Goal: Transaction & Acquisition: Purchase product/service

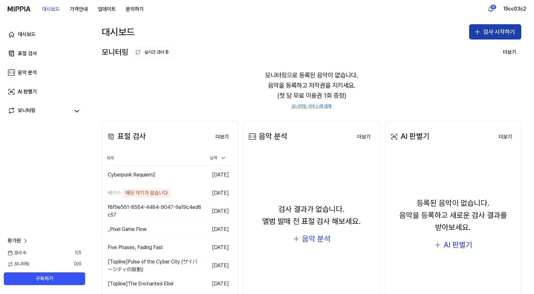
click at [495, 36] on button "검사 시작하기" at bounding box center [495, 31] width 52 height 15
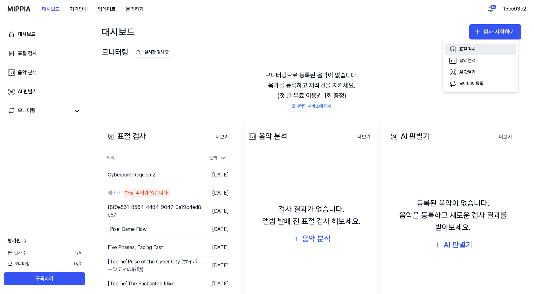
click at [458, 48] on button "표절 검사" at bounding box center [481, 49] width 71 height 11
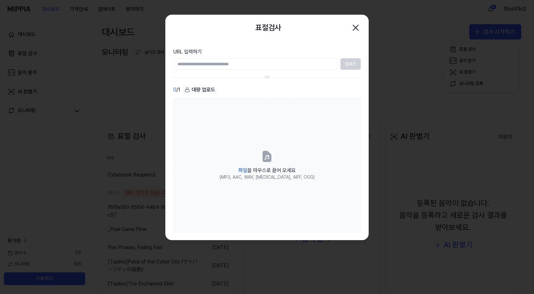
click at [209, 90] on div "대량 업로드" at bounding box center [200, 89] width 34 height 9
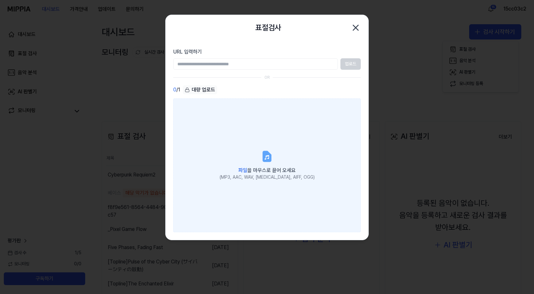
click at [250, 123] on label "파일 을 마우스로 끌어 오세요 (MP3, AAC, WAV, FLAC, AIFF, OGG)" at bounding box center [267, 165] width 188 height 134
click at [0, 0] on input "파일 을 마우스로 끌어 오세요 (MP3, AAC, WAV, FLAC, AIFF, OGG)" at bounding box center [0, 0] width 0 height 0
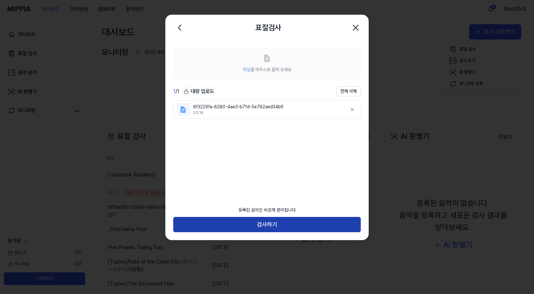
click at [277, 225] on button "검사하기" at bounding box center [267, 224] width 188 height 15
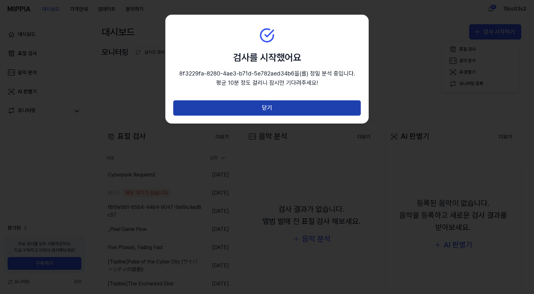
click at [274, 110] on button "닫기" at bounding box center [267, 107] width 188 height 15
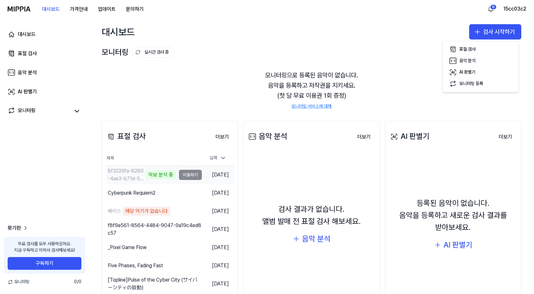
click at [185, 178] on td "8f3229fa-8280-4ae3-b71d-5e782aed34b6 악보 분석 중 이동하기" at bounding box center [154, 175] width 96 height 18
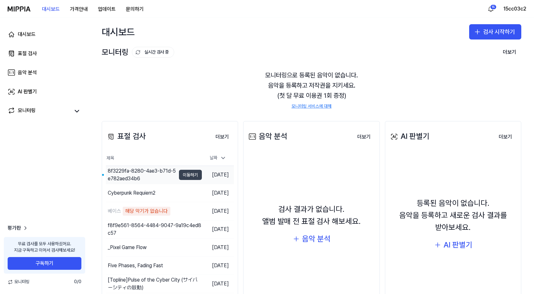
click at [188, 174] on button "이동하기" at bounding box center [190, 175] width 23 height 10
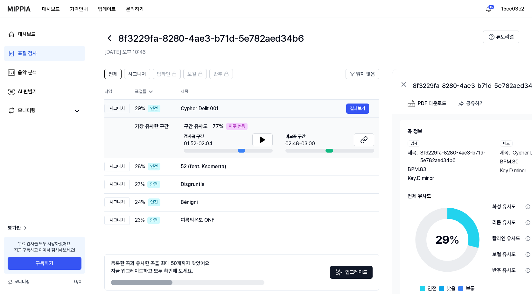
click at [204, 109] on div "Cypher Delit 001" at bounding box center [263, 109] width 165 height 8
click at [204, 167] on div "52 (feat. Ksomerta)" at bounding box center [263, 167] width 165 height 8
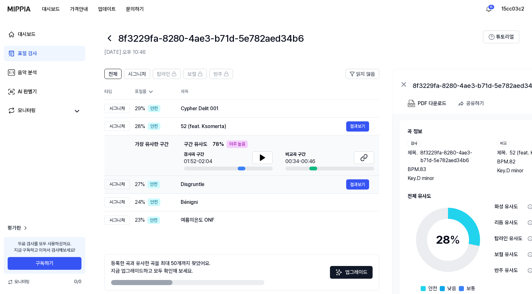
click at [219, 181] on div "Disgruntle" at bounding box center [263, 184] width 165 height 8
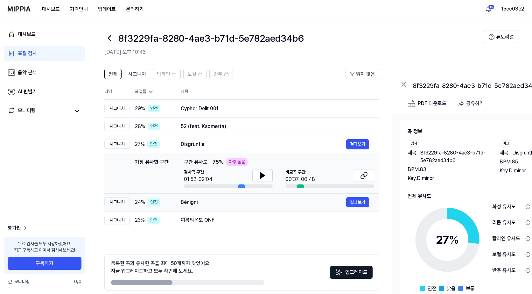
click at [225, 205] on div "Bénigni" at bounding box center [263, 202] width 165 height 8
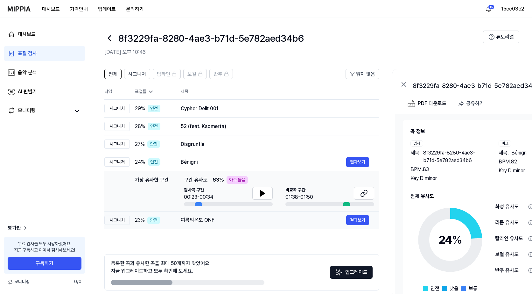
click at [225, 218] on div "여름의온도 ONF" at bounding box center [263, 220] width 165 height 8
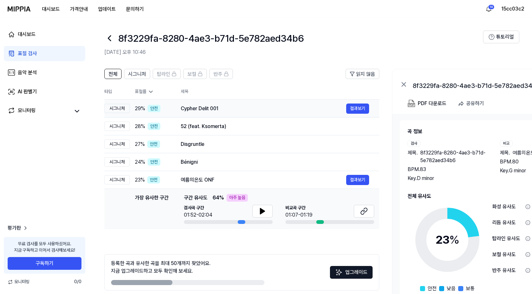
click at [217, 110] on div "Cypher Delit 001" at bounding box center [263, 109] width 165 height 8
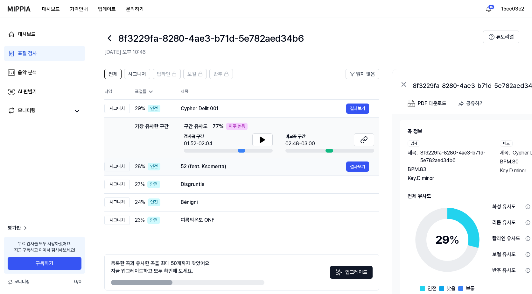
click at [215, 170] on div "52 (feat. Ksomerta) 결과보기" at bounding box center [275, 166] width 188 height 10
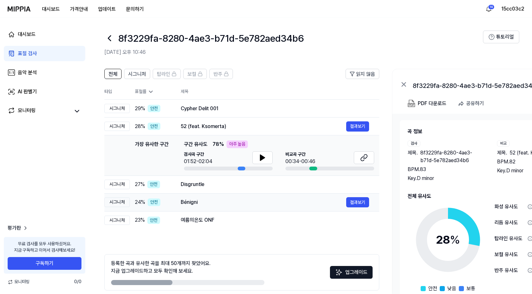
click at [217, 194] on td "Bénigni 결과보기" at bounding box center [274, 202] width 209 height 18
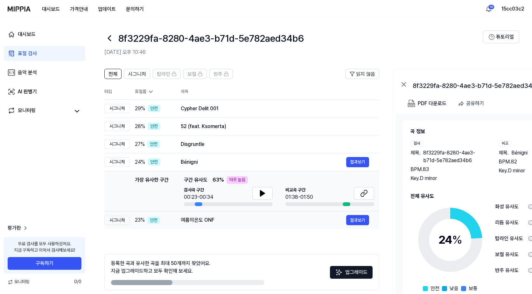
click at [212, 219] on div "여름의온도 ONF" at bounding box center [263, 220] width 165 height 8
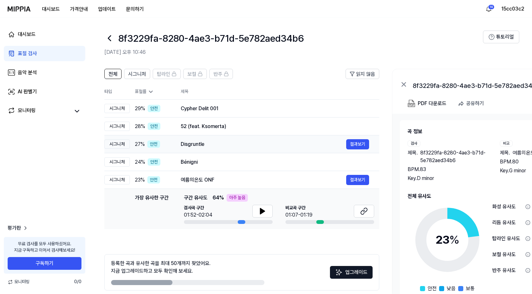
click at [204, 149] on div "Disgruntle 결과보기" at bounding box center [275, 144] width 188 height 10
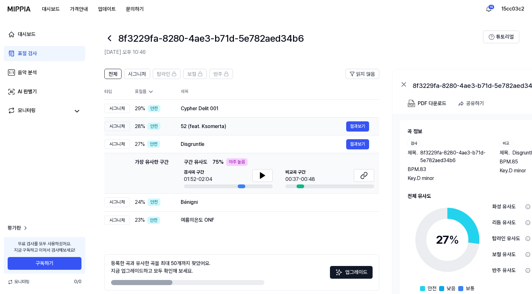
click at [209, 130] on div "52 (feat. Ksomerta)" at bounding box center [263, 126] width 165 height 8
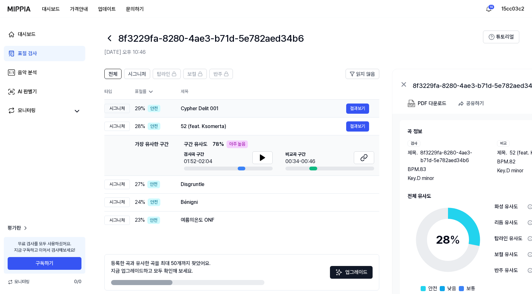
click at [218, 113] on div "Cypher Delit 001 결과보기" at bounding box center [275, 108] width 188 height 10
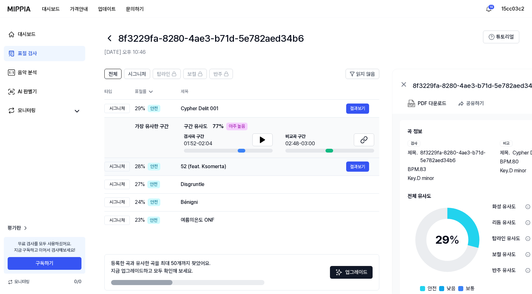
click at [214, 166] on div "52 (feat. Ksomerta)" at bounding box center [263, 167] width 165 height 8
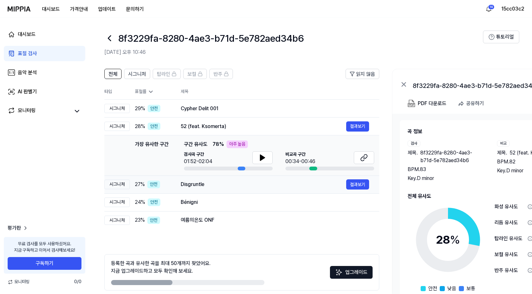
click at [217, 179] on td "Disgruntle 결과보기" at bounding box center [274, 184] width 209 height 18
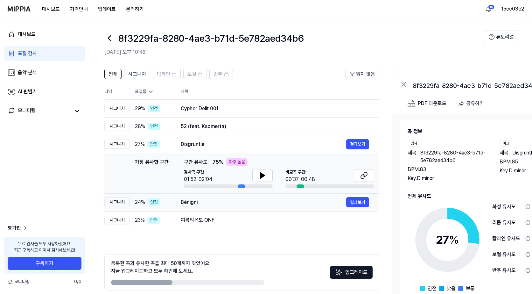
click at [214, 195] on td "Bénigni 결과보기" at bounding box center [274, 202] width 209 height 18
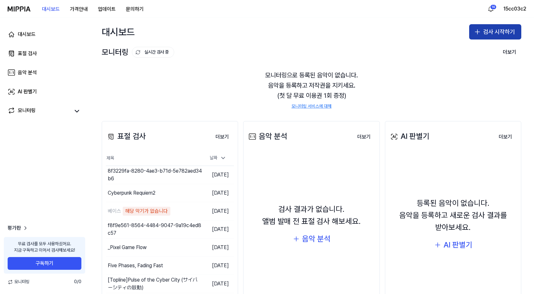
click at [498, 33] on button "검사 시작하기" at bounding box center [495, 31] width 52 height 15
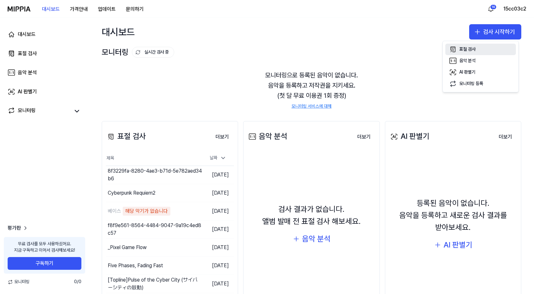
click at [455, 51] on icon "button" at bounding box center [453, 49] width 4 height 5
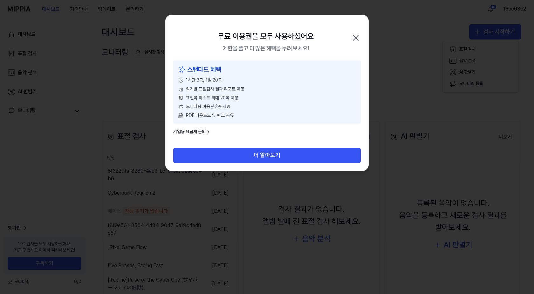
click at [354, 35] on icon "button" at bounding box center [356, 38] width 10 height 10
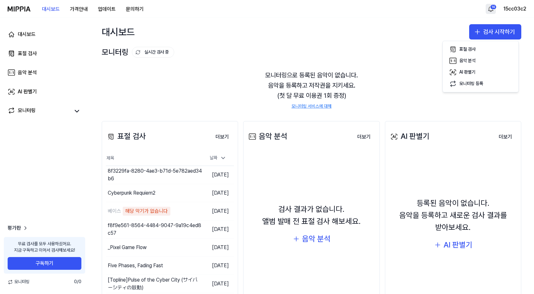
click at [490, 10] on html "대시보드 가격안내 업데이트 문의하기 16 15cc03c2 대시보드 표절 검사 음악 분석 AI 판별기 모니터링 평가판 무료 검사를 모두 사용하셨…" at bounding box center [267, 147] width 534 height 294
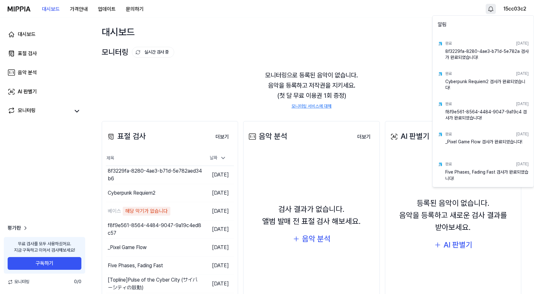
click at [370, 35] on html "대시보드 가격안내 업데이트 문의하기 15cc03c2 대시보드 표절 검사 음악 분석 AI 판별기 모니터링 평가판 무료 검사를 모두 사용하셨어요.…" at bounding box center [267, 147] width 534 height 294
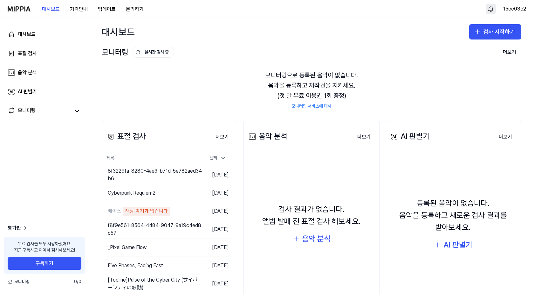
click at [513, 12] on button "15cc03c2" at bounding box center [515, 9] width 23 height 8
click at [456, 54] on button "로그아웃" at bounding box center [485, 54] width 73 height 6
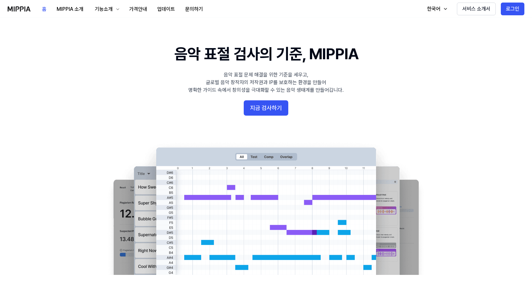
click at [288, 103] on 배너 "음악 표절 검사의 기준, MIPPIA 음악 표절 문제 해결을 위한 기준을 세우고, 글로벌 음악 창작자의 저작권과 IP를 보호하는 환경을 만들어…" at bounding box center [266, 158] width 458 height 231
click at [286, 103] on button "지금 검사하기" at bounding box center [266, 107] width 45 height 15
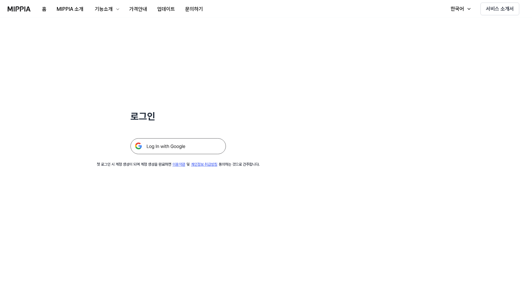
click at [185, 143] on img at bounding box center [177, 146] width 95 height 16
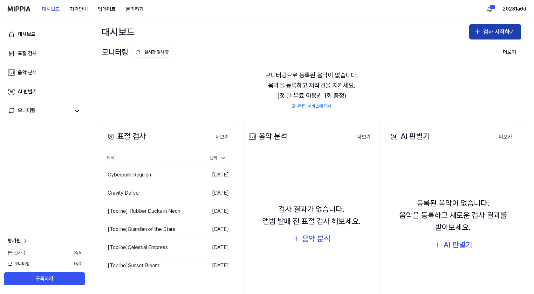
click at [508, 26] on button "검사 시작하기" at bounding box center [495, 31] width 52 height 15
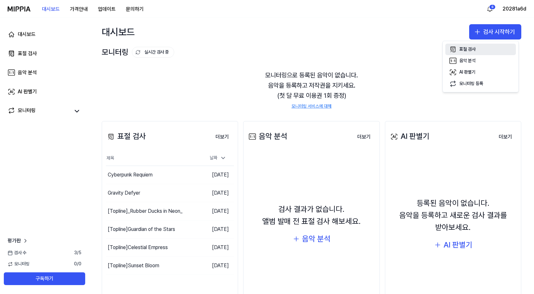
click at [468, 49] on div "표절 검사" at bounding box center [468, 49] width 16 height 6
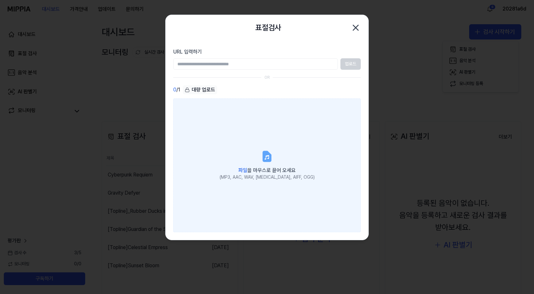
click at [248, 146] on label "파일 을 마우스로 끌어 오세요 (MP3, AAC, WAV, FLAC, AIFF, OGG)" at bounding box center [267, 165] width 188 height 134
click at [0, 0] on input "파일 을 마우스로 끌어 오세요 (MP3, AAC, WAV, FLAC, AIFF, OGG)" at bounding box center [0, 0] width 0 height 0
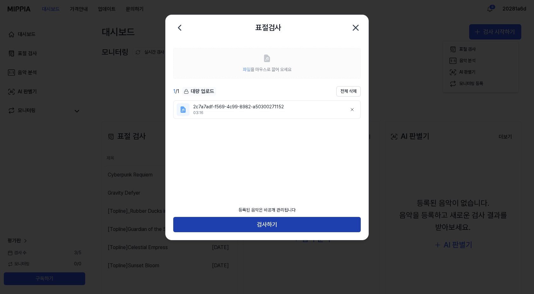
click at [266, 221] on button "검사하기" at bounding box center [267, 224] width 188 height 15
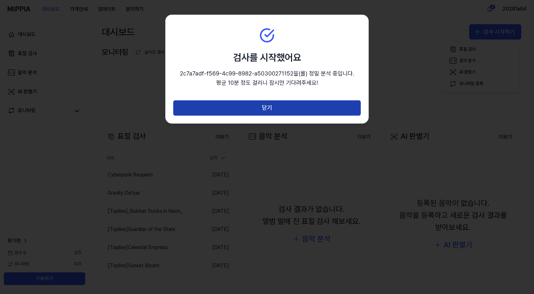
click at [244, 106] on button "닫기" at bounding box center [267, 107] width 188 height 15
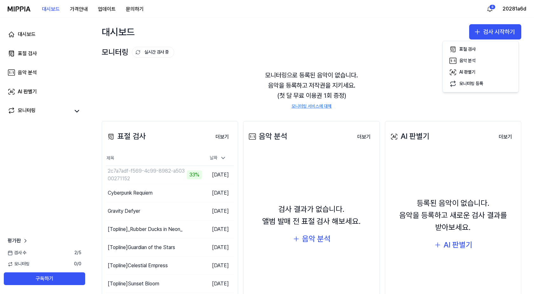
click at [246, 111] on div "표절 검사 더보기 표절 검사 제목 날짜 2c7a7adf-f569-4c99-8982-a50300271152 33% 이동하기 2025.10.15.…" at bounding box center [311, 219] width 445 height 223
click at [208, 62] on div "모니터링으로 등록된 음악이 없습니다. 음악을 등록하고 저작권을 지키세요. (첫 달 무료 이용권 1회 증정) 모니터링 서비스에 대해" at bounding box center [312, 89] width 420 height 55
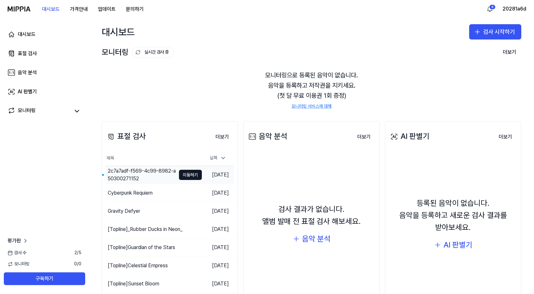
click at [158, 173] on div "2c7a7adf-f569-4c99-8982-a50300271152" at bounding box center [142, 174] width 68 height 15
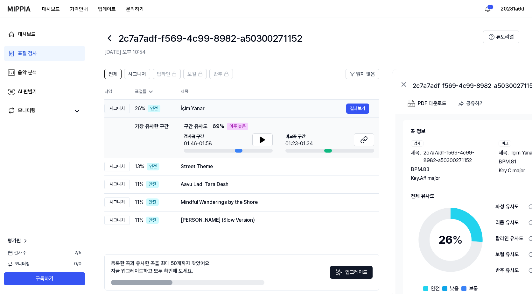
click at [202, 112] on div "İçim Yanar" at bounding box center [263, 109] width 165 height 8
click at [224, 163] on div "Street Theme" at bounding box center [263, 167] width 165 height 8
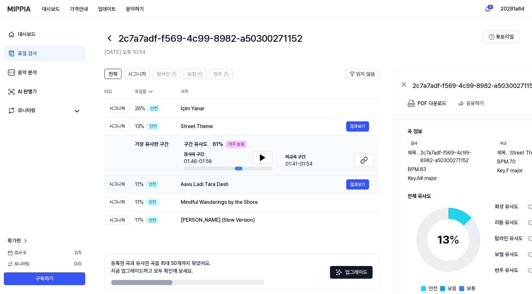
click at [226, 182] on div "Aavu Ladi Tara Desh" at bounding box center [263, 184] width 165 height 8
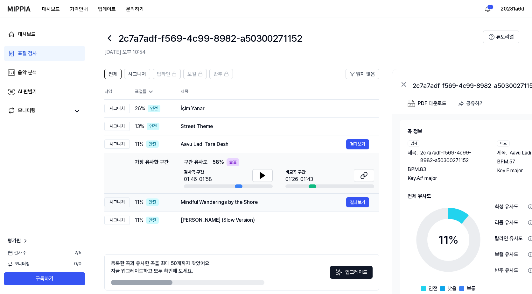
click at [225, 201] on div "Mindful Wanderings by the Shore" at bounding box center [263, 202] width 165 height 8
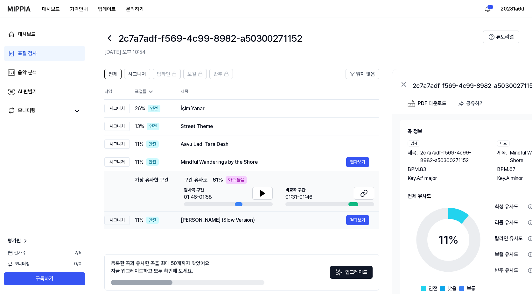
click at [222, 221] on div "Romjan Elo (Slow Version)" at bounding box center [263, 220] width 165 height 8
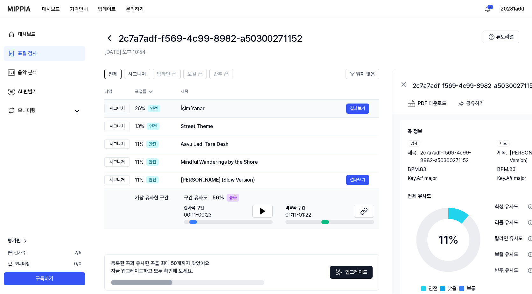
click at [205, 113] on div "İçim Yanar 결과보기" at bounding box center [275, 108] width 188 height 10
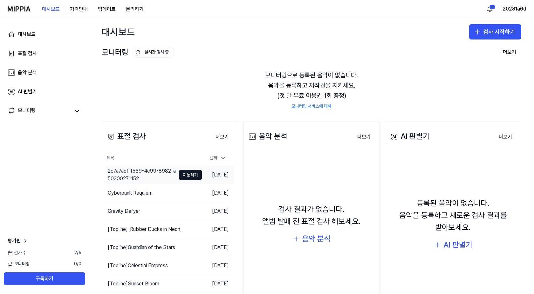
click at [153, 169] on div "2c7a7adf-f569-4c99-8982-a50300271152" at bounding box center [142, 174] width 68 height 15
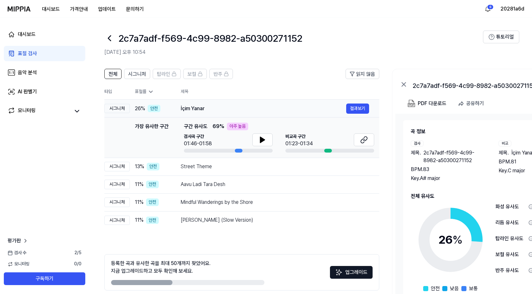
click at [208, 112] on div "İçim Yanar 결과보기" at bounding box center [275, 108] width 188 height 10
click at [212, 109] on div "İçim Yanar" at bounding box center [263, 109] width 165 height 8
click at [229, 164] on div "Street Theme" at bounding box center [263, 167] width 165 height 8
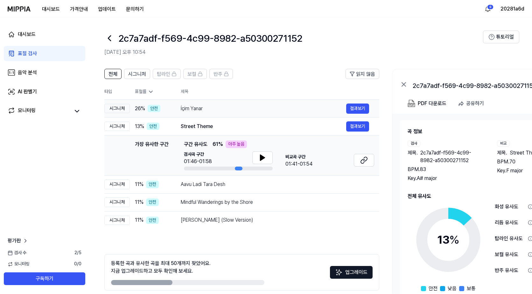
click at [226, 115] on td "İçim Yanar 결과보기" at bounding box center [274, 109] width 209 height 18
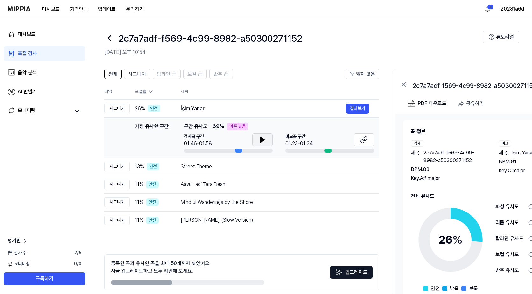
click at [262, 139] on icon at bounding box center [262, 140] width 4 height 6
click at [262, 140] on icon at bounding box center [263, 140] width 8 height 8
click at [262, 140] on icon at bounding box center [262, 140] width 4 height 6
click at [262, 140] on icon at bounding box center [263, 140] width 8 height 8
click at [198, 113] on div "İçim Yanar 결과보기" at bounding box center [275, 108] width 188 height 10
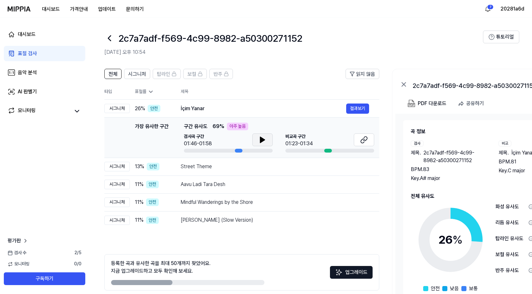
click at [268, 139] on button at bounding box center [262, 139] width 20 height 13
click at [236, 165] on div "Street Theme" at bounding box center [263, 167] width 165 height 8
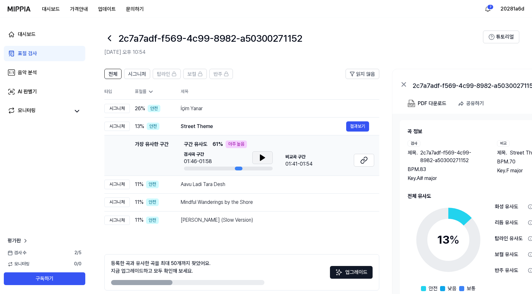
click at [260, 157] on icon at bounding box center [262, 158] width 4 height 6
click at [243, 185] on div "Aavu Ladi Tara Desh" at bounding box center [263, 184] width 165 height 8
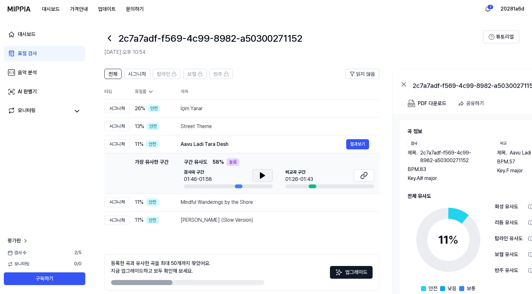
click at [265, 172] on icon at bounding box center [263, 175] width 8 height 8
click at [253, 200] on div "Mindful Wanderings by the Shore" at bounding box center [263, 202] width 165 height 8
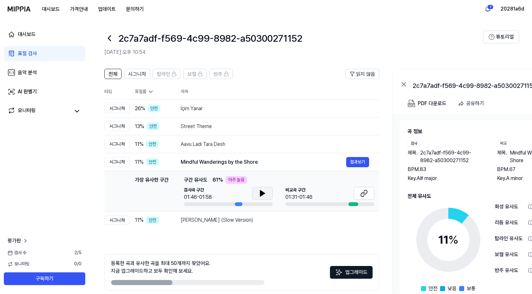
click at [261, 193] on icon at bounding box center [262, 193] width 4 height 6
click at [248, 220] on div "Romjan Elo (Slow Version)" at bounding box center [263, 220] width 165 height 8
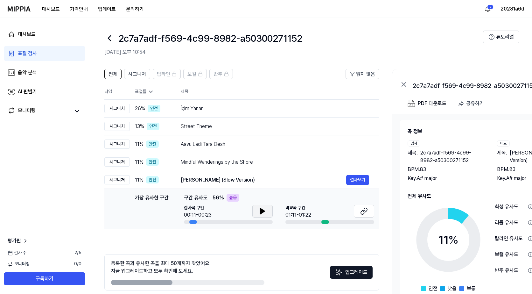
click at [263, 215] on button at bounding box center [262, 210] width 20 height 13
click at [262, 212] on icon at bounding box center [263, 211] width 8 height 8
click at [262, 211] on icon at bounding box center [262, 211] width 4 height 6
click at [261, 211] on icon at bounding box center [260, 210] width 1 height 5
click at [256, 207] on button at bounding box center [262, 210] width 20 height 13
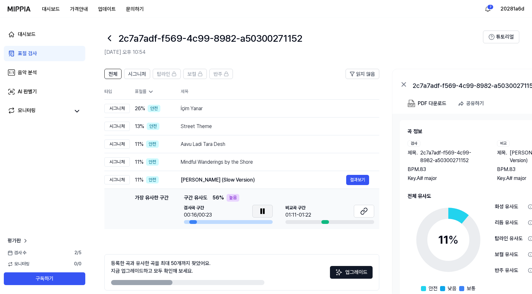
click at [260, 209] on icon at bounding box center [260, 210] width 1 height 5
click at [261, 209] on icon at bounding box center [262, 211] width 4 height 6
click at [261, 209] on icon at bounding box center [260, 210] width 1 height 5
click at [269, 213] on button at bounding box center [262, 210] width 20 height 13
click at [264, 211] on icon at bounding box center [263, 210] width 1 height 5
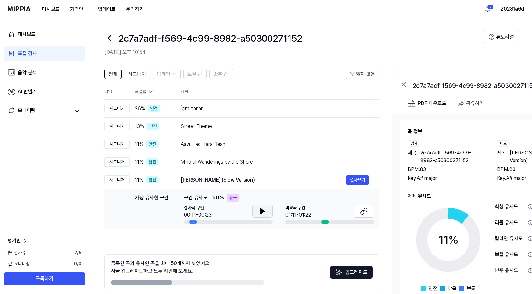
click at [264, 211] on icon at bounding box center [262, 211] width 4 height 6
click at [264, 211] on icon at bounding box center [263, 210] width 1 height 5
click at [224, 130] on div "Street Theme" at bounding box center [263, 126] width 165 height 8
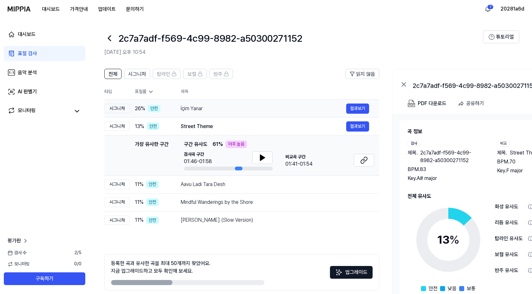
click at [247, 115] on td "İçim Yanar 결과보기" at bounding box center [274, 109] width 209 height 18
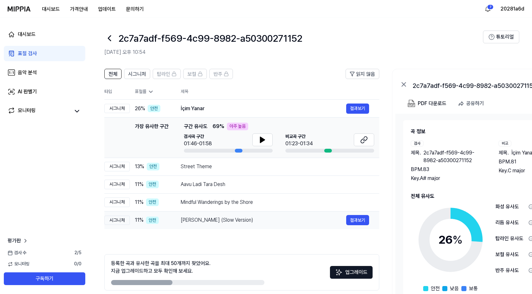
click at [231, 219] on div "Romjan Elo (Slow Version)" at bounding box center [263, 220] width 165 height 8
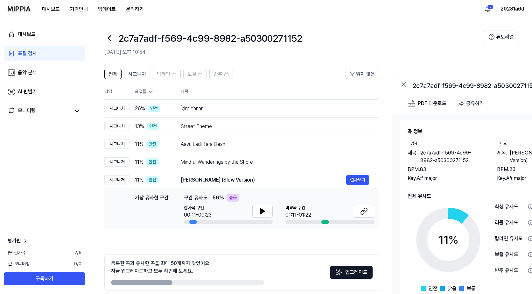
drag, startPoint x: 239, startPoint y: 192, endPoint x: 236, endPoint y: 178, distance: 13.7
click at [239, 190] on td "가장 유사한 구간 가장 유사한 구간 구간 유사도 56 % 높음 검사곡 구간 00:11-00:23 비교곡 구간 01:11-01:22 결과보기" at bounding box center [241, 209] width 275 height 40
click at [236, 178] on div "Romjan Elo (Slow Version)" at bounding box center [262, 180] width 165 height 8
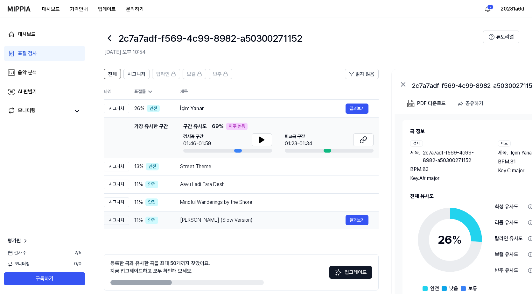
click at [239, 218] on div "Romjan Elo (Slow Version)" at bounding box center [262, 220] width 165 height 8
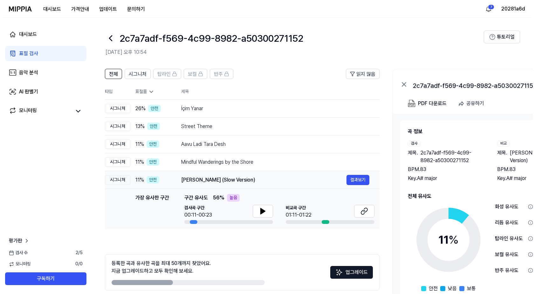
scroll to position [0, 0]
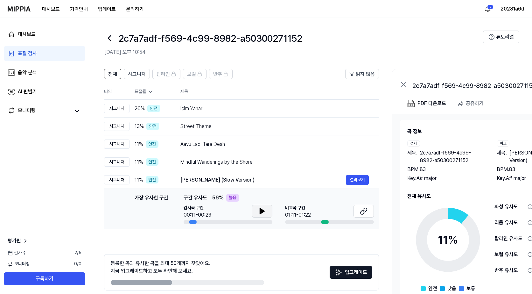
click at [264, 208] on icon at bounding box center [262, 211] width 8 height 8
click at [260, 211] on icon at bounding box center [262, 211] width 8 height 8
click at [360, 179] on button "결과보기" at bounding box center [357, 180] width 23 height 10
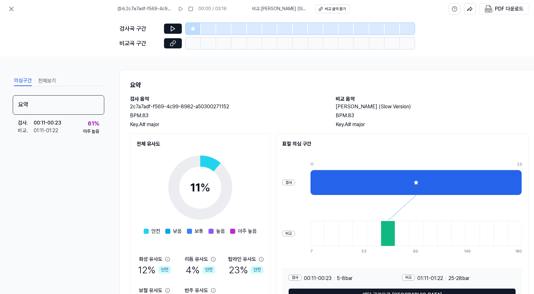
scroll to position [46, 0]
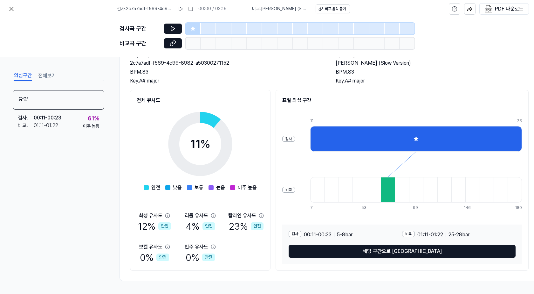
click at [230, 186] on div "안전 낮음 보통 높음 아주 높음" at bounding box center [200, 188] width 113 height 8
click at [61, 120] on div "00:11 - 00:23" at bounding box center [48, 118] width 28 height 8
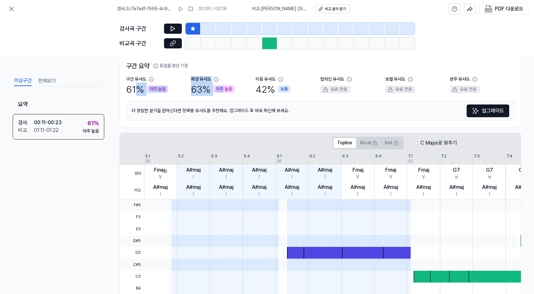
drag, startPoint x: 134, startPoint y: 82, endPoint x: 223, endPoint y: 87, distance: 88.6
click at [223, 87] on div "구간 유사도 61 % 아주 높음 화성 유사도 63 % 아주 높음 리듬 유사도 42 % 보통 탑라인 유사도 유료 전용 보컬 유사도 유료 전용 반…" at bounding box center [320, 86] width 389 height 20
click at [238, 86] on div "화성 유사도 63 % 아주 높음" at bounding box center [223, 86] width 65 height 20
drag, startPoint x: 212, startPoint y: 87, endPoint x: 244, endPoint y: 89, distance: 31.8
click at [244, 89] on div "화성 유사도 63 % 아주 높음" at bounding box center [223, 86] width 65 height 20
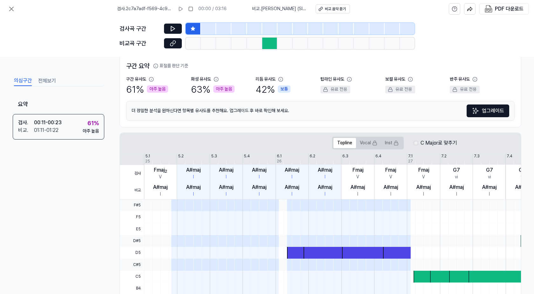
click at [265, 87] on div "42 % 보통" at bounding box center [273, 88] width 35 height 13
drag, startPoint x: 251, startPoint y: 90, endPoint x: 292, endPoint y: 92, distance: 41.4
click at [292, 92] on div "구간 유사도 61 % 아주 높음 화성 유사도 63 % 아주 높음 리듬 유사도 42 % 보통 탑라인 유사도 유료 전용 보컬 유사도 유료 전용 반…" at bounding box center [320, 86] width 389 height 20
click at [51, 96] on div "요약" at bounding box center [59, 104] width 92 height 19
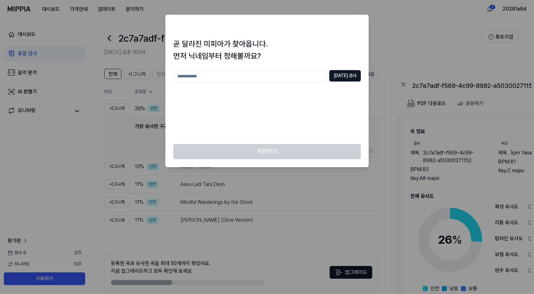
click at [101, 56] on div at bounding box center [267, 147] width 534 height 294
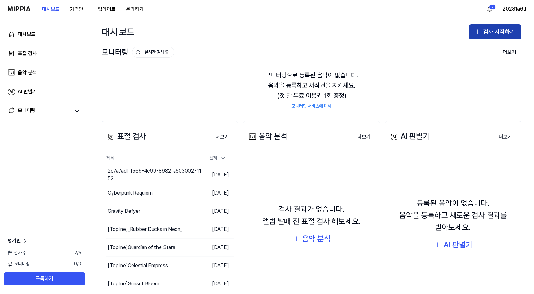
click at [500, 26] on button "검사 시작하기" at bounding box center [495, 31] width 52 height 15
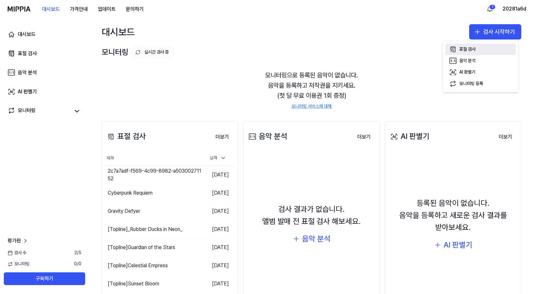
click at [476, 48] on button "표절 검사" at bounding box center [481, 49] width 71 height 11
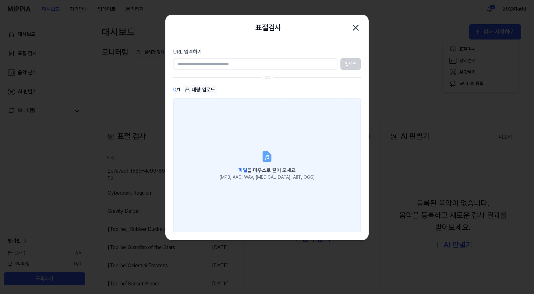
click at [219, 129] on label "파일 을 마우스로 끌어 오세요 (MP3, AAC, WAV, [MEDICAL_DATA], AIFF, OGG)" at bounding box center [267, 165] width 188 height 134
click at [0, 0] on input "파일 을 마우스로 끌어 오세요 (MP3, AAC, WAV, [MEDICAL_DATA], AIFF, OGG)" at bounding box center [0, 0] width 0 height 0
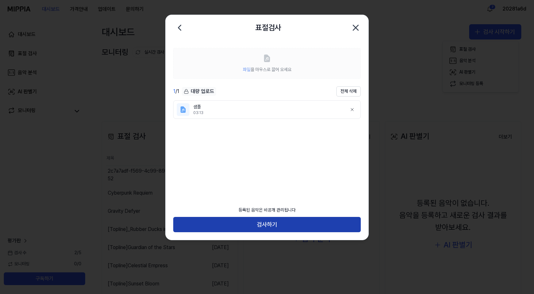
click at [281, 226] on button "검사하기" at bounding box center [267, 224] width 188 height 15
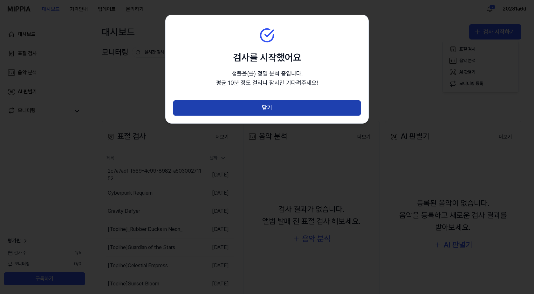
click at [266, 112] on button "닫기" at bounding box center [267, 107] width 188 height 15
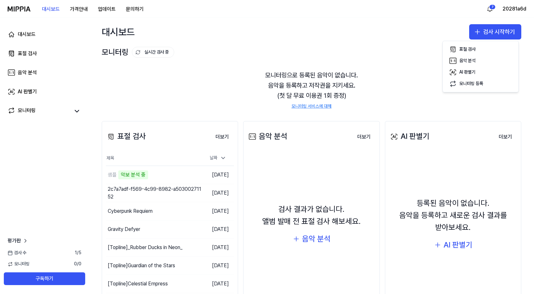
click at [74, 169] on div "대시보드 표절 검사 음악 분석 AI 판별기 모니터링 평가판 검사 수 1 / 5 모니터링 0 / 0 구독하기" at bounding box center [44, 156] width 89 height 276
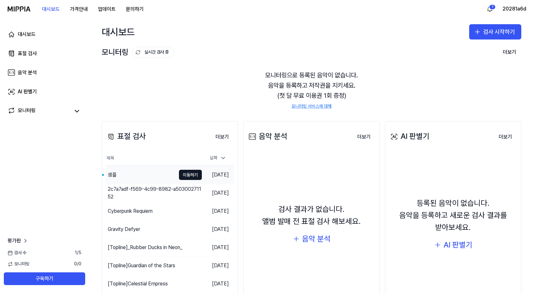
click at [132, 177] on div "샘플" at bounding box center [141, 175] width 70 height 18
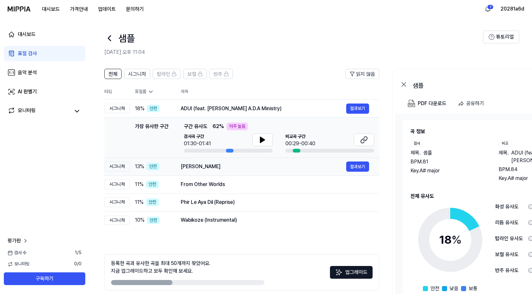
click at [217, 165] on div "Marhaba Akhtara Rasha" at bounding box center [263, 167] width 165 height 8
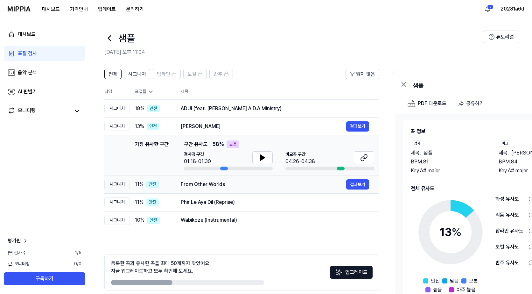
click at [228, 187] on div "From Other Worlds" at bounding box center [263, 184] width 165 height 8
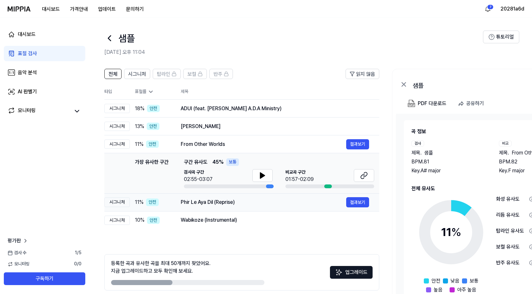
click at [227, 209] on td "Phir Le Aya Dil (Reprise) 결과보기" at bounding box center [274, 202] width 209 height 18
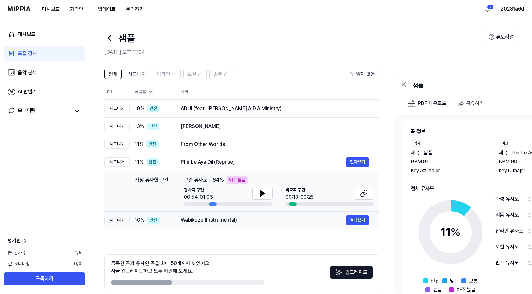
click at [229, 221] on div "Wabikoze (Instrumental)" at bounding box center [263, 220] width 165 height 8
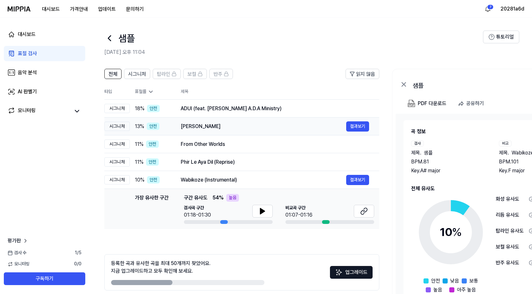
click at [231, 129] on div "Marhaba Akhtara Rasha" at bounding box center [263, 126] width 165 height 8
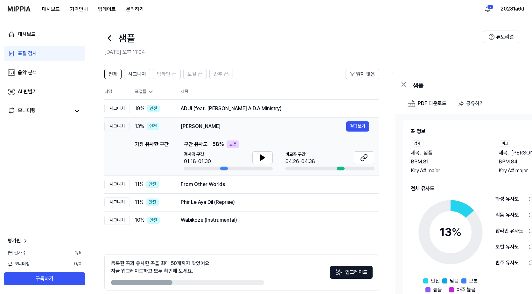
click at [225, 118] on td "Marhaba Akhtara Rasha 결과보기" at bounding box center [274, 126] width 209 height 18
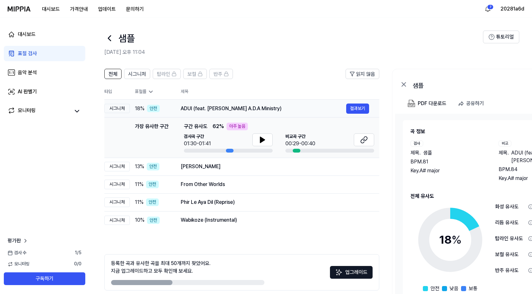
click at [227, 113] on div "ADUI (feat. Luz A.D.A Ministry) 결과보기" at bounding box center [275, 108] width 188 height 10
click at [244, 111] on div "ADUI (feat. Luz A.D.A Ministry)" at bounding box center [263, 109] width 165 height 8
click at [256, 111] on div "ADUI (feat. Luz A.D.A Ministry)" at bounding box center [263, 109] width 165 height 8
click at [263, 110] on div "ADUI (feat. Luz A.D.A Ministry)" at bounding box center [263, 109] width 165 height 8
click at [226, 161] on td "Marhaba Akhtara Rasha 결과보기" at bounding box center [274, 166] width 209 height 18
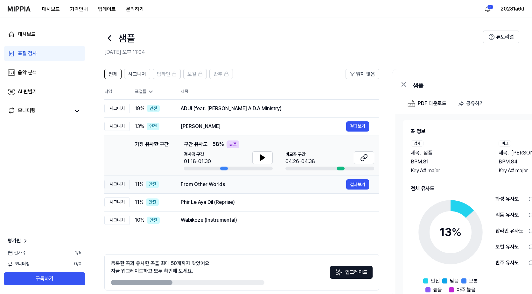
click at [232, 184] on div "From Other Worlds" at bounding box center [263, 184] width 165 height 8
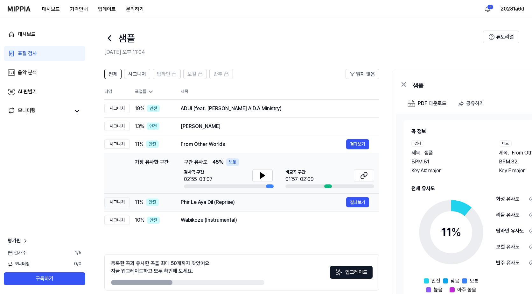
click at [235, 201] on div "Phir Le Aya Dil (Reprise)" at bounding box center [263, 202] width 165 height 8
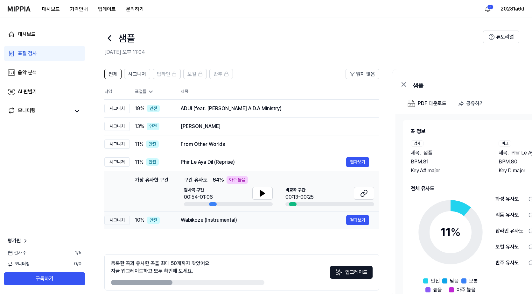
click at [234, 218] on div "Wabikoze (Instrumental)" at bounding box center [263, 220] width 165 height 8
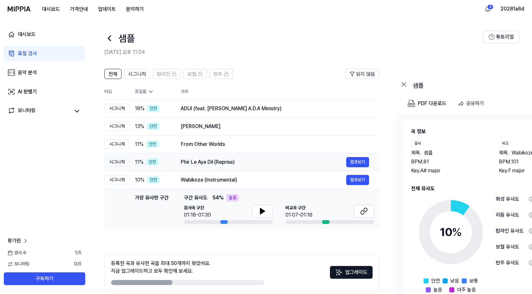
click at [238, 164] on div "Phir Le Aya Dil (Reprise)" at bounding box center [263, 162] width 165 height 8
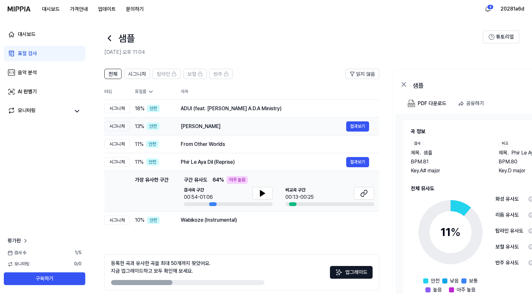
click at [236, 130] on div "Marhaba Akhtara Rasha 결과보기" at bounding box center [275, 126] width 188 height 10
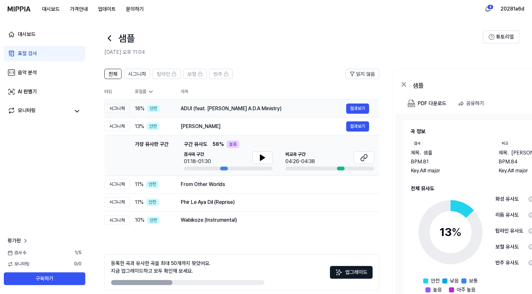
click at [239, 114] on td "ADUI (feat. Luz A.D.A Ministry) 결과보기" at bounding box center [274, 109] width 209 height 18
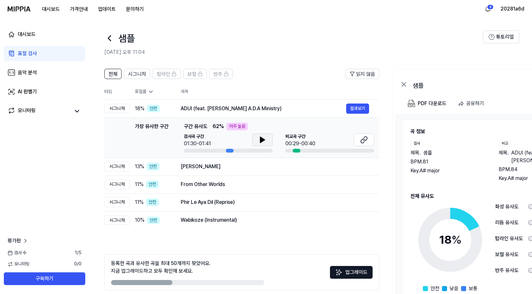
click at [267, 140] on button at bounding box center [262, 139] width 20 height 13
click at [245, 166] on div "Marhaba Akhtara Rasha" at bounding box center [263, 167] width 165 height 8
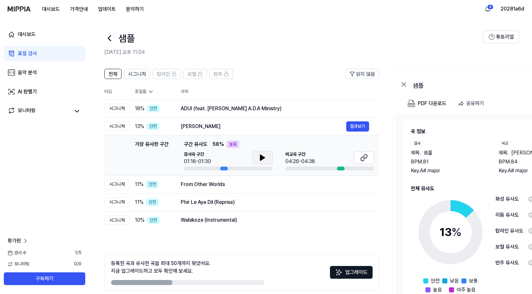
click at [259, 151] on button at bounding box center [262, 157] width 20 height 13
click at [244, 188] on div "From Other Worlds 결과보기" at bounding box center [275, 184] width 188 height 10
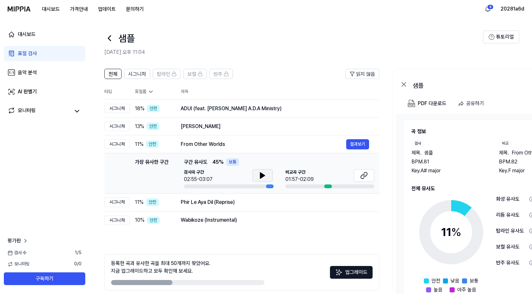
click at [261, 172] on icon at bounding box center [263, 175] width 8 height 8
click at [239, 201] on div "Phir Le Aya Dil (Reprise)" at bounding box center [263, 202] width 165 height 8
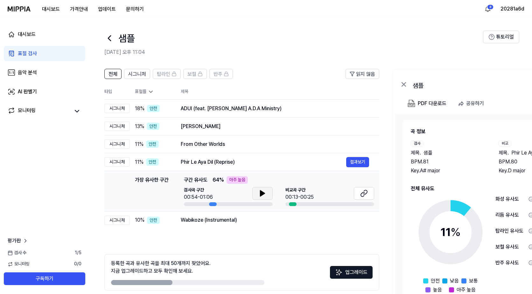
click at [256, 194] on button at bounding box center [262, 193] width 20 height 13
click at [218, 164] on div "Phir Le Aya Dil (Reprise)" at bounding box center [263, 162] width 165 height 8
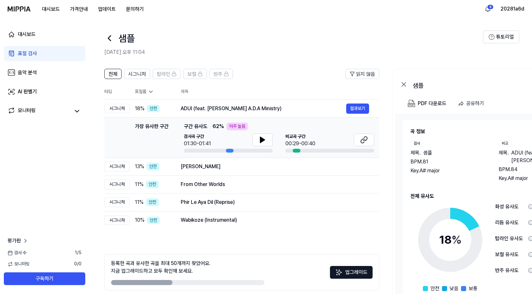
click at [261, 131] on div "가장 유사한 구간 구간 유사도 62 % 아주 높음 검사곡 구간 01:30-01:41 비교곡 구간 00:29-00:40" at bounding box center [279, 137] width 190 height 30
click at [267, 135] on button at bounding box center [262, 139] width 20 height 13
click at [220, 196] on td "Phir Le Aya Dil (Reprise) 결과보기" at bounding box center [274, 202] width 209 height 18
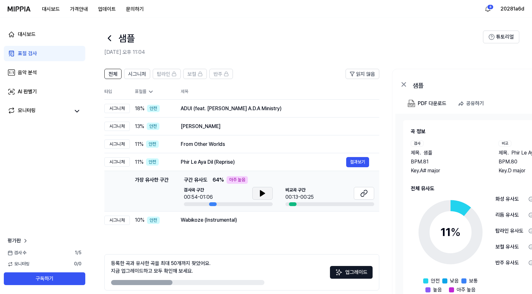
click at [258, 191] on button at bounding box center [262, 193] width 20 height 13
click at [255, 221] on div "Wabikoze (Instrumental)" at bounding box center [263, 220] width 165 height 8
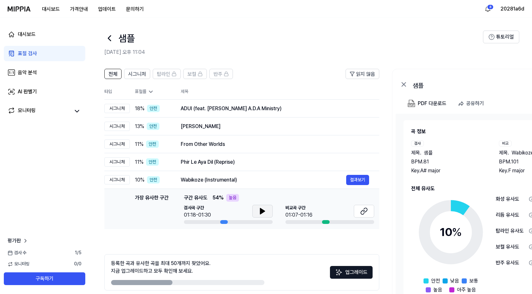
click at [261, 212] on icon at bounding box center [262, 211] width 4 height 6
click at [352, 178] on button "결과보기" at bounding box center [357, 180] width 23 height 10
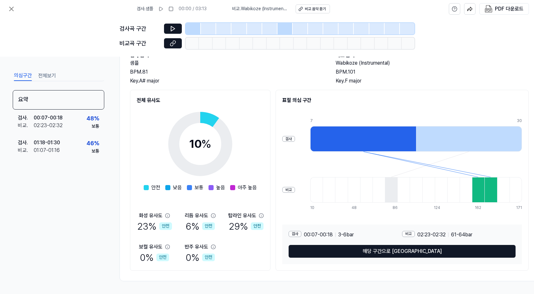
scroll to position [46, 0]
click at [80, 125] on div "검사 . 00:07 - 00:18 비교 . 02:23 - 02:32 48 % 보통" at bounding box center [59, 121] width 92 height 25
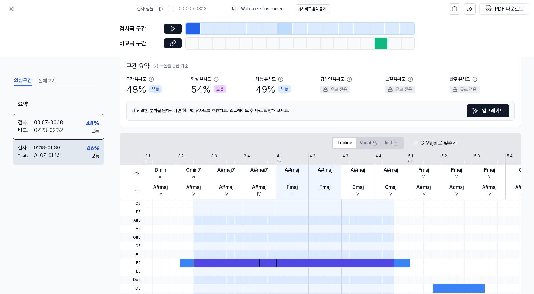
click at [89, 152] on div "46 %" at bounding box center [93, 148] width 13 height 9
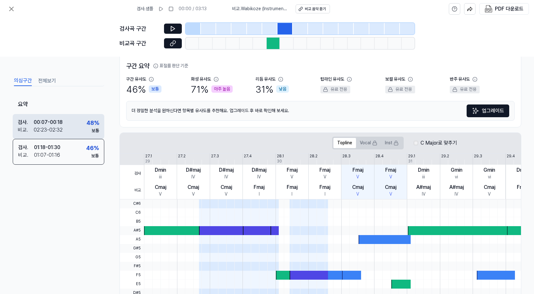
click at [75, 130] on div "검사 . 00:07 - 00:18 비교 . 02:23 - 02:32 48 % 보통" at bounding box center [59, 126] width 92 height 25
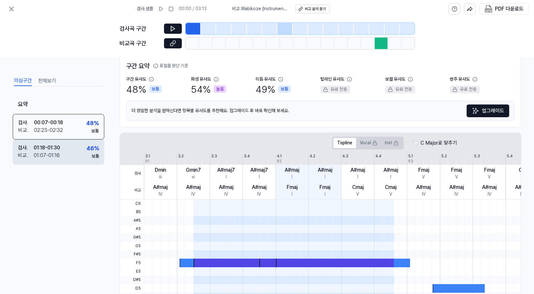
click at [80, 153] on div "검사 . 01:18 - 01:30 비교 . 01:07 - 01:16 46 % 보통" at bounding box center [59, 151] width 92 height 25
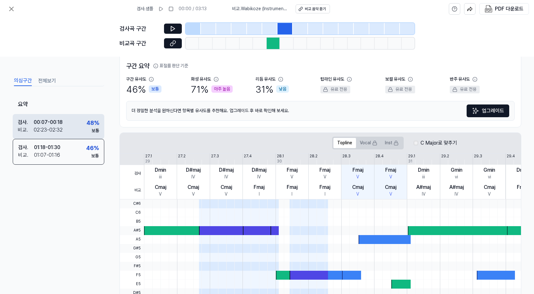
click at [78, 126] on div "검사 . 00:07 - 00:18 비교 . 02:23 - 02:32 48 % 보통" at bounding box center [59, 126] width 92 height 25
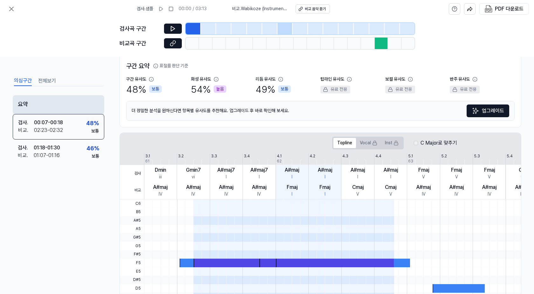
click at [71, 101] on div "요약" at bounding box center [59, 104] width 92 height 19
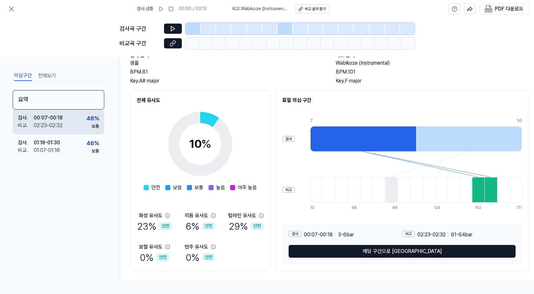
click at [73, 121] on div "검사 . 00:07 - 00:18 비교 . 02:23 - 02:32 48 % 보통" at bounding box center [59, 121] width 92 height 25
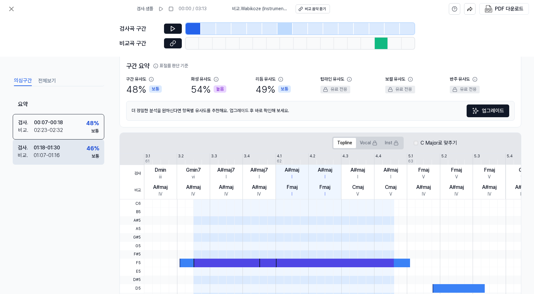
click at [84, 152] on div "검사 . 01:18 - 01:30 비교 . 01:07 - 01:16 46 % 보통" at bounding box center [59, 151] width 92 height 25
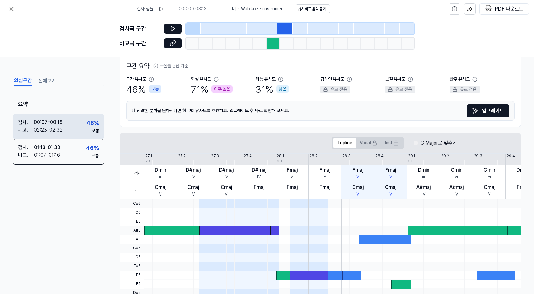
click at [77, 129] on div "검사 . 00:07 - 00:18 비교 . 02:23 - 02:32 48 % 보통" at bounding box center [59, 126] width 92 height 25
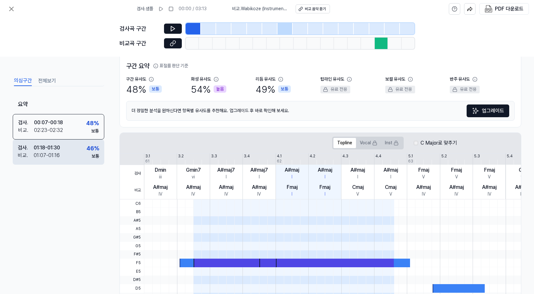
click at [80, 146] on div "검사 . 01:18 - 01:30 비교 . 01:07 - 01:16 46 % 보통" at bounding box center [59, 151] width 92 height 25
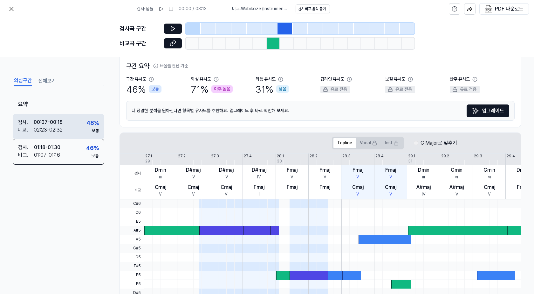
click at [74, 128] on div "검사 . 00:07 - 00:18 비교 . 02:23 - 02:32 48 % 보통" at bounding box center [59, 126] width 92 height 25
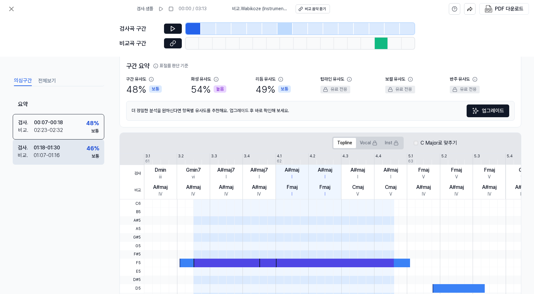
click at [81, 146] on div "검사 . 01:18 - 01:30 비교 . 01:07 - 01:16 46 % 보통" at bounding box center [59, 151] width 92 height 25
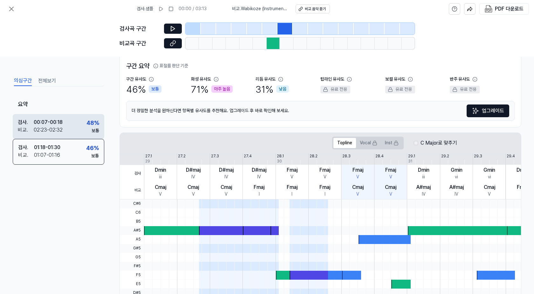
click at [76, 129] on div "검사 . 00:07 - 00:18 비교 . 02:23 - 02:32 48 % 보통" at bounding box center [59, 126] width 92 height 25
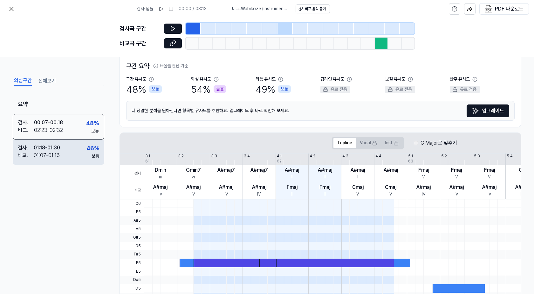
click at [81, 144] on div "검사 . 01:18 - 01:30 비교 . 01:07 - 01:16 46 % 보통" at bounding box center [59, 151] width 92 height 25
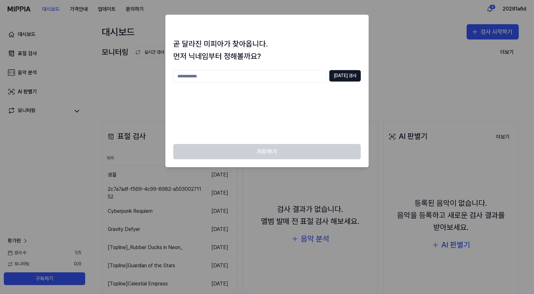
click at [264, 151] on div "저장하기" at bounding box center [267, 155] width 203 height 23
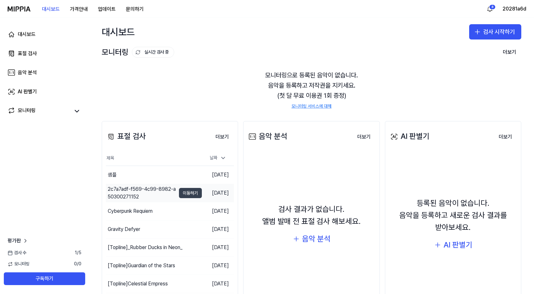
click at [179, 193] on button "이동하기" at bounding box center [190, 193] width 23 height 10
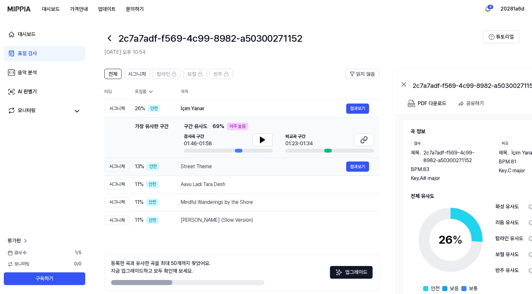
click at [193, 163] on div "Street Theme" at bounding box center [263, 167] width 165 height 8
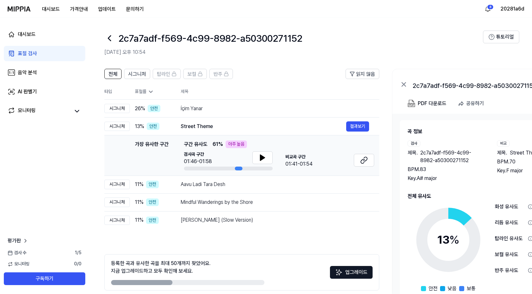
click at [192, 175] on td "가장 유사한 구간 가장 유사한 구간 구간 유사도 61 % 아주 높음 검사곡 구간 01:46-01:58 비교곡 구간 01:41-01:54 결과보기" at bounding box center [241, 155] width 275 height 40
click at [195, 188] on div "Aavu Ladi Tara Desh 결과보기" at bounding box center [275, 184] width 188 height 10
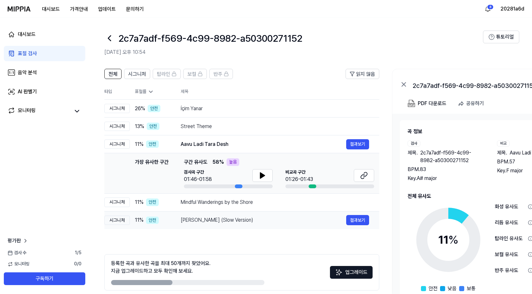
click at [191, 212] on td "Romjan Elo (Slow Version) 결과보기" at bounding box center [274, 220] width 209 height 18
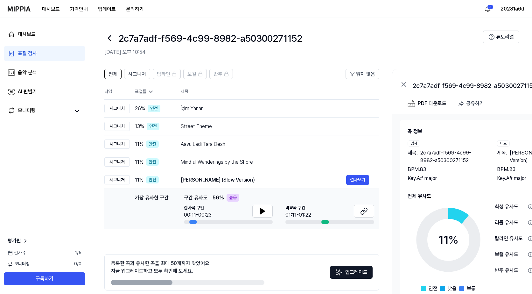
click at [185, 221] on div at bounding box center [228, 222] width 89 height 4
click at [155, 145] on div "안전" at bounding box center [152, 144] width 13 height 8
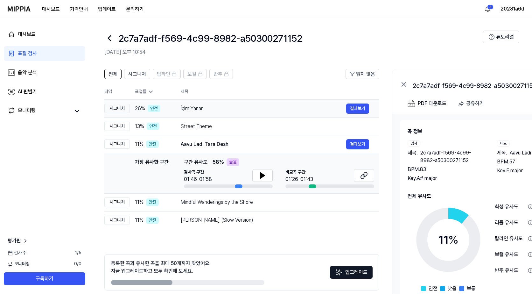
click at [180, 110] on td "İçim Yanar 결과보기" at bounding box center [274, 109] width 209 height 18
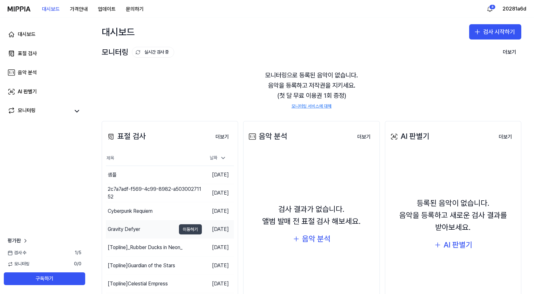
click at [186, 228] on button "이동하기" at bounding box center [190, 229] width 23 height 10
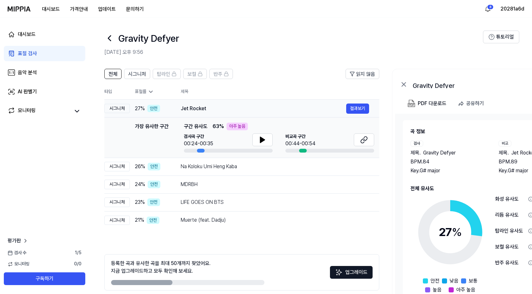
click at [244, 115] on td "Jet Rocket 결과보기" at bounding box center [274, 109] width 209 height 18
click at [220, 108] on div "Jet Rocket" at bounding box center [263, 109] width 165 height 8
click at [223, 166] on div "Na Koloku Umi Heng Kaba" at bounding box center [263, 167] width 165 height 8
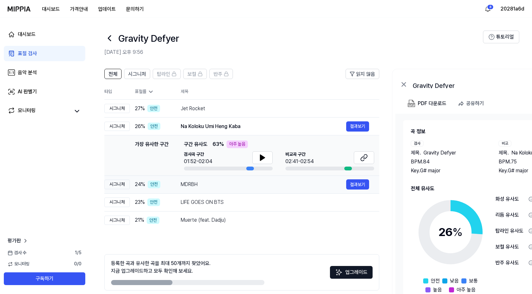
click at [220, 187] on div "MDRBH" at bounding box center [263, 184] width 165 height 8
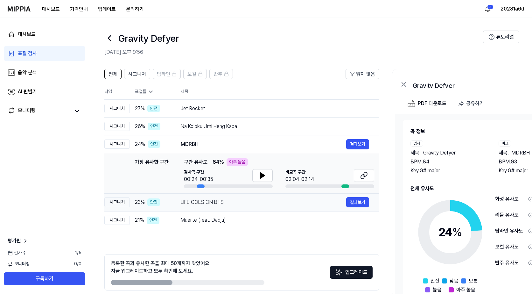
click at [212, 204] on div "LIFE GOES ON BTS" at bounding box center [263, 202] width 165 height 8
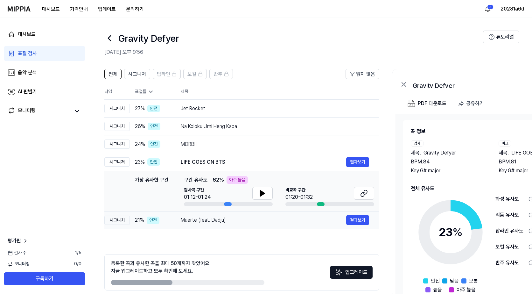
click at [214, 218] on div "Muerte (feat. Dadju)" at bounding box center [263, 220] width 165 height 8
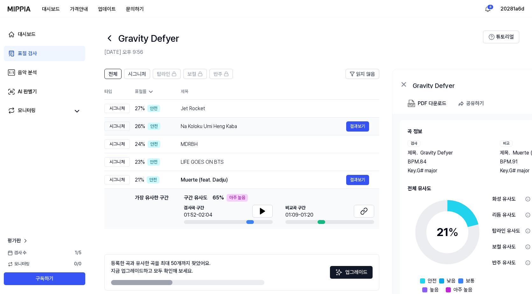
click at [208, 118] on td "Na Koloku Umi Heng Kaba 결과보기" at bounding box center [274, 126] width 209 height 18
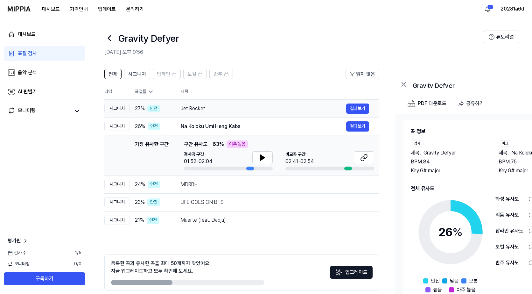
click at [208, 114] on td "Jet Rocket 결과보기" at bounding box center [274, 109] width 209 height 18
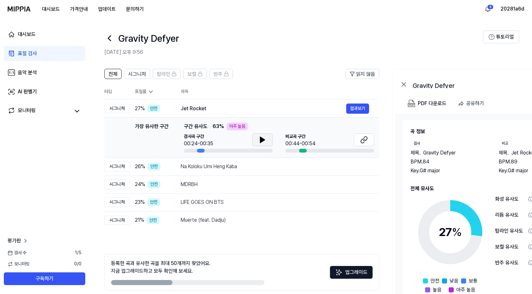
click at [267, 141] on button at bounding box center [262, 139] width 20 height 13
click at [361, 107] on button "결과보기" at bounding box center [357, 108] width 23 height 10
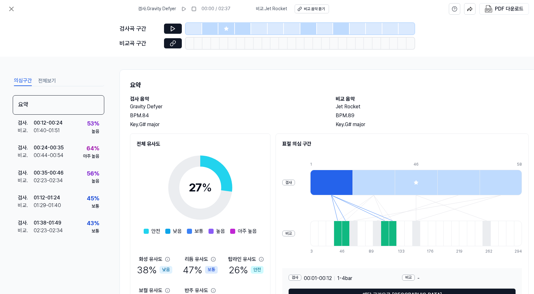
scroll to position [46, 0]
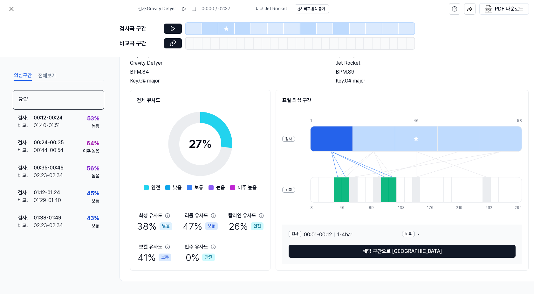
click at [145, 228] on div "38 % 낮음" at bounding box center [154, 225] width 35 height 13
click at [196, 250] on div "0 % 안전" at bounding box center [200, 256] width 29 height 13
click at [191, 251] on div "0 % 안전" at bounding box center [200, 256] width 29 height 13
click at [141, 219] on div "38 % 낮음" at bounding box center [154, 225] width 35 height 13
drag, startPoint x: 54, startPoint y: 124, endPoint x: 54, endPoint y: 130, distance: 5.7
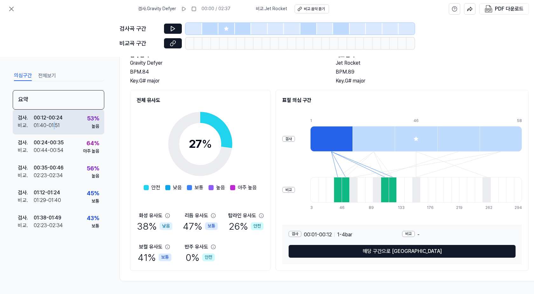
click at [54, 124] on div "01:40 - 01:51" at bounding box center [47, 125] width 26 height 8
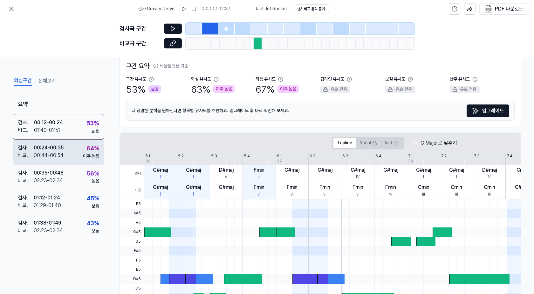
click at [69, 153] on div "검사 . 00:24 - 00:35 비교 . 00:44 - 00:54 64 % 아주 높음" at bounding box center [59, 151] width 92 height 25
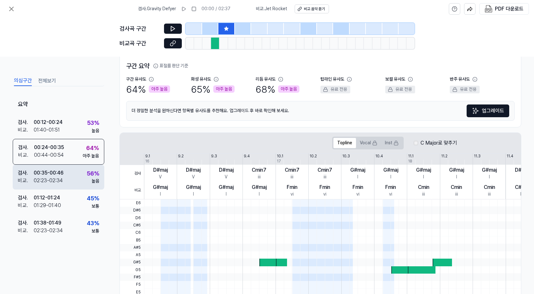
click at [71, 177] on div "검사 . 00:35 - 00:46 비교 . 02:23 - 02:34 56 % 높음" at bounding box center [59, 176] width 92 height 25
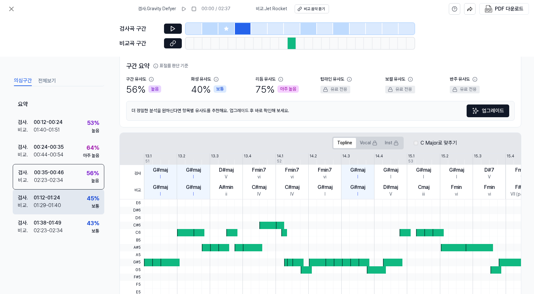
click at [74, 195] on div "검사 . 01:12 - 01:24 비교 . 01:29 - 01:40 45 % 보통" at bounding box center [59, 201] width 92 height 25
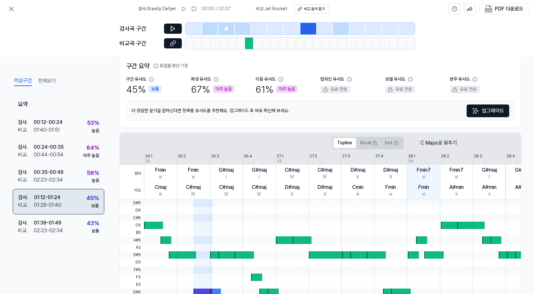
click at [74, 190] on div "검사 . 01:12 - 01:24 비교 . 01:29 - 01:40 45 % 보통" at bounding box center [59, 201] width 92 height 25
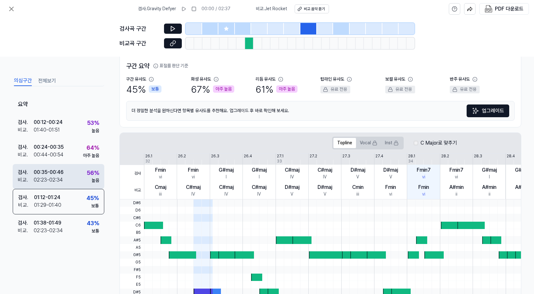
click at [73, 178] on div "검사 . 00:35 - 00:46 비교 . 02:23 - 02:34 56 % 높음" at bounding box center [59, 176] width 92 height 25
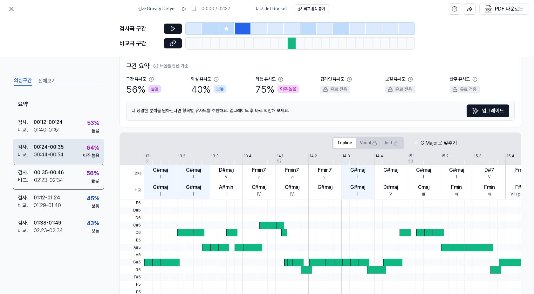
click at [69, 156] on div "검사 . 00:24 - 00:35 비교 . 00:44 - 00:54 64 % 아주 높음" at bounding box center [59, 151] width 92 height 25
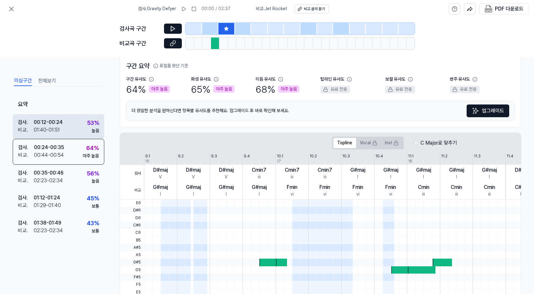
click at [74, 124] on div "검사 . 00:12 - 00:24 비교 . 01:40 - 01:51 53 % 높음" at bounding box center [59, 126] width 92 height 25
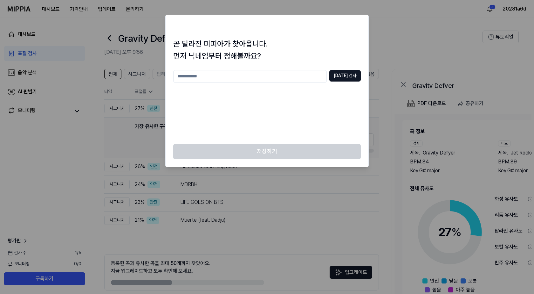
click at [289, 35] on h2 at bounding box center [267, 26] width 203 height 23
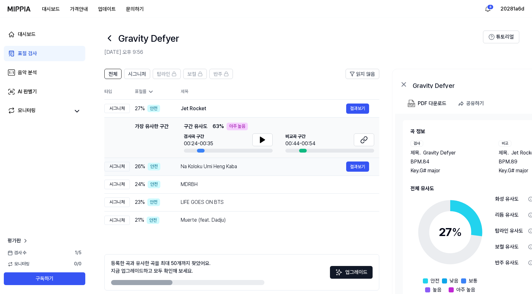
click at [204, 166] on div "Na Koloku Umi Heng Kaba" at bounding box center [263, 167] width 165 height 8
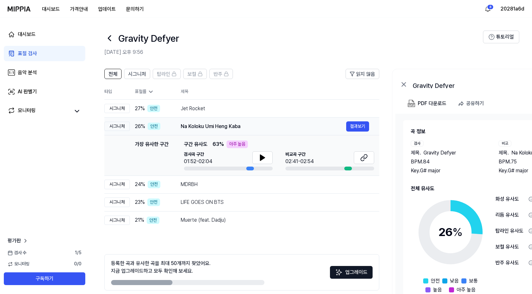
click at [200, 128] on div "Na Koloku Umi Heng Kaba" at bounding box center [263, 126] width 165 height 8
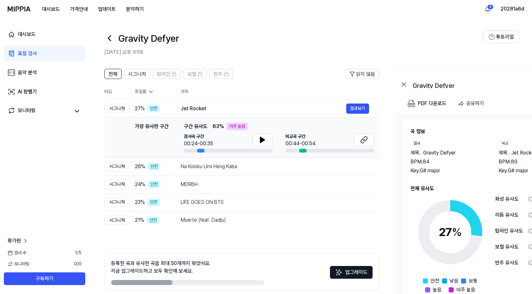
click at [197, 117] on td "가장 유사한 구간 가장 유사한 구간 구간 유사도 63 % 아주 높음 검사곡 구간 00:24-00:35 비교곡 구간 00:44-00:54 결과보기" at bounding box center [241, 137] width 275 height 40
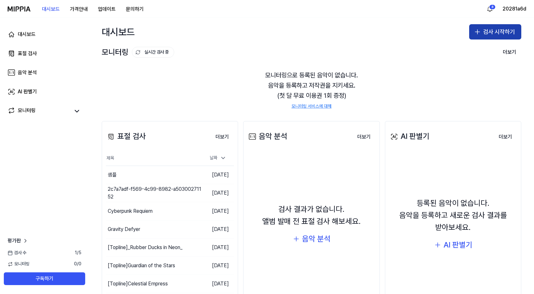
click at [488, 31] on button "검사 시작하기" at bounding box center [495, 31] width 52 height 15
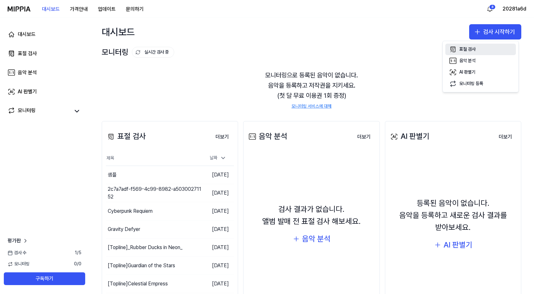
click at [464, 47] on div "표절 검사" at bounding box center [468, 49] width 16 height 6
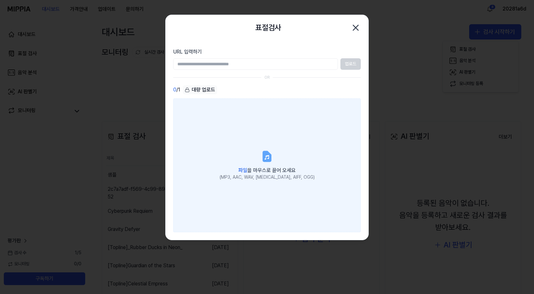
click at [244, 147] on label "파일 을 마우스로 끌어 오세요 (MP3, AAC, WAV, [MEDICAL_DATA], AIFF, OGG)" at bounding box center [267, 165] width 188 height 134
click at [0, 0] on input "파일 을 마우스로 끌어 오세요 (MP3, AAC, WAV, [MEDICAL_DATA], AIFF, OGG)" at bounding box center [0, 0] width 0 height 0
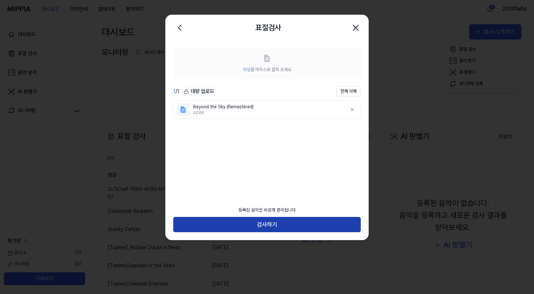
click at [272, 220] on button "검사하기" at bounding box center [267, 224] width 188 height 15
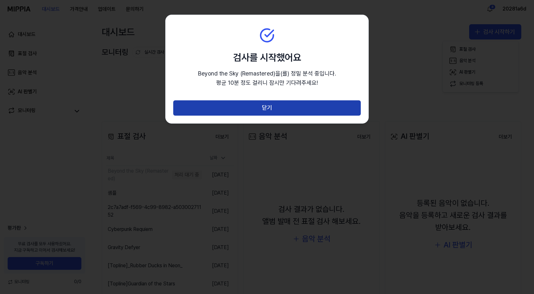
click at [269, 109] on button "닫기" at bounding box center [267, 107] width 188 height 15
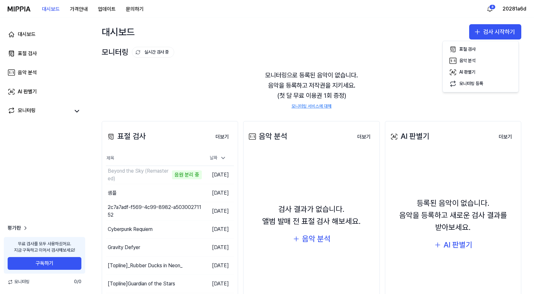
click at [163, 108] on div "표절 검사 더보기 표절 검사 제목 날짜 Beyond the Sky (Remastered) 음원 분리 중 이동하기 2025.10.15. 샘플 이…" at bounding box center [311, 229] width 445 height 242
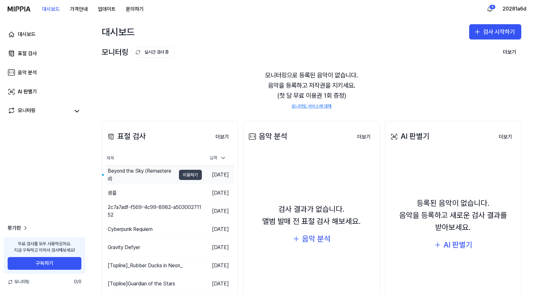
click at [184, 175] on button "이동하기" at bounding box center [190, 175] width 23 height 10
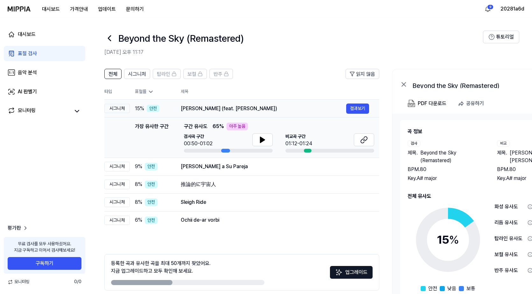
click at [201, 114] on td "GuruDev Bada Tapdhari (feat. Rekha Parmar) 결과보기" at bounding box center [274, 109] width 209 height 18
click at [220, 167] on div "Hale a Su Pareja" at bounding box center [263, 167] width 165 height 8
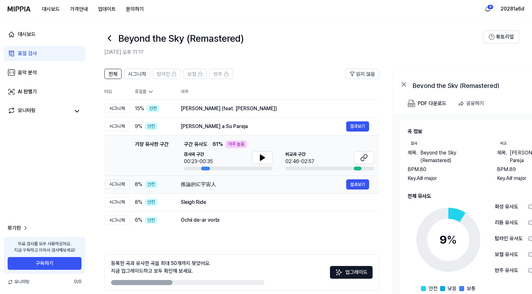
click at [226, 184] on div "推論的に宇宙人" at bounding box center [263, 184] width 165 height 8
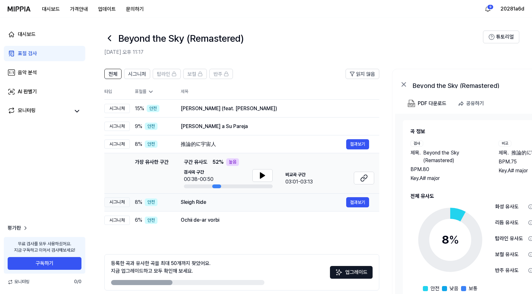
click at [230, 204] on div "Sleigh Ride" at bounding box center [263, 202] width 165 height 8
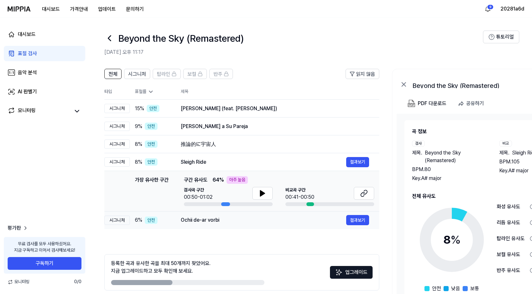
click at [237, 220] on div "Ochii de-ar vorbi" at bounding box center [263, 220] width 165 height 8
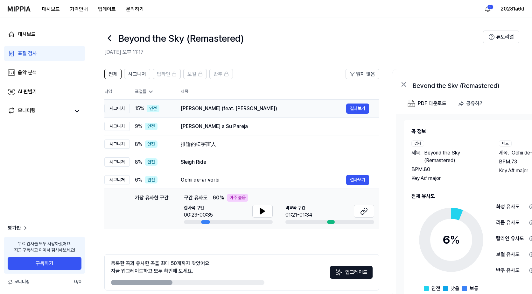
click at [205, 114] on td "GuruDev Bada Tapdhari (feat. Rekha Parmar) 결과보기" at bounding box center [274, 109] width 209 height 18
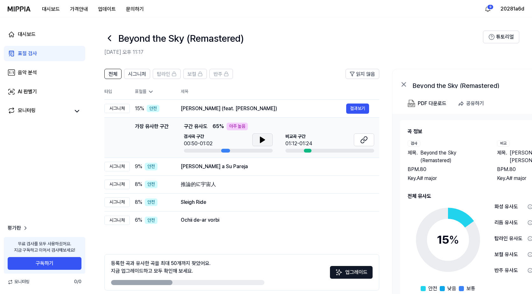
click at [266, 141] on button at bounding box center [262, 139] width 20 height 13
click at [262, 143] on button at bounding box center [262, 139] width 20 height 13
click at [233, 160] on td "Hale a Su Pareja 결과보기" at bounding box center [274, 166] width 209 height 18
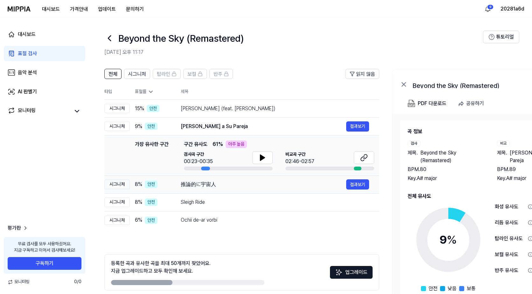
click at [231, 182] on div "推論的に宇宙人" at bounding box center [263, 184] width 165 height 8
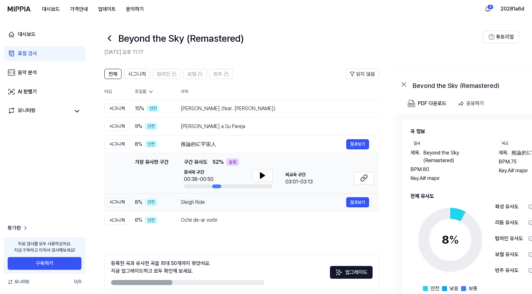
click at [229, 196] on td "Sleigh Ride 결과보기" at bounding box center [274, 202] width 209 height 18
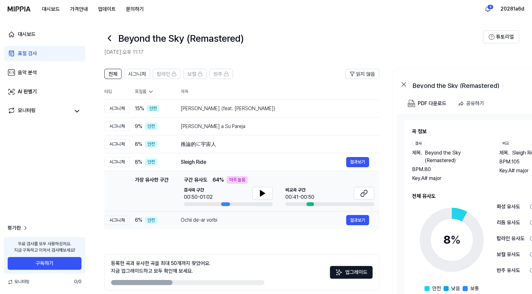
click at [230, 219] on div "Ochii de-ar vorbi" at bounding box center [263, 220] width 165 height 8
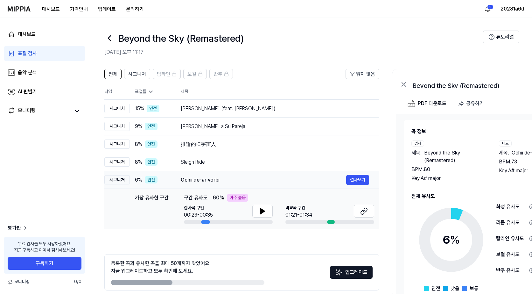
click at [185, 176] on div "Ochii de-ar vorbi" at bounding box center [263, 180] width 165 height 8
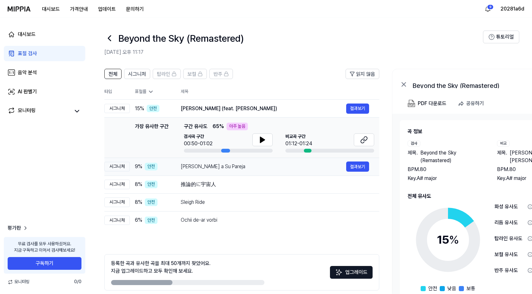
click at [187, 155] on td "가장 유사한 구간 가장 유사한 구간 구간 유사도 65 % 아주 높음 검사곡 구간 00:50-01:02 비교곡 구간 01:12-01:24 결과보기" at bounding box center [241, 137] width 275 height 40
click at [184, 111] on div "GuruDev Bada Tapdhari (feat. Rekha Parmar)" at bounding box center [263, 109] width 165 height 8
click at [222, 189] on div "推論的に宇宙人 결과보기" at bounding box center [275, 184] width 188 height 10
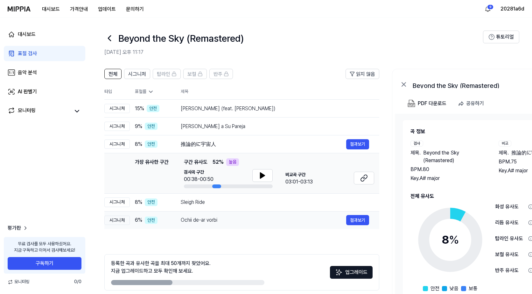
click at [218, 214] on td "Ochii de-ar vorbi 결과보기" at bounding box center [274, 220] width 209 height 18
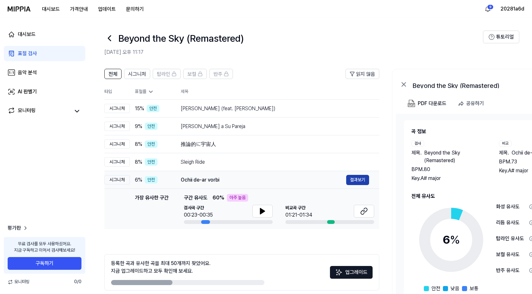
click at [352, 180] on button "결과보기" at bounding box center [357, 180] width 23 height 10
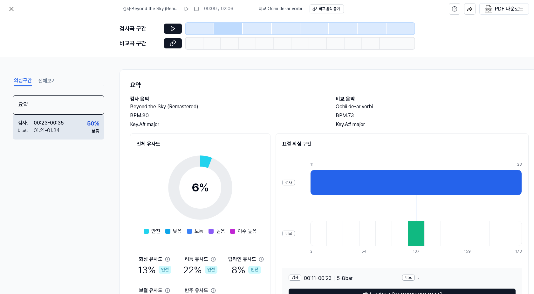
click at [63, 125] on div "00:23 - 00:35" at bounding box center [49, 123] width 30 height 8
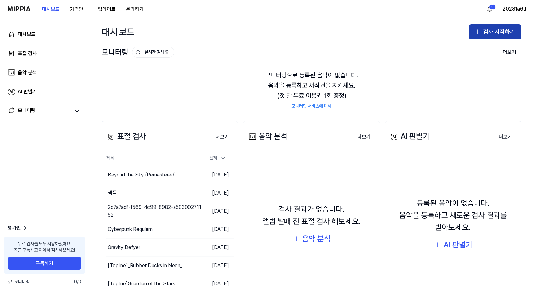
click at [496, 31] on button "검사 시작하기" at bounding box center [495, 31] width 52 height 15
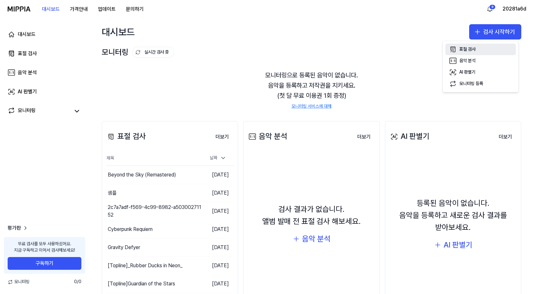
click at [473, 50] on div "표절 검사" at bounding box center [468, 49] width 16 height 6
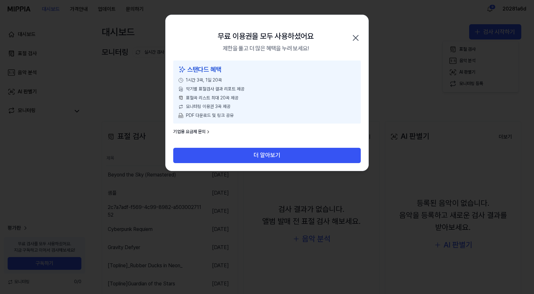
click at [362, 39] on div "무료 이용권을 모두 사용하셨어요 제한을 풀고 더 많은 혜택을 누려 보세요! 닫기" at bounding box center [267, 37] width 203 height 45
click at [353, 40] on icon "button" at bounding box center [356, 38] width 10 height 10
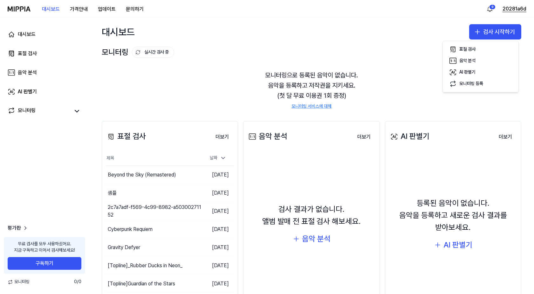
click at [516, 8] on button "20281a6d" at bounding box center [515, 9] width 24 height 8
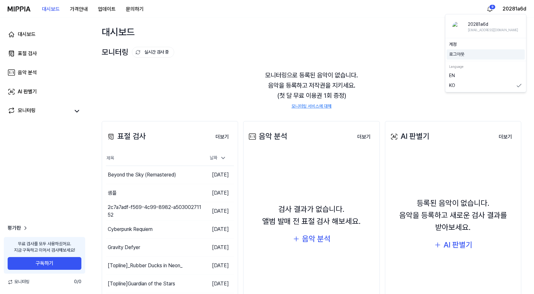
click at [461, 52] on button "로그아웃" at bounding box center [485, 54] width 73 height 6
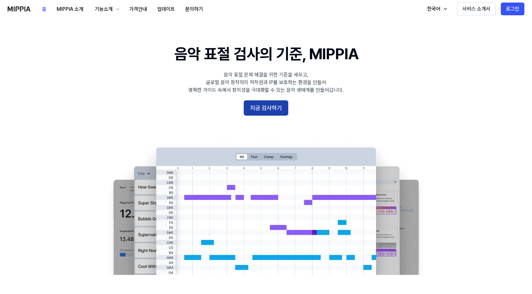
click at [258, 112] on button "지금 검사하기" at bounding box center [266, 107] width 45 height 15
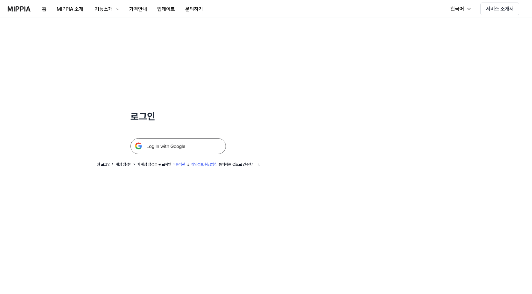
click at [179, 149] on img at bounding box center [177, 146] width 95 height 16
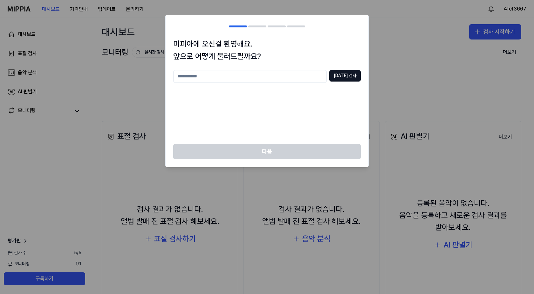
click at [400, 61] on div at bounding box center [267, 147] width 534 height 294
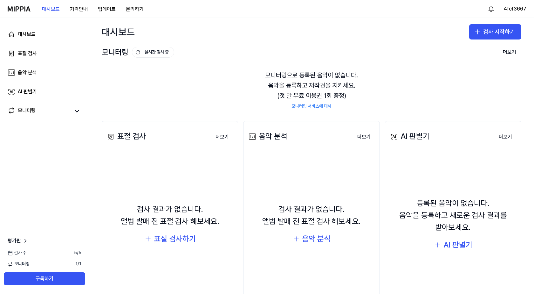
click at [484, 41] on div "대시보드 검사 시작하기" at bounding box center [311, 32] width 445 height 28
click at [489, 29] on button "검사 시작하기" at bounding box center [495, 31] width 52 height 15
click at [465, 48] on div "표절 검사" at bounding box center [468, 49] width 16 height 6
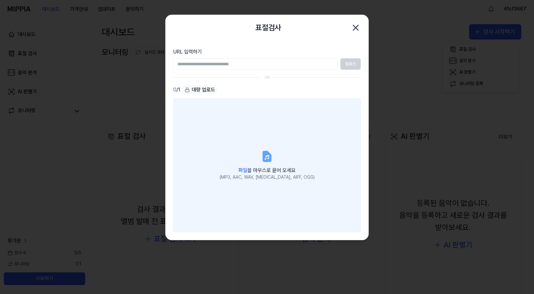
click at [238, 129] on label "파일 을 마우스로 끌어 오세요 (MP3, AAC, WAV, [MEDICAL_DATA], AIFF, OGG)" at bounding box center [267, 165] width 188 height 134
click at [0, 0] on input "파일 을 마우스로 끌어 오세요 (MP3, AAC, WAV, [MEDICAL_DATA], AIFF, OGG)" at bounding box center [0, 0] width 0 height 0
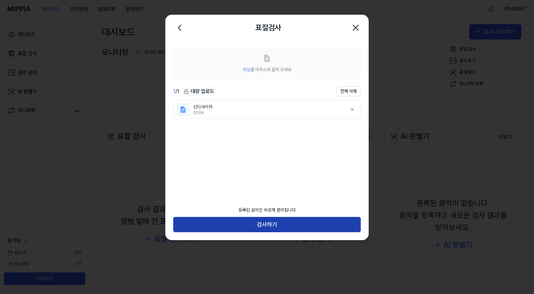
click at [274, 222] on button "검사하기" at bounding box center [267, 224] width 188 height 15
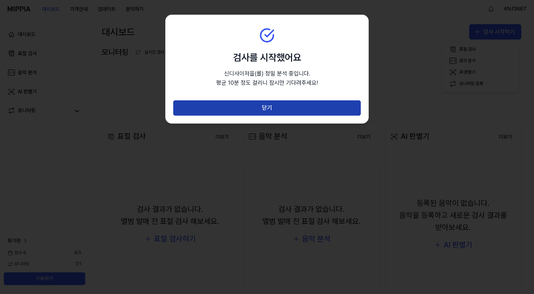
click at [258, 103] on button "닫기" at bounding box center [267, 107] width 188 height 15
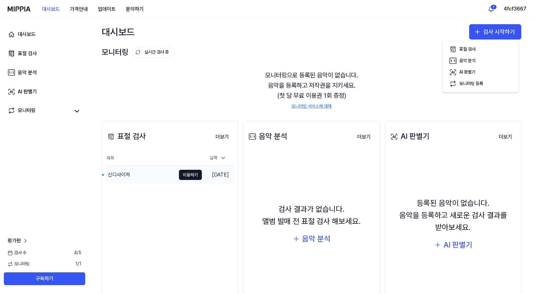
click at [144, 172] on div "신디사이저" at bounding box center [141, 175] width 70 height 18
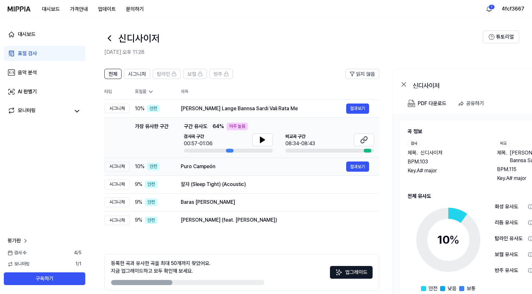
click at [221, 172] on td "Puro Campeón 결과보기" at bounding box center [274, 166] width 209 height 18
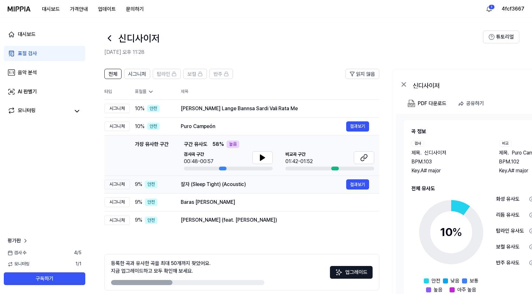
click at [223, 182] on div "잘자 (Sleep Tight) (Acoustic)" at bounding box center [263, 184] width 165 height 8
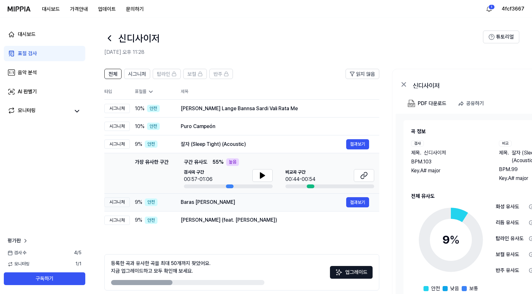
click at [229, 197] on td "Baras Badliya Baras 결과보기" at bounding box center [274, 202] width 209 height 18
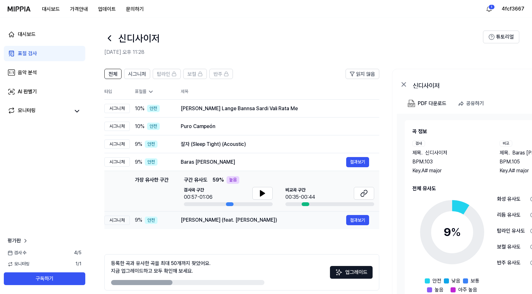
click at [230, 218] on div "GuruDev Bada Tapdhari (feat. Rekha Parmar)" at bounding box center [263, 220] width 165 height 8
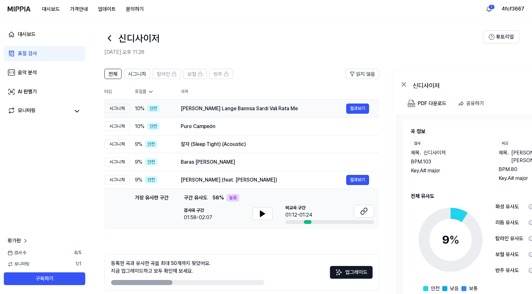
click at [225, 106] on div "Seja Suni Lange Bannsa Sardi Vali Rata Me" at bounding box center [263, 109] width 165 height 8
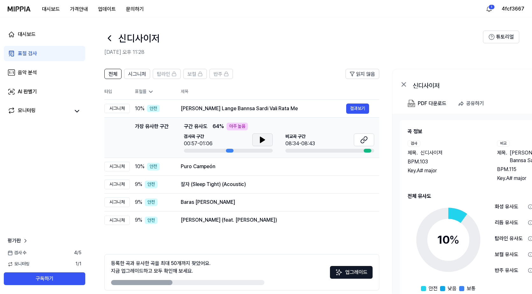
click at [260, 138] on icon at bounding box center [263, 140] width 8 height 8
click at [260, 138] on icon at bounding box center [260, 139] width 1 height 5
click at [262, 141] on icon at bounding box center [262, 140] width 4 height 6
click at [262, 141] on icon at bounding box center [263, 140] width 8 height 8
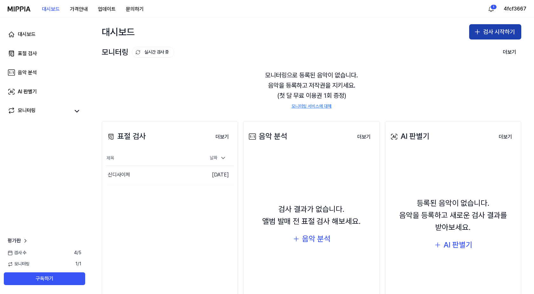
click at [487, 25] on button "검사 시작하기" at bounding box center [495, 31] width 52 height 15
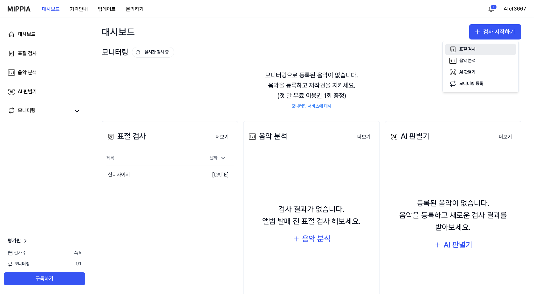
click at [470, 48] on div "표절 검사" at bounding box center [468, 49] width 16 height 6
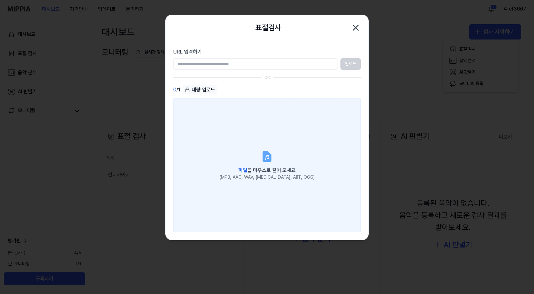
click at [258, 157] on label "파일 을 마우스로 끌어 오세요 (MP3, AAC, WAV, [MEDICAL_DATA], AIFF, OGG)" at bounding box center [267, 165] width 188 height 134
click at [0, 0] on input "파일 을 마우스로 끌어 오세요 (MP3, AAC, WAV, [MEDICAL_DATA], AIFF, OGG)" at bounding box center [0, 0] width 0 height 0
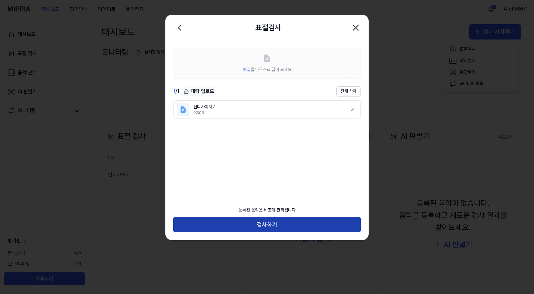
click at [265, 226] on button "검사하기" at bounding box center [267, 224] width 188 height 15
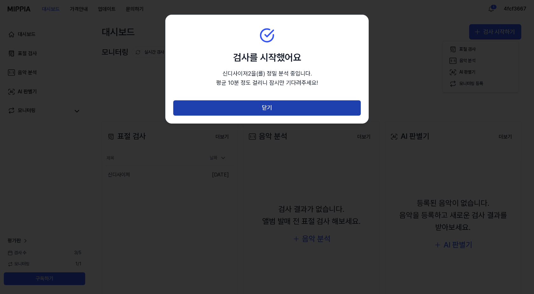
click at [264, 108] on button "닫기" at bounding box center [267, 107] width 188 height 15
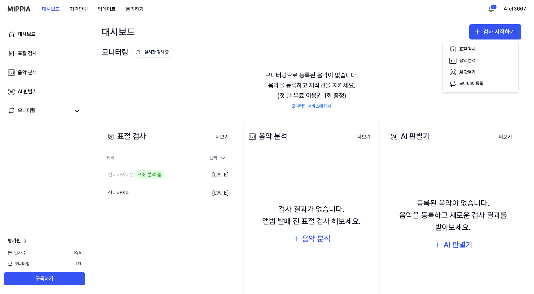
click at [42, 179] on div "대시보드 표절 검사 음악 분석 AI 판별기 모니터링 평가판 검사 수 3 / 5 모니터링 1 / 1 구독하기" at bounding box center [44, 156] width 89 height 276
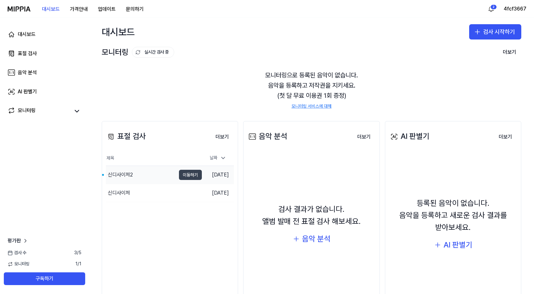
click at [190, 177] on button "이동하기" at bounding box center [190, 175] width 23 height 10
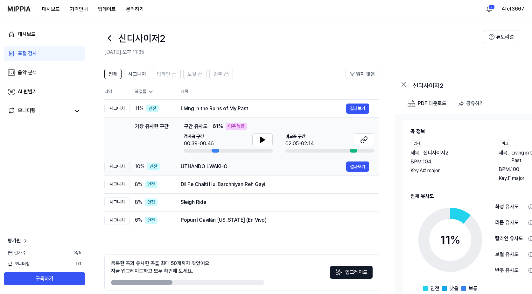
click at [219, 167] on div "UTHANDO LWAKHO" at bounding box center [263, 167] width 165 height 8
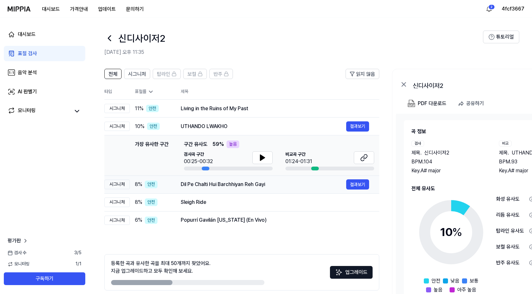
click at [226, 183] on div "Dil Pe Chalti Hui Barchhiyan Reh Gayi" at bounding box center [263, 184] width 165 height 8
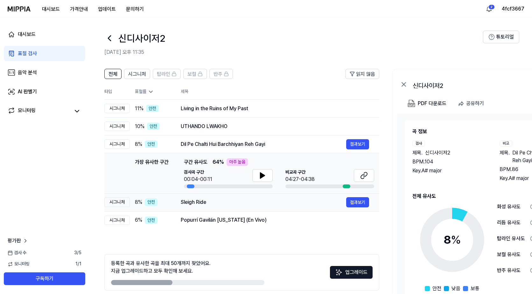
click at [232, 204] on div "Sleigh Ride" at bounding box center [263, 202] width 165 height 8
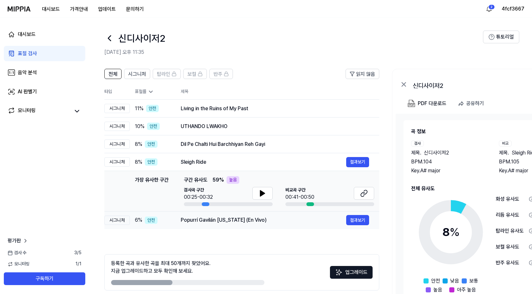
click at [236, 224] on div "Popurrí Gavilán Colorado (En Vivo) 결과보기" at bounding box center [275, 220] width 188 height 10
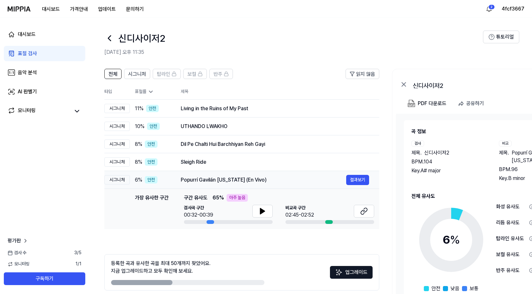
click at [242, 179] on div "Popurrí Gavilán Colorado (En Vivo)" at bounding box center [263, 180] width 165 height 8
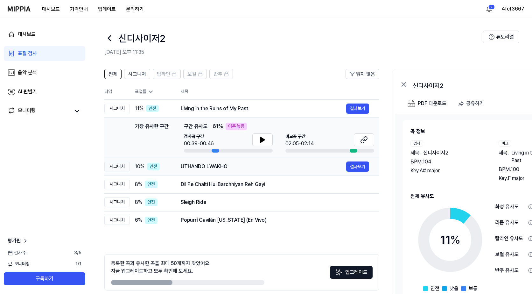
click at [233, 168] on div "UTHANDO LWAKHO" at bounding box center [263, 167] width 165 height 8
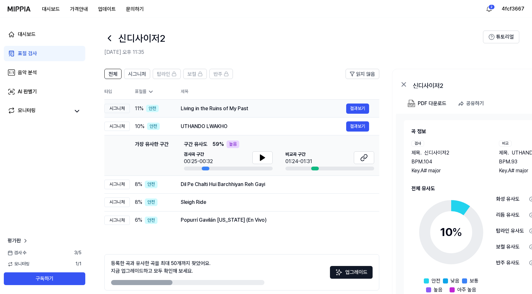
click at [229, 108] on div "Living in the Ruins of My Past" at bounding box center [263, 109] width 165 height 8
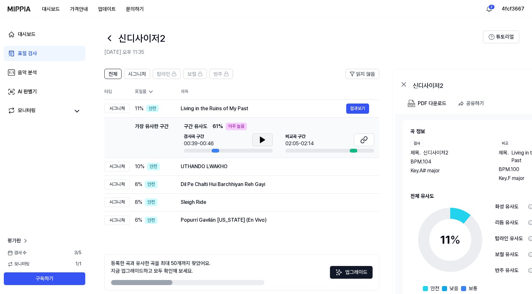
click at [252, 141] on div "검사곡 구간 00:39-00:46" at bounding box center [228, 140] width 89 height 14
click at [261, 142] on icon at bounding box center [262, 140] width 4 height 6
click at [242, 110] on div "Living in the Ruins of My Past" at bounding box center [263, 109] width 165 height 8
click at [260, 111] on div "Living in the Ruins of My Past" at bounding box center [263, 109] width 165 height 8
click at [258, 112] on div "Living in the Ruins of My Past 결과보기" at bounding box center [275, 108] width 188 height 10
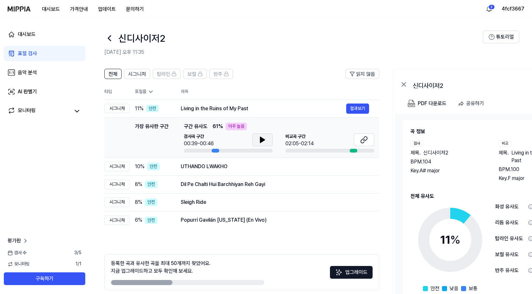
click at [258, 141] on button at bounding box center [262, 139] width 20 height 13
click at [239, 170] on div "UTHANDO LWAKHO" at bounding box center [263, 167] width 165 height 8
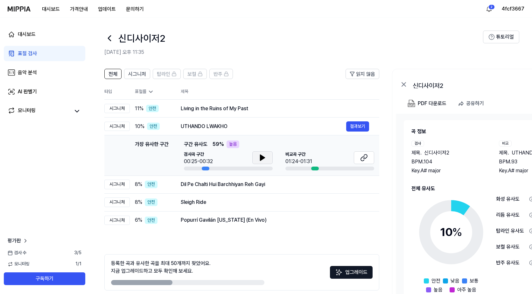
click at [259, 159] on icon at bounding box center [263, 158] width 8 height 8
click at [239, 191] on td "Dil Pe Chalti Hui Barchhiyan Reh Gayi 결과보기" at bounding box center [274, 184] width 209 height 18
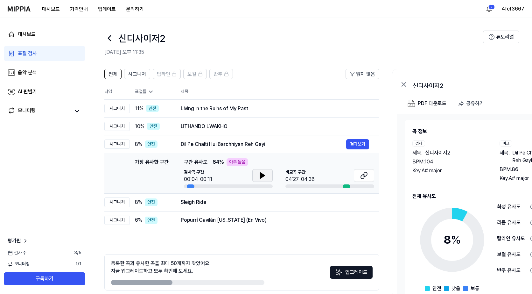
click at [261, 176] on icon at bounding box center [262, 175] width 4 height 6
click at [245, 206] on div "Sleigh Ride 결과보기" at bounding box center [275, 202] width 188 height 10
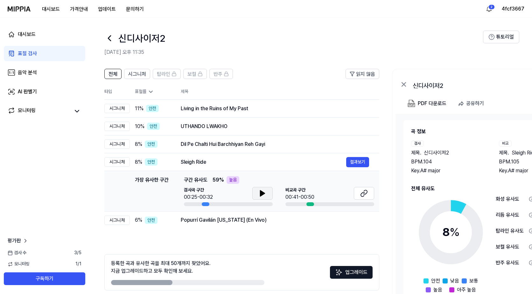
click at [267, 195] on button at bounding box center [262, 193] width 20 height 13
click at [234, 221] on div "Popurrí Gavilán Colorado (En Vivo)" at bounding box center [263, 220] width 165 height 8
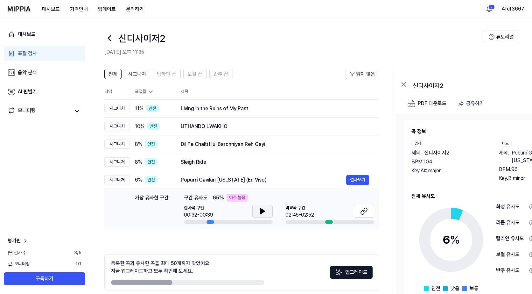
click at [267, 209] on button at bounding box center [262, 210] width 20 height 13
click at [261, 108] on div "Living in the Ruins of My Past" at bounding box center [263, 109] width 165 height 8
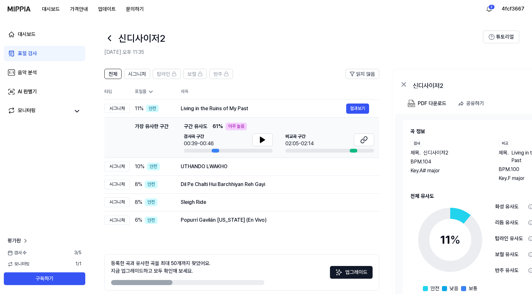
drag, startPoint x: 253, startPoint y: 147, endPoint x: 256, endPoint y: 145, distance: 4.0
click at [253, 147] on div "검사곡 구간 00:39-00:46" at bounding box center [228, 142] width 89 height 19
click at [258, 141] on button at bounding box center [262, 139] width 20 height 13
click at [260, 139] on icon at bounding box center [260, 139] width 1 height 5
click at [205, 111] on div "Living in the Ruins of My Past" at bounding box center [263, 109] width 165 height 8
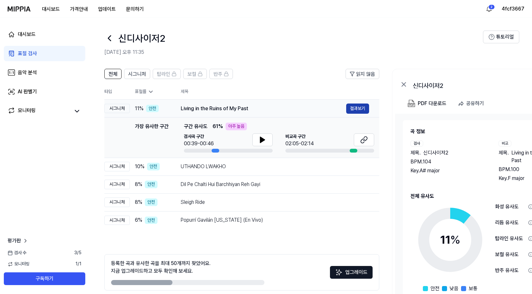
click at [352, 112] on button "결과보기" at bounding box center [357, 108] width 23 height 10
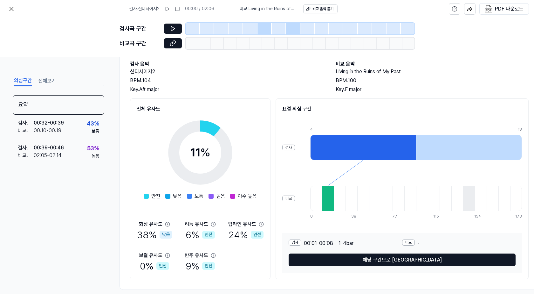
scroll to position [46, 0]
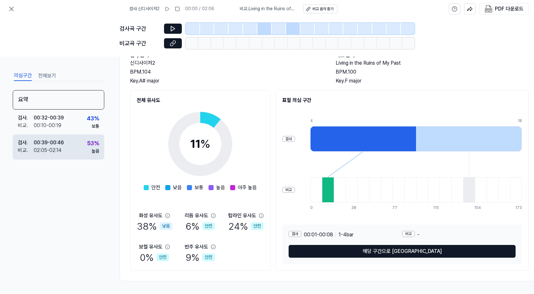
click at [77, 148] on div "검사 . 00:39 - 00:46 비교 . 02:05 - 02:14 53 % 높음" at bounding box center [59, 146] width 92 height 25
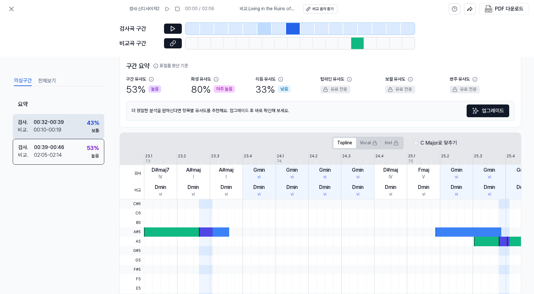
click at [40, 137] on div "검사 . 00:32 - 00:39 비교 . 00:10 - 00:19 43 % 보통" at bounding box center [59, 126] width 92 height 25
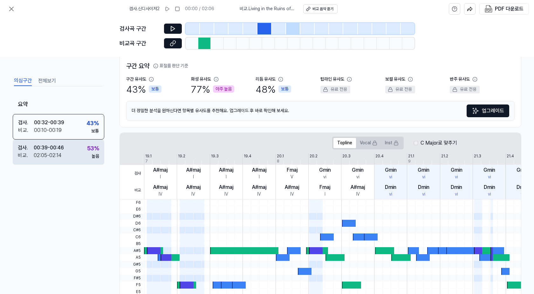
click at [52, 148] on div "00:39 - 00:46" at bounding box center [49, 148] width 30 height 8
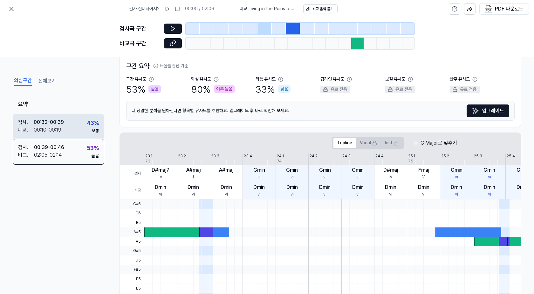
click at [52, 128] on div "00:10 - 00:19" at bounding box center [48, 130] width 28 height 8
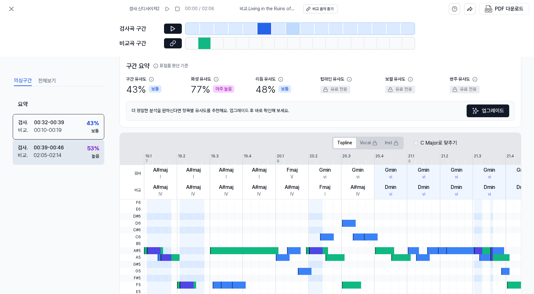
click at [81, 145] on div "검사 . 00:39 - 00:46 비교 . 02:05 - 02:14 53 % 높음" at bounding box center [59, 151] width 92 height 25
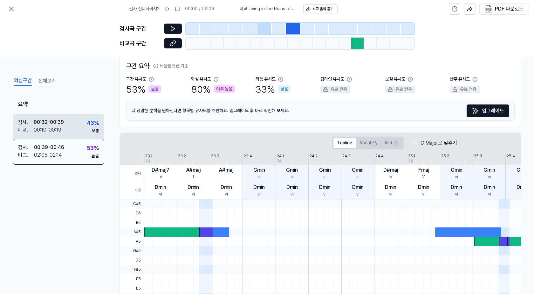
click at [61, 136] on div "검사 . 00:32 - 00:39 비교 . 00:10 - 00:19 43 % 보통" at bounding box center [59, 126] width 92 height 25
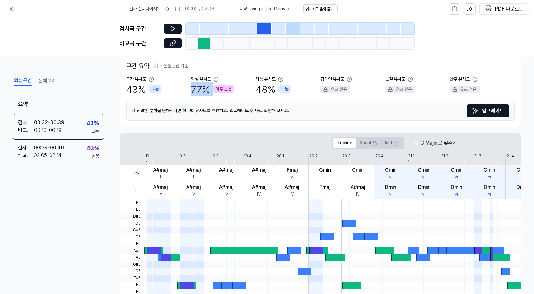
drag, startPoint x: 193, startPoint y: 89, endPoint x: 213, endPoint y: 89, distance: 20.4
click at [213, 89] on div "77 % 아주 높음" at bounding box center [212, 88] width 43 height 13
click at [209, 94] on div "77 % 아주 높음" at bounding box center [212, 88] width 43 height 13
click at [172, 26] on icon at bounding box center [173, 28] width 6 height 6
drag, startPoint x: 261, startPoint y: 28, endPoint x: 266, endPoint y: 29, distance: 5.2
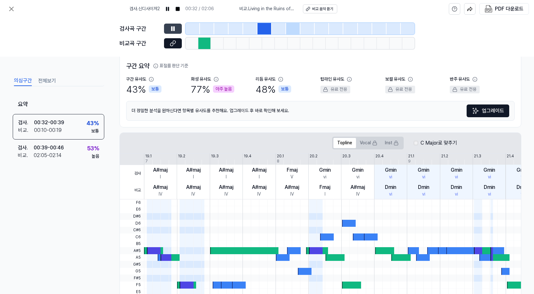
click at [266, 29] on div at bounding box center [265, 28] width 14 height 11
click at [268, 31] on div at bounding box center [265, 28] width 14 height 11
click at [289, 26] on div at bounding box center [293, 28] width 14 height 11
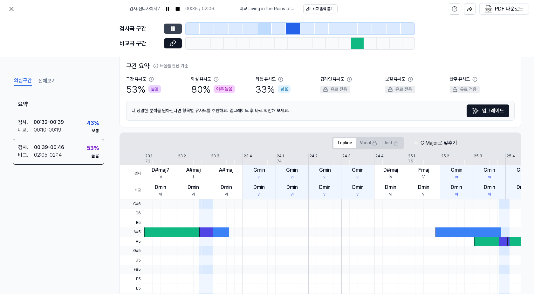
click at [339, 27] on div at bounding box center [336, 28] width 14 height 11
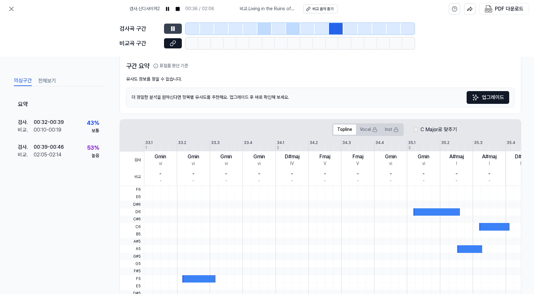
click at [292, 25] on div at bounding box center [293, 28] width 14 height 11
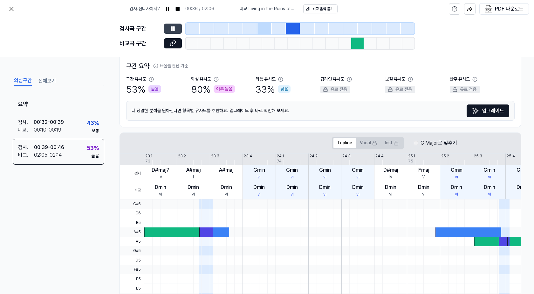
click at [270, 28] on div at bounding box center [265, 28] width 14 height 11
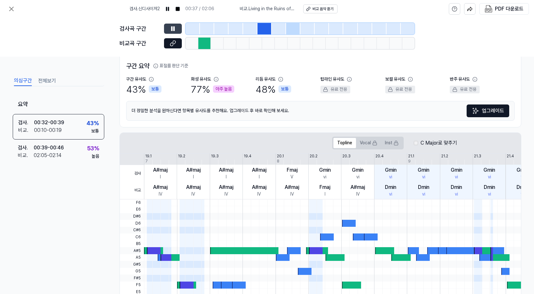
click at [231, 26] on div at bounding box center [236, 28] width 14 height 11
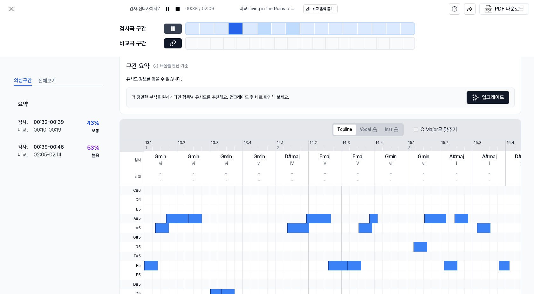
click at [244, 27] on div at bounding box center [250, 28] width 14 height 11
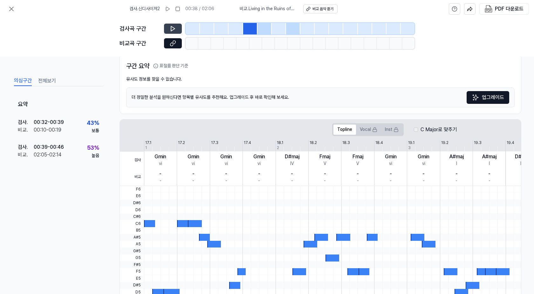
click at [228, 28] on div at bounding box center [221, 28] width 14 height 11
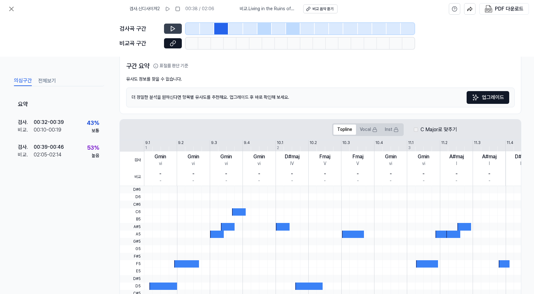
click at [201, 28] on div at bounding box center [207, 28] width 14 height 11
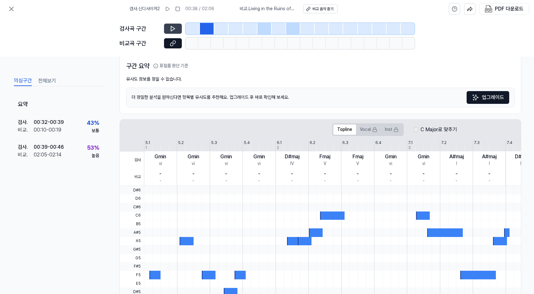
click at [191, 28] on div at bounding box center [193, 28] width 14 height 11
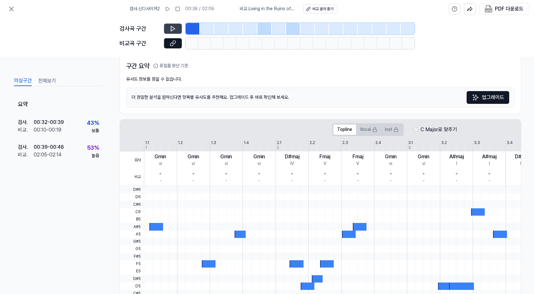
click at [216, 26] on div at bounding box center [221, 28] width 14 height 11
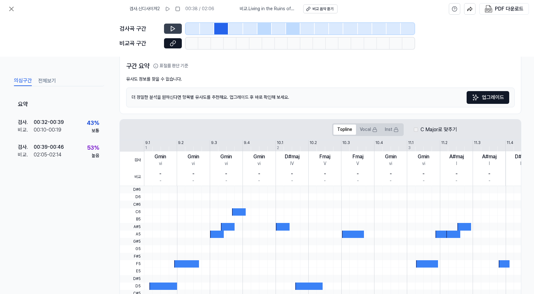
click at [232, 27] on div at bounding box center [236, 28] width 14 height 11
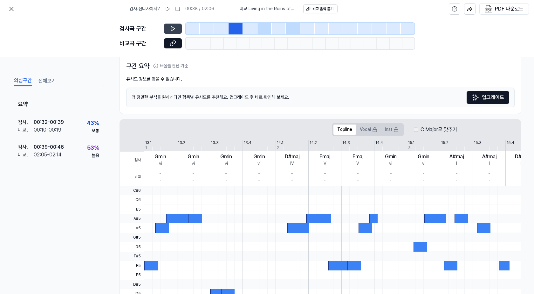
click at [246, 27] on div at bounding box center [250, 28] width 14 height 11
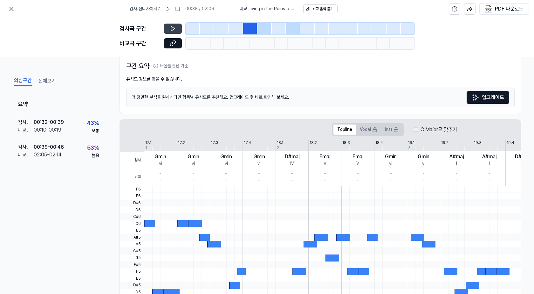
click at [265, 29] on div at bounding box center [265, 28] width 14 height 11
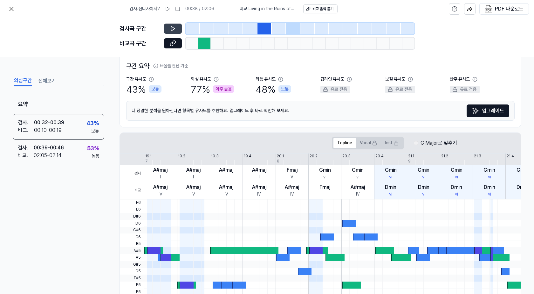
click at [274, 28] on div at bounding box center [279, 28] width 14 height 11
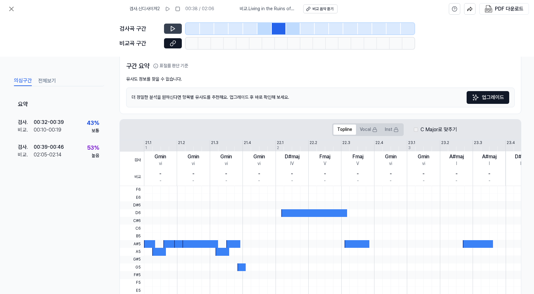
click at [297, 28] on div at bounding box center [293, 28] width 14 height 11
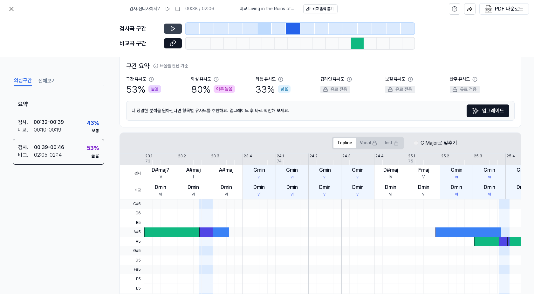
click at [303, 28] on div at bounding box center [308, 28] width 14 height 11
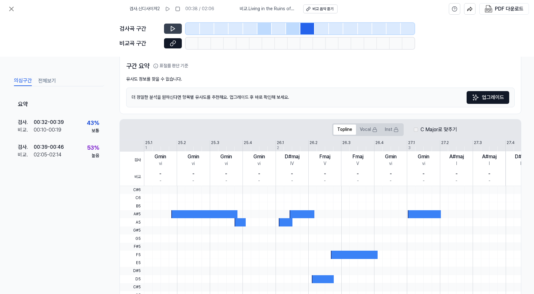
click at [320, 28] on div at bounding box center [322, 28] width 14 height 11
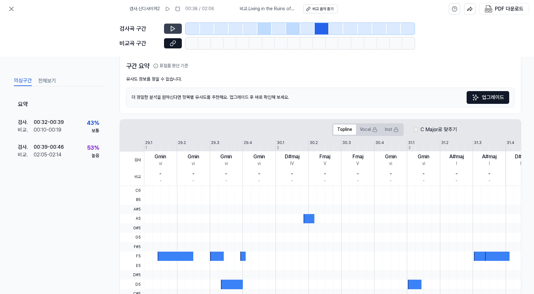
click at [336, 29] on div at bounding box center [336, 28] width 14 height 11
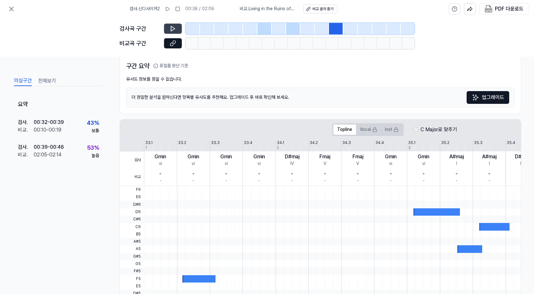
click at [358, 29] on div at bounding box center [365, 28] width 14 height 11
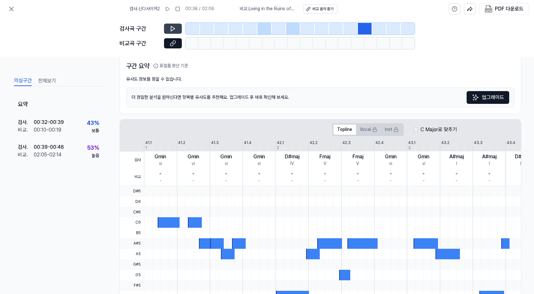
drag, startPoint x: 380, startPoint y: 29, endPoint x: 385, endPoint y: 29, distance: 5.1
click at [380, 29] on div at bounding box center [379, 28] width 14 height 11
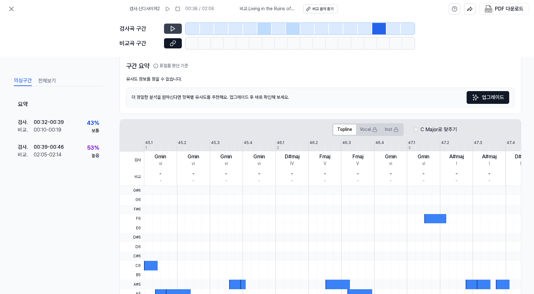
click at [394, 28] on div at bounding box center [394, 28] width 14 height 11
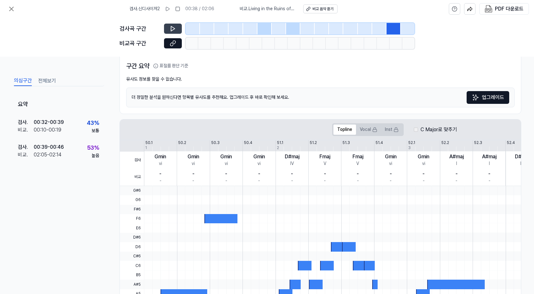
click at [405, 27] on div at bounding box center [408, 28] width 14 height 11
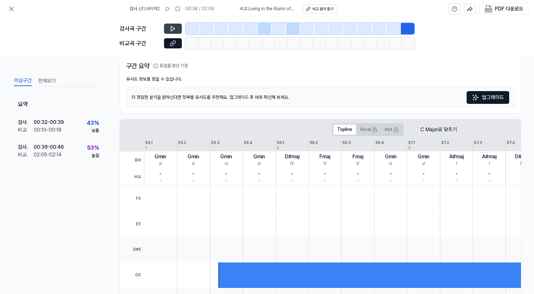
click at [389, 27] on div at bounding box center [394, 28] width 14 height 11
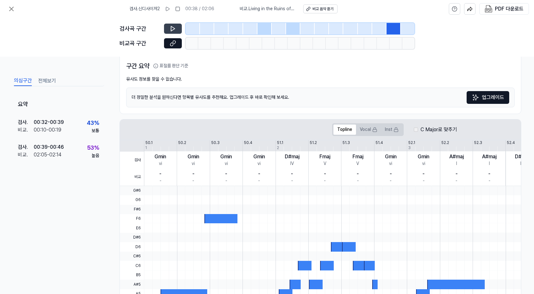
click at [362, 30] on div at bounding box center [365, 28] width 14 height 11
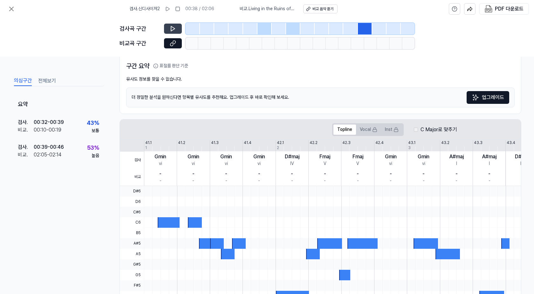
click at [351, 29] on div at bounding box center [350, 28] width 14 height 11
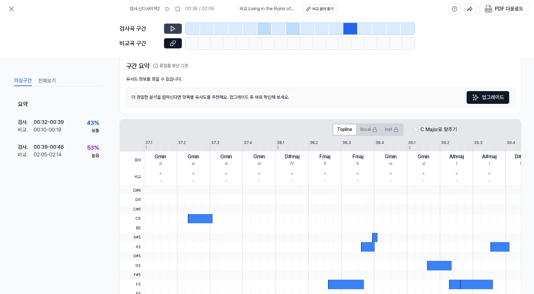
click at [329, 29] on div at bounding box center [336, 28] width 14 height 11
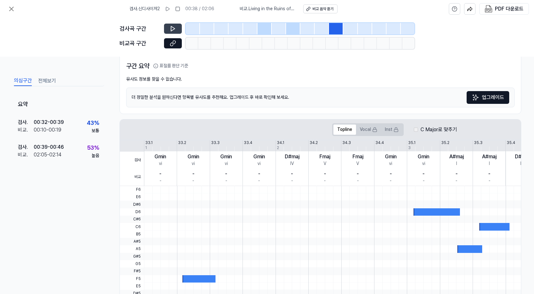
click at [312, 30] on div at bounding box center [308, 28] width 14 height 11
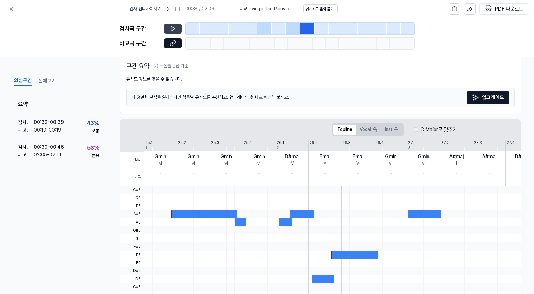
click at [294, 23] on div at bounding box center [293, 28] width 14 height 11
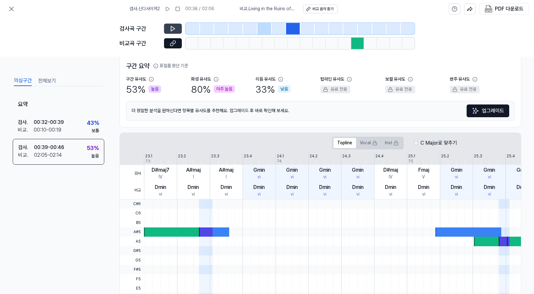
click at [175, 26] on icon at bounding box center [173, 28] width 6 height 6
click at [267, 29] on div at bounding box center [265, 28] width 14 height 11
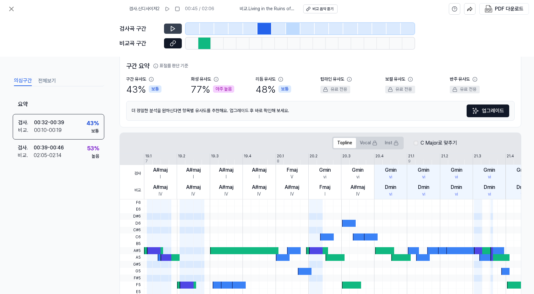
click at [175, 26] on button at bounding box center [173, 29] width 18 height 10
click at [175, 26] on icon at bounding box center [173, 28] width 6 height 6
click at [292, 30] on div at bounding box center [293, 28] width 14 height 11
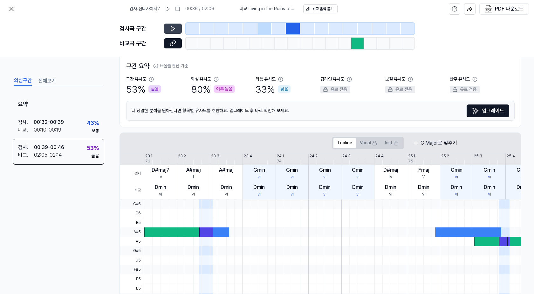
click at [274, 27] on div at bounding box center [279, 28] width 14 height 11
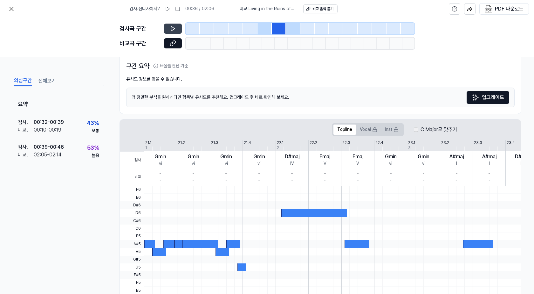
click at [174, 27] on icon at bounding box center [173, 28] width 6 height 6
click at [264, 27] on div at bounding box center [265, 28] width 14 height 11
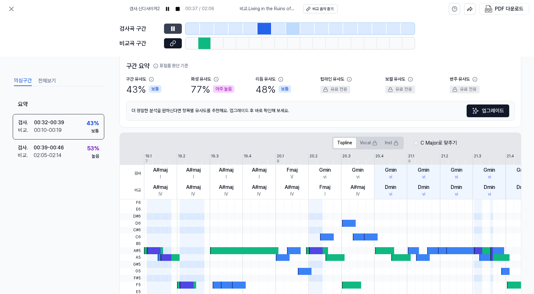
click at [264, 28] on div at bounding box center [265, 28] width 14 height 11
click at [180, 10] on icon at bounding box center [177, 8] width 5 height 5
click at [261, 27] on div at bounding box center [265, 28] width 14 height 11
click at [175, 28] on icon at bounding box center [173, 28] width 4 height 5
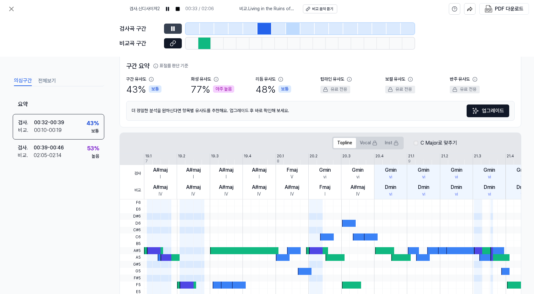
click at [175, 28] on icon at bounding box center [174, 28] width 1 height 4
click at [268, 29] on div at bounding box center [265, 28] width 14 height 11
click at [169, 29] on button at bounding box center [173, 29] width 18 height 10
click at [293, 29] on div at bounding box center [293, 28] width 14 height 11
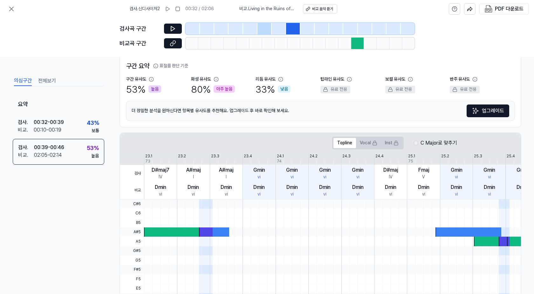
click at [293, 29] on div at bounding box center [293, 28] width 14 height 11
click at [171, 29] on icon at bounding box center [173, 28] width 6 height 6
click at [174, 29] on icon at bounding box center [173, 28] width 4 height 5
click at [174, 29] on icon at bounding box center [174, 28] width 1 height 4
click at [266, 24] on div at bounding box center [265, 28] width 14 height 11
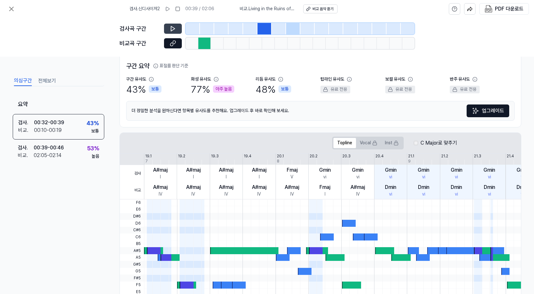
click at [266, 24] on div at bounding box center [265, 28] width 14 height 11
click at [173, 30] on icon at bounding box center [173, 28] width 4 height 5
click at [173, 26] on icon at bounding box center [173, 28] width 6 height 6
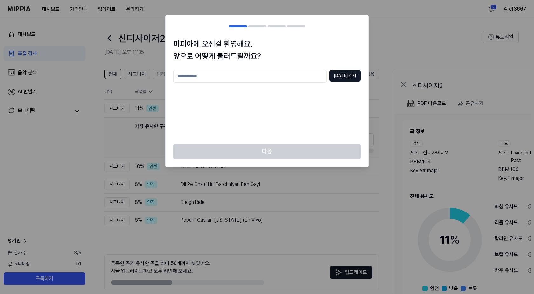
click at [127, 67] on div at bounding box center [267, 147] width 534 height 294
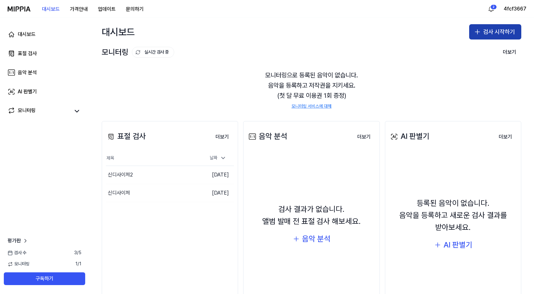
click at [484, 38] on button "검사 시작하기" at bounding box center [495, 31] width 52 height 15
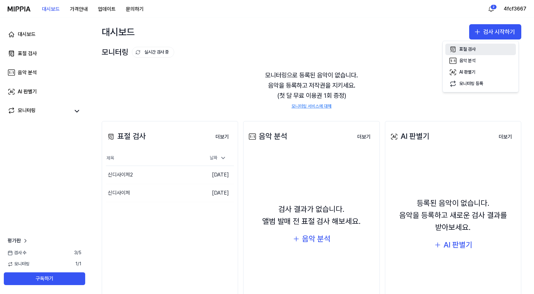
click at [456, 47] on icon "button" at bounding box center [453, 49] width 8 height 8
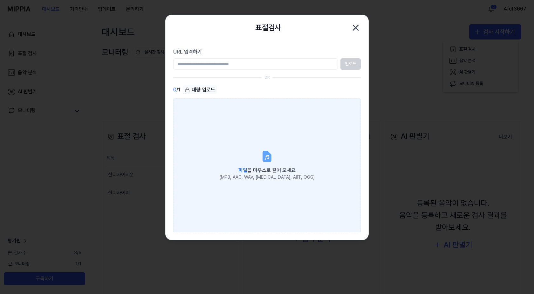
click at [270, 179] on div "(MP3, AAC, WAV, [MEDICAL_DATA], AIFF, OGG)" at bounding box center [267, 177] width 95 height 6
click at [0, 0] on input "파일 을 마우스로 끌어 오세요 (MP3, AAC, WAV, [MEDICAL_DATA], AIFF, OGG)" at bounding box center [0, 0] width 0 height 0
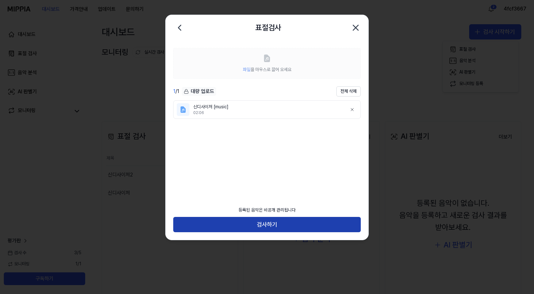
click at [267, 223] on button "검사하기" at bounding box center [267, 224] width 188 height 15
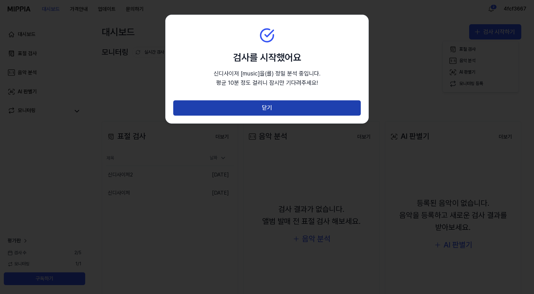
click at [274, 101] on button "닫기" at bounding box center [267, 107] width 188 height 15
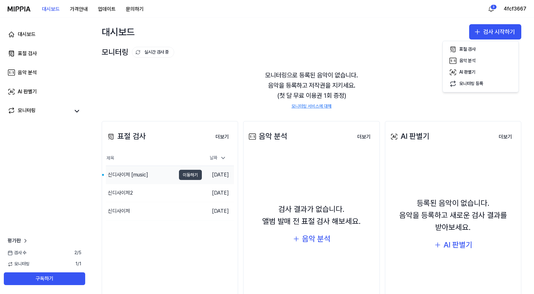
click at [186, 173] on button "이동하기" at bounding box center [190, 175] width 23 height 10
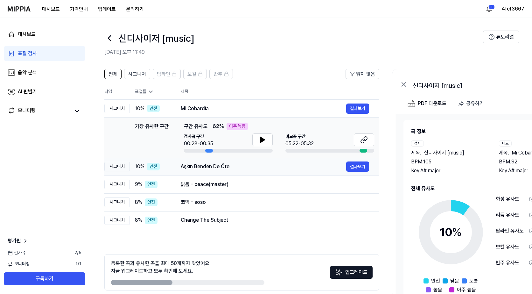
click at [217, 164] on div "Aşkın Benden De Öte" at bounding box center [263, 167] width 165 height 8
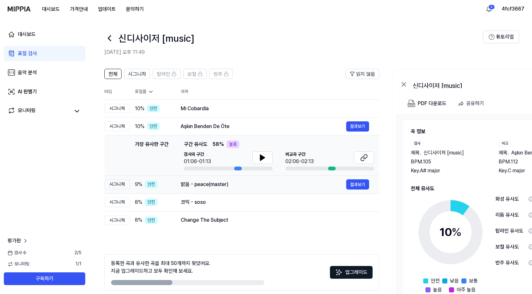
click at [221, 179] on div "밝음 - peace(master) 결과보기" at bounding box center [275, 184] width 188 height 10
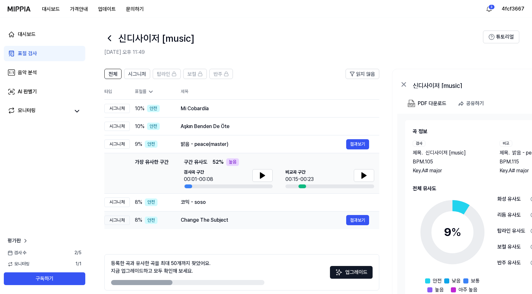
click at [226, 212] on td "Change The Subject 결과보기" at bounding box center [274, 220] width 209 height 18
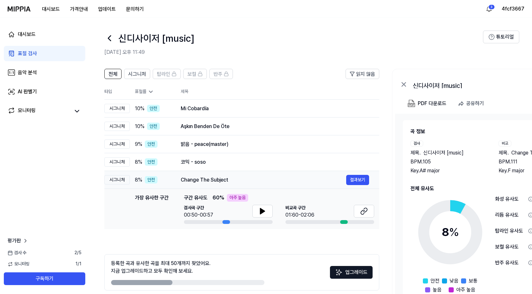
click at [219, 184] on div "Change The Subject 결과보기" at bounding box center [275, 180] width 188 height 10
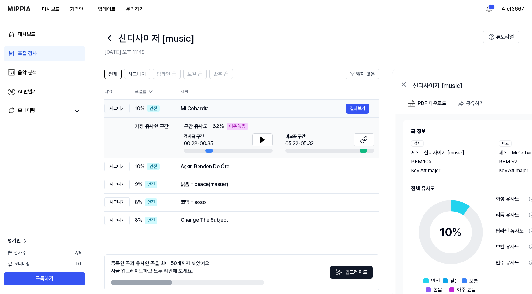
click at [210, 106] on div "Mi Cobardía" at bounding box center [263, 109] width 165 height 8
click at [211, 113] on div "Mi Cobardía 결과보기" at bounding box center [275, 108] width 188 height 10
click at [217, 109] on div "Mi Cobardía" at bounding box center [263, 109] width 165 height 8
click at [230, 110] on div "Mi Cobardía" at bounding box center [263, 109] width 165 height 8
click at [219, 107] on div "Mi Cobardía" at bounding box center [263, 109] width 165 height 8
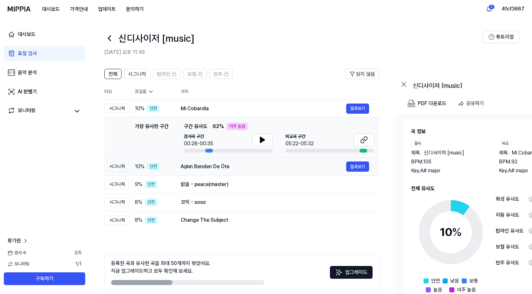
click at [224, 166] on div "Aşkın Benden De Öte" at bounding box center [263, 167] width 165 height 8
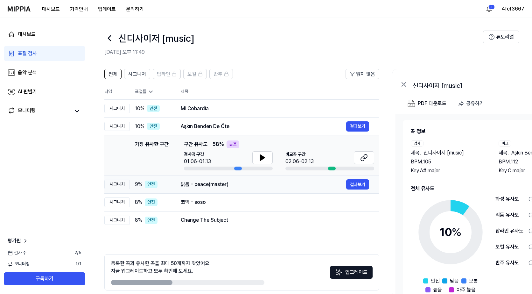
click at [231, 184] on div "밝음 - peace(master)" at bounding box center [263, 184] width 165 height 8
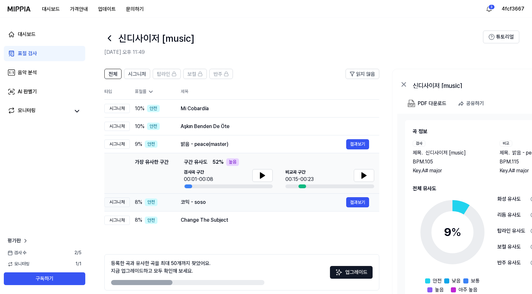
click at [231, 202] on div "코믹 - soso" at bounding box center [263, 202] width 165 height 8
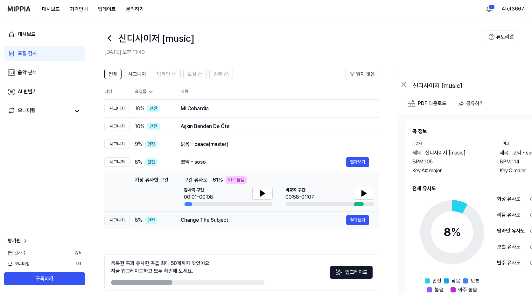
click at [232, 218] on div "Change The Subject" at bounding box center [263, 220] width 165 height 8
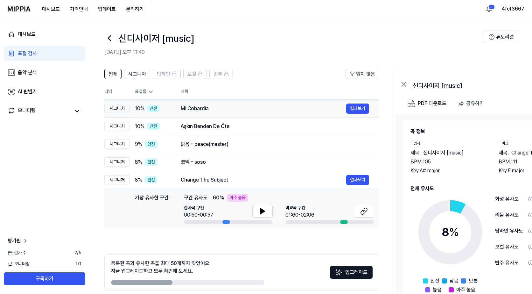
click at [242, 114] on td "Mi Cobardía 결과보기" at bounding box center [274, 109] width 209 height 18
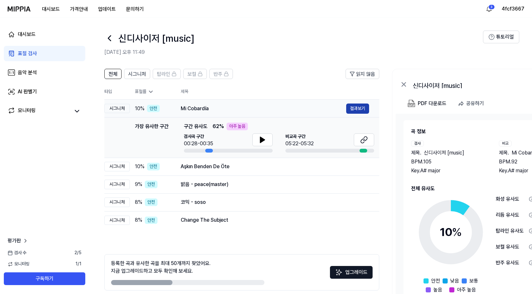
click at [365, 105] on button "결과보기" at bounding box center [357, 108] width 23 height 10
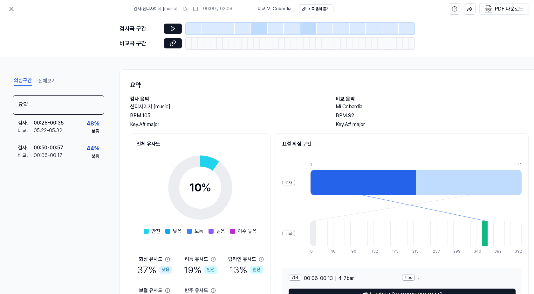
click at [261, 26] on div at bounding box center [259, 28] width 17 height 11
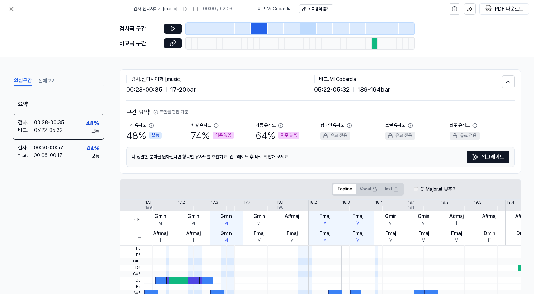
click at [304, 30] on div at bounding box center [309, 28] width 17 height 11
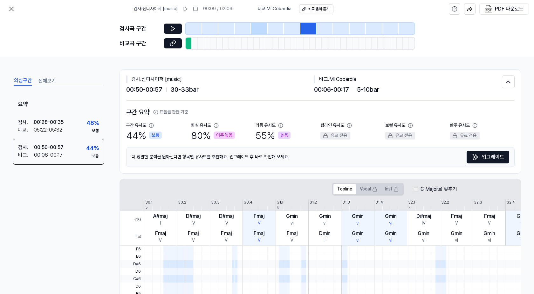
click at [259, 27] on div at bounding box center [259, 28] width 17 height 11
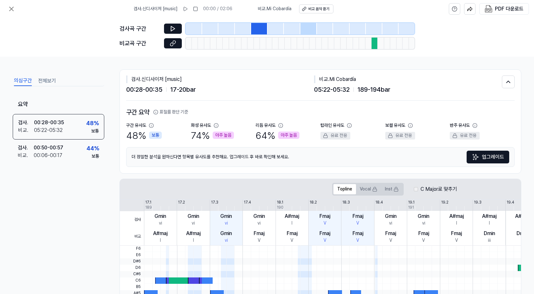
click at [312, 31] on div at bounding box center [309, 28] width 17 height 11
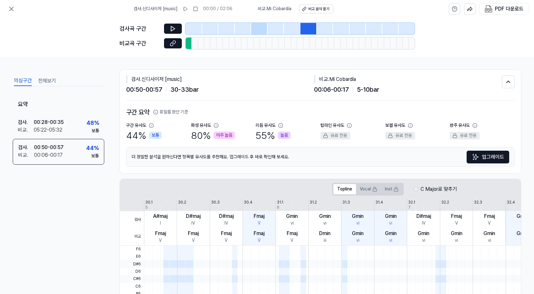
click at [247, 28] on div at bounding box center [243, 28] width 17 height 11
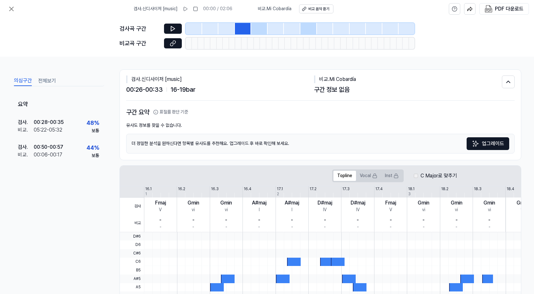
click at [253, 28] on div at bounding box center [259, 28] width 17 height 11
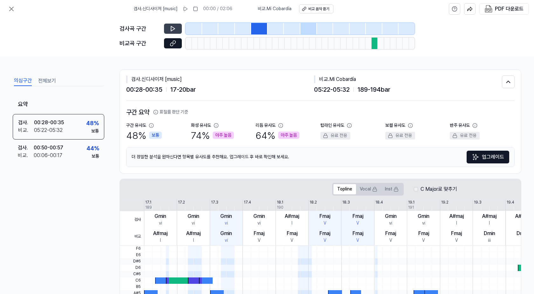
click at [173, 29] on icon at bounding box center [173, 28] width 4 height 5
click at [305, 29] on div at bounding box center [309, 28] width 17 height 11
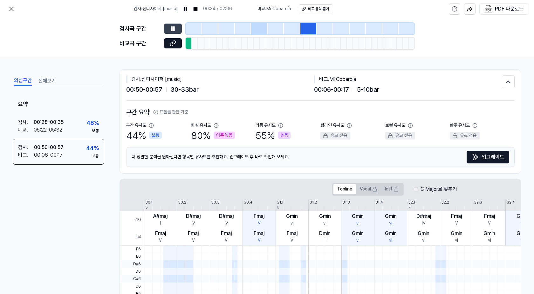
click at [177, 27] on button at bounding box center [173, 29] width 18 height 10
click at [176, 27] on button at bounding box center [173, 29] width 18 height 10
click at [258, 31] on div at bounding box center [259, 28] width 17 height 11
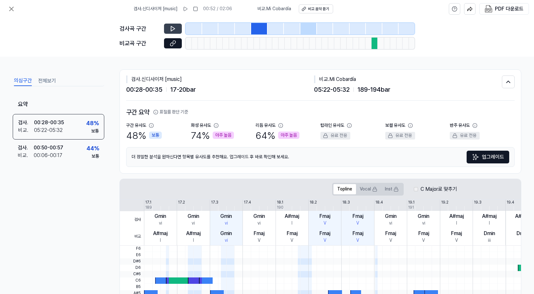
click at [174, 25] on button at bounding box center [173, 29] width 18 height 10
click at [260, 28] on div at bounding box center [259, 28] width 17 height 11
click at [309, 32] on div at bounding box center [309, 28] width 17 height 11
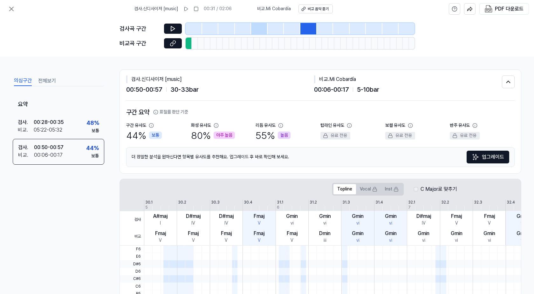
click at [260, 29] on div at bounding box center [259, 28] width 17 height 11
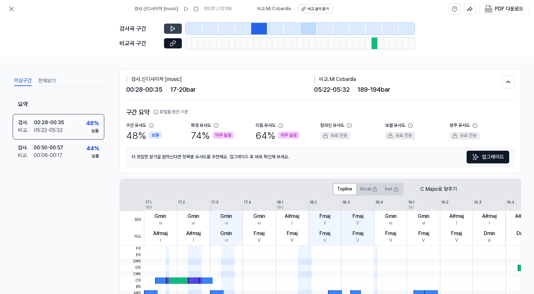
click at [171, 30] on icon at bounding box center [173, 28] width 6 height 6
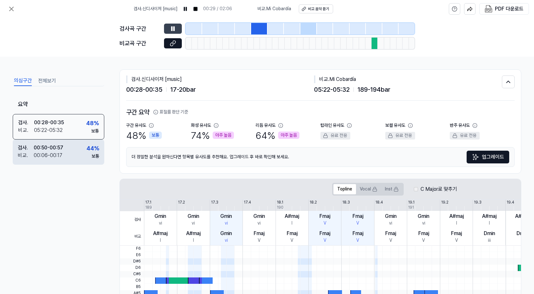
click at [86, 154] on div "검사 . 00:50 - 00:57 비교 . 00:06 - 00:17 44 % 보통" at bounding box center [59, 151] width 92 height 25
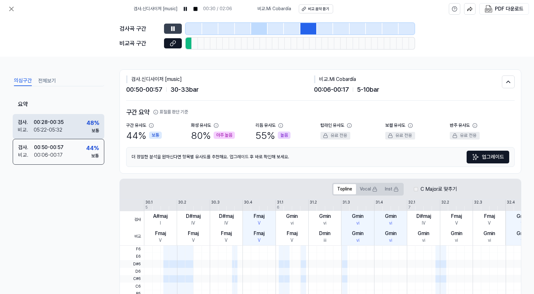
click at [77, 128] on div "검사 . 00:28 - 00:35 비교 . 05:22 - 05:32 48 % 보통" at bounding box center [59, 126] width 92 height 25
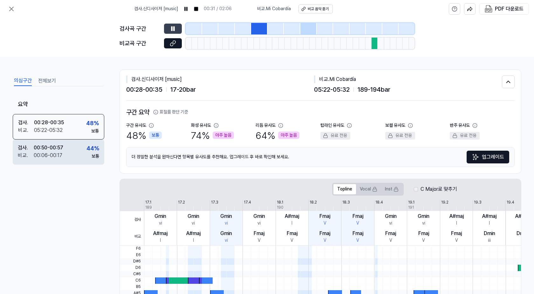
click at [77, 145] on div "검사 . 00:50 - 00:57 비교 . 00:06 - 00:17 44 % 보통" at bounding box center [59, 151] width 92 height 25
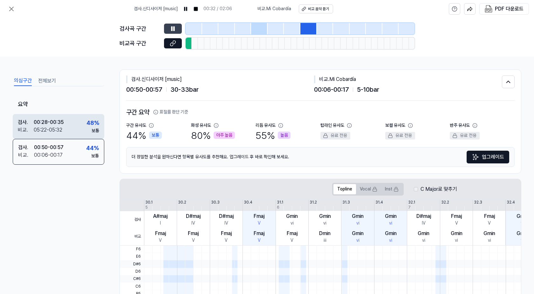
click at [74, 127] on div "검사 . 00:28 - 00:35 비교 . 05:22 - 05:32 48 % 보통" at bounding box center [59, 126] width 92 height 25
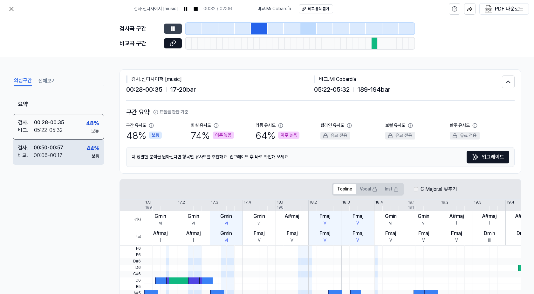
click at [80, 151] on div "검사 . 00:50 - 00:57 비교 . 00:06 - 00:17 44 % 보통" at bounding box center [59, 151] width 92 height 25
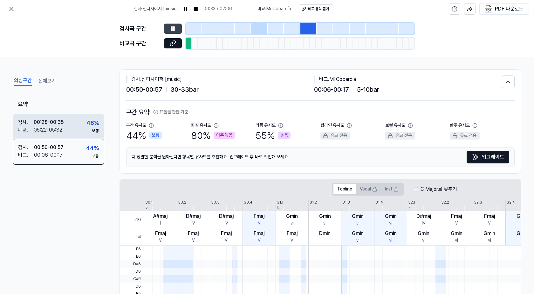
click at [81, 127] on div "검사 . 00:28 - 00:35 비교 . 05:22 - 05:32 48 % 보통" at bounding box center [59, 126] width 92 height 25
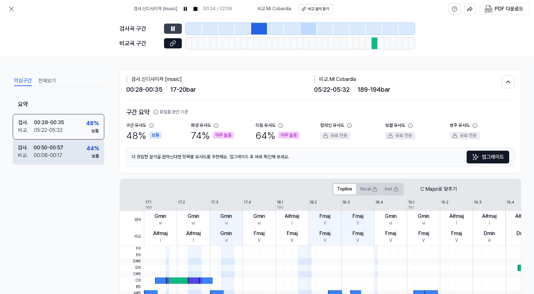
click at [85, 154] on div "검사 . 00:50 - 00:57 비교 . 00:06 - 00:17 44 % 보통" at bounding box center [59, 151] width 92 height 25
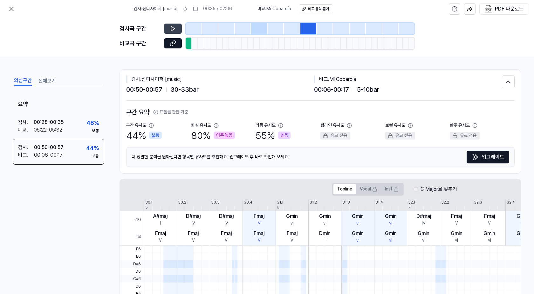
click at [260, 28] on div at bounding box center [259, 28] width 17 height 11
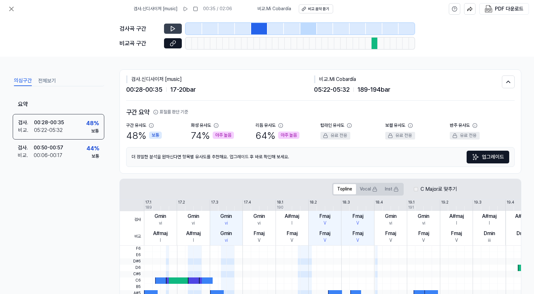
click at [301, 30] on div at bounding box center [300, 28] width 229 height 11
click at [301, 30] on div at bounding box center [309, 28] width 17 height 11
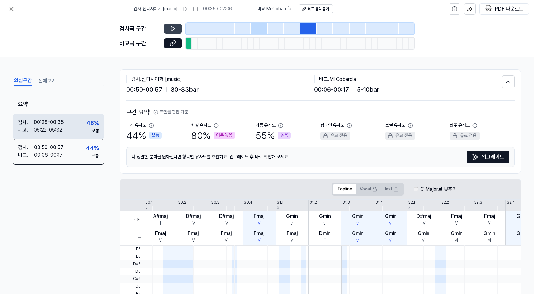
click at [72, 123] on div "검사 . 00:28 - 00:35 비교 . 05:22 - 05:32 48 % 보통" at bounding box center [59, 126] width 92 height 25
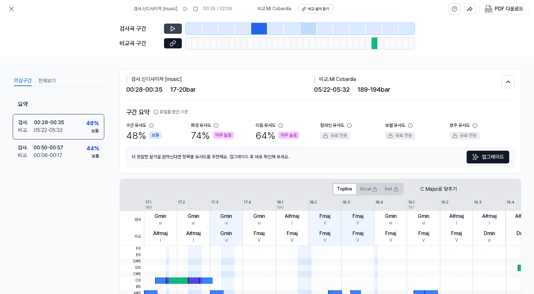
click at [311, 25] on div at bounding box center [309, 28] width 17 height 11
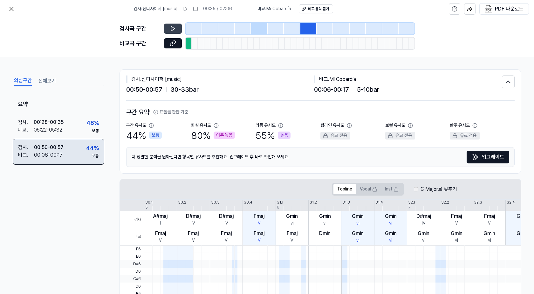
click at [71, 156] on div "검사 . 00:50 - 00:57 비교 . 00:06 - 00:17 44 % 보통" at bounding box center [59, 151] width 92 height 25
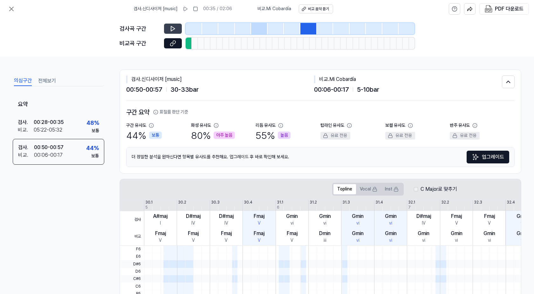
click at [254, 28] on div at bounding box center [259, 28] width 17 height 11
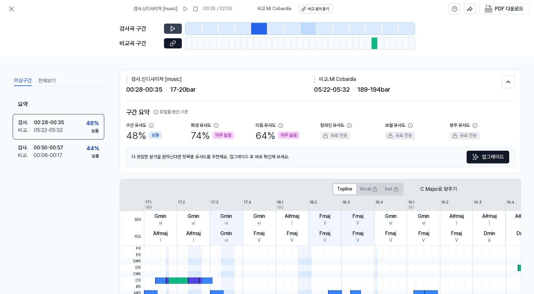
click at [312, 30] on div at bounding box center [309, 28] width 17 height 11
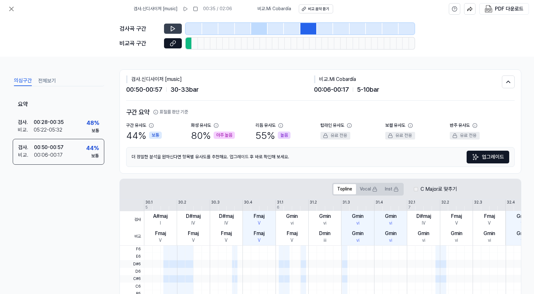
click at [263, 27] on div at bounding box center [259, 28] width 17 height 11
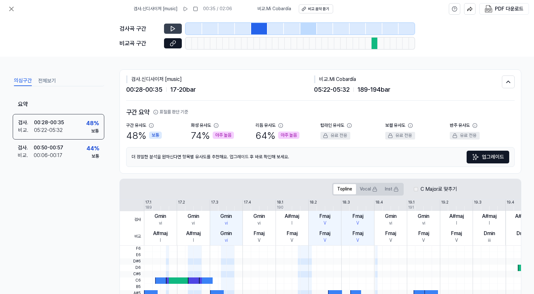
click at [318, 27] on div at bounding box center [325, 28] width 17 height 11
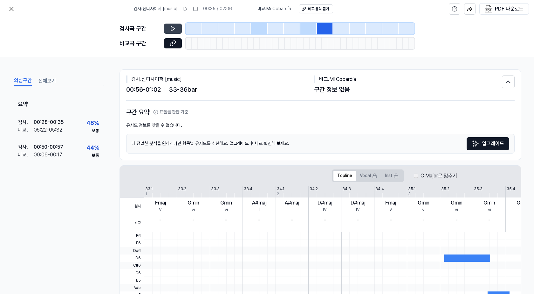
click at [261, 30] on div at bounding box center [259, 28] width 17 height 11
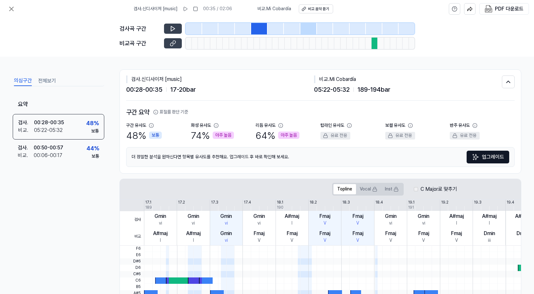
click at [169, 46] on button at bounding box center [173, 43] width 18 height 10
click at [171, 28] on icon at bounding box center [173, 28] width 4 height 5
click at [305, 31] on div at bounding box center [309, 28] width 17 height 11
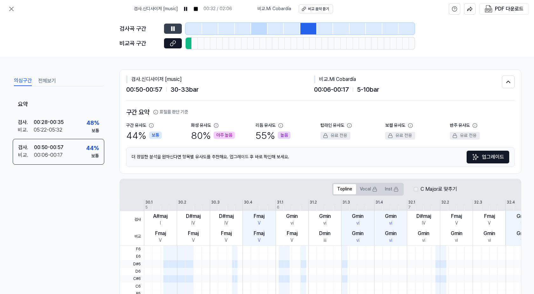
click at [177, 28] on button at bounding box center [173, 29] width 18 height 10
click at [176, 28] on icon at bounding box center [173, 28] width 6 height 6
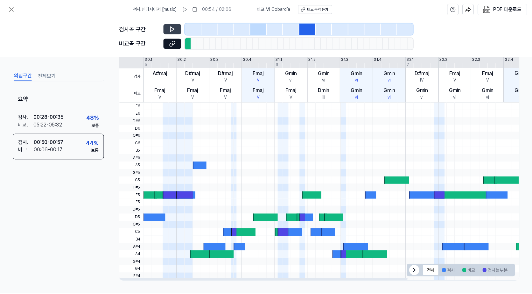
scroll to position [0, 0]
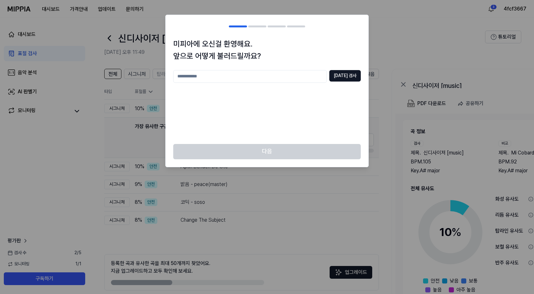
drag, startPoint x: 434, startPoint y: 37, endPoint x: 458, endPoint y: 39, distance: 24.6
click at [434, 37] on div at bounding box center [267, 147] width 534 height 294
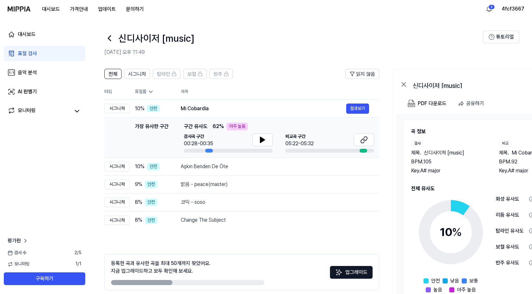
click at [18, 8] on img at bounding box center [19, 8] width 23 height 5
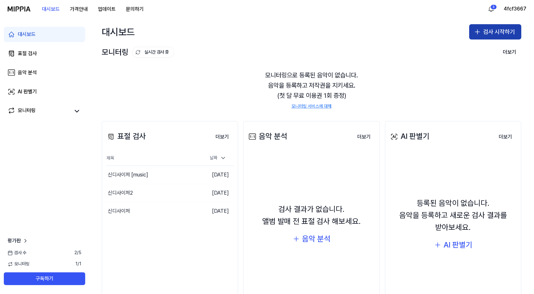
click at [493, 38] on button "검사 시작하기" at bounding box center [495, 31] width 52 height 15
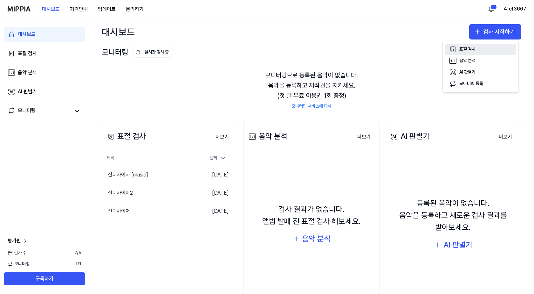
click at [461, 51] on div "표절 검사" at bounding box center [468, 49] width 16 height 6
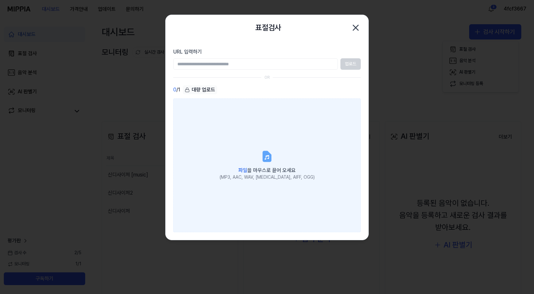
click at [301, 165] on div "파일 을 마우스로 끌어 오세요" at bounding box center [267, 169] width 95 height 9
click at [0, 0] on input "파일 을 마우스로 끌어 오세요 (MP3, AAC, WAV, [MEDICAL_DATA], AIFF, OGG)" at bounding box center [0, 0] width 0 height 0
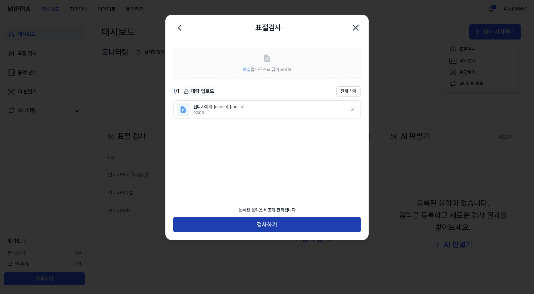
click at [294, 224] on button "검사하기" at bounding box center [267, 224] width 188 height 15
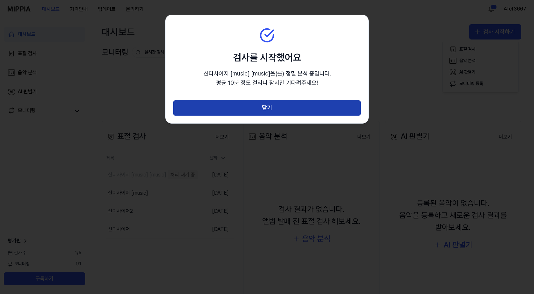
click at [297, 107] on button "닫기" at bounding box center [267, 107] width 188 height 15
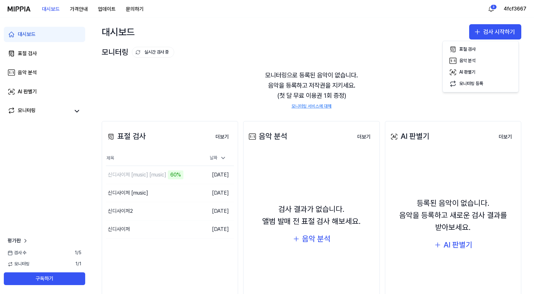
click at [223, 19] on div "대시보드 검사 시작하기" at bounding box center [311, 32] width 445 height 28
click at [167, 191] on div "신디사이저 [music]" at bounding box center [141, 193] width 70 height 18
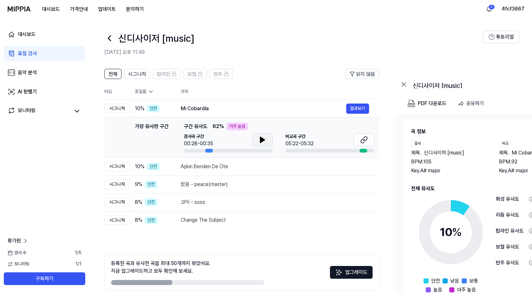
click at [264, 137] on icon at bounding box center [263, 140] width 8 height 8
click at [264, 137] on icon at bounding box center [263, 139] width 1 height 5
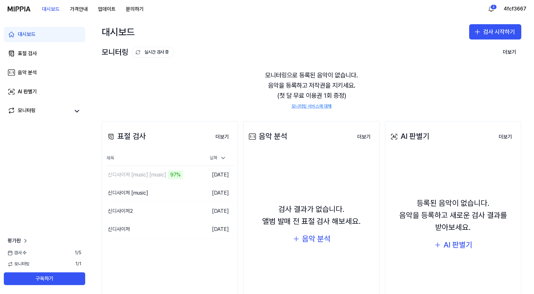
click at [312, 24] on div "대시보드 검사 시작하기" at bounding box center [311, 32] width 445 height 28
click at [159, 176] on div "신디사이저 [music] [music]" at bounding box center [137, 175] width 59 height 8
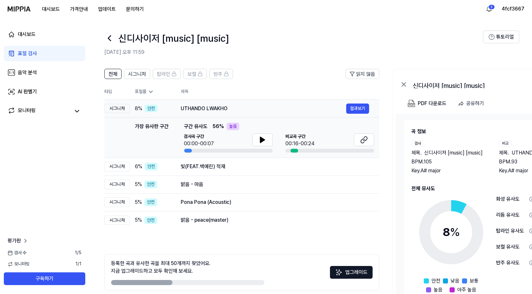
click at [217, 113] on div "UTHANDO LWAKHO 결과보기" at bounding box center [275, 108] width 188 height 10
click at [227, 167] on div "빛(FEAT.백예린) 적재" at bounding box center [263, 167] width 165 height 8
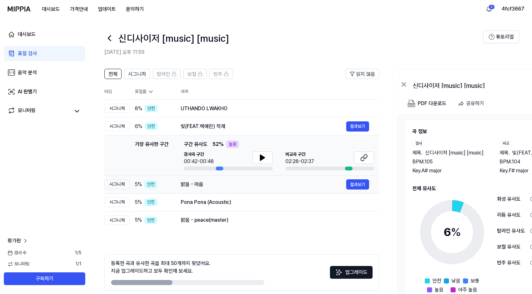
click at [224, 177] on td "밝음 - 마음 결과보기" at bounding box center [274, 184] width 209 height 18
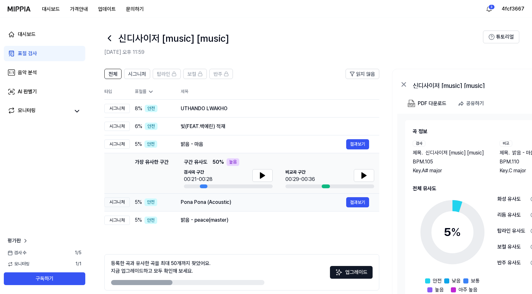
click at [225, 195] on td "Pona Pona (Acoustic) 결과보기" at bounding box center [274, 202] width 209 height 18
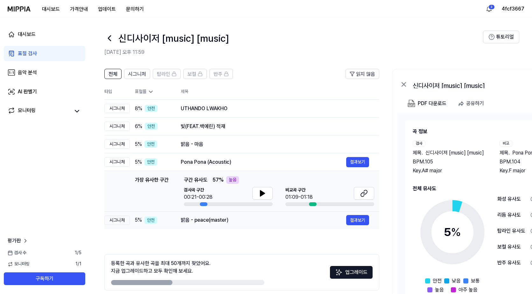
click at [226, 213] on td "밝음 - peace(master) 결과보기" at bounding box center [274, 220] width 209 height 18
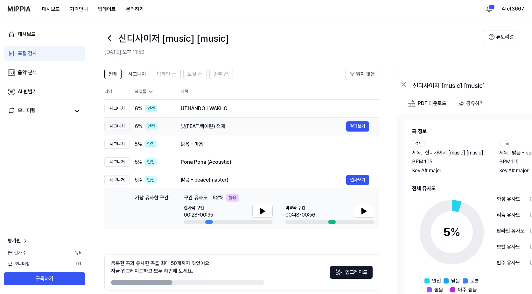
click at [231, 118] on td "빛(FEAT.백예린) 적재 결과보기" at bounding box center [274, 126] width 209 height 18
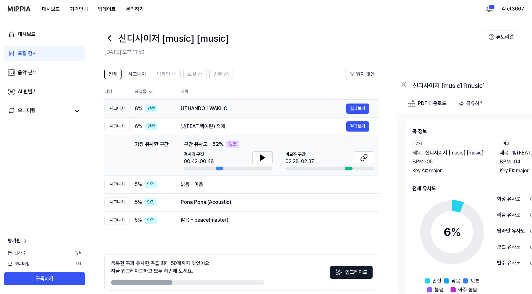
click at [235, 111] on div "UTHANDO LWAKHO" at bounding box center [263, 109] width 165 height 8
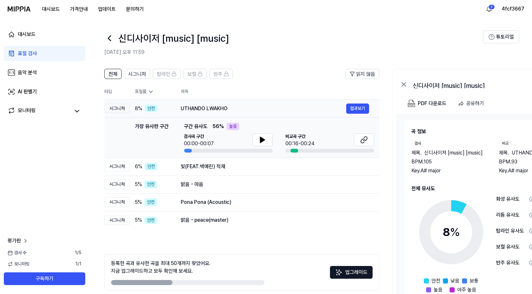
click at [242, 107] on div "UTHANDO LWAKHO" at bounding box center [263, 109] width 165 height 8
click at [364, 108] on button "결과보기" at bounding box center [357, 108] width 23 height 10
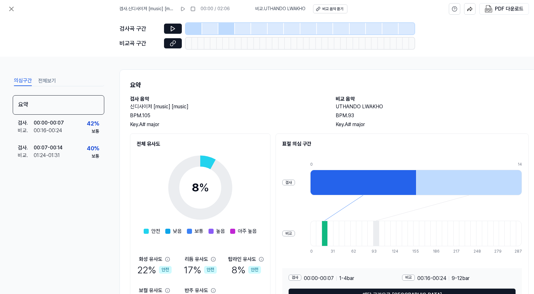
click at [196, 29] on div at bounding box center [194, 28] width 17 height 11
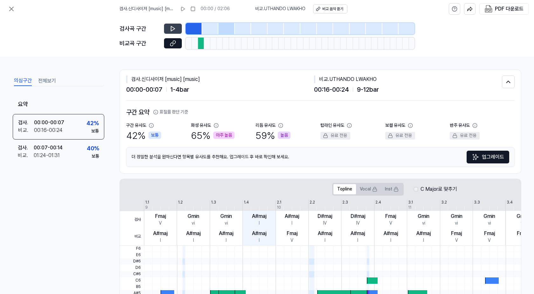
click at [172, 28] on icon at bounding box center [173, 28] width 6 height 6
click at [234, 29] on div at bounding box center [226, 28] width 17 height 11
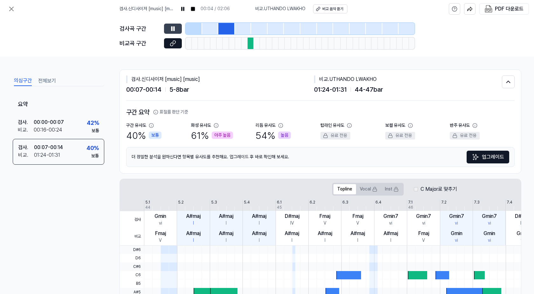
click at [177, 28] on button at bounding box center [173, 29] width 18 height 10
click at [171, 27] on icon at bounding box center [173, 28] width 4 height 5
click at [197, 28] on div at bounding box center [194, 28] width 17 height 11
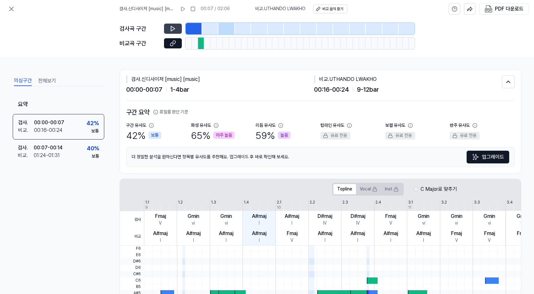
click at [170, 29] on icon at bounding box center [173, 28] width 6 height 6
click at [228, 29] on div at bounding box center [226, 28] width 17 height 11
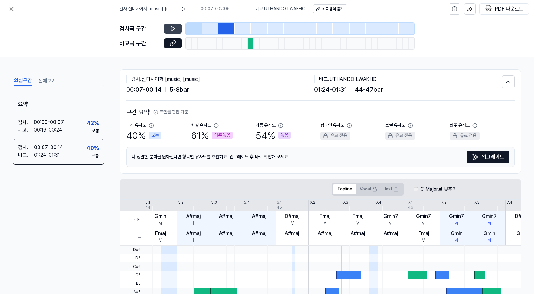
click at [172, 29] on icon at bounding box center [173, 28] width 6 height 6
click at [173, 28] on icon at bounding box center [173, 28] width 4 height 5
click at [174, 28] on icon at bounding box center [174, 28] width 1 height 4
drag, startPoint x: 189, startPoint y: 134, endPoint x: 195, endPoint y: 133, distance: 6.1
click at [195, 133] on div "구간 유사도 40 % 보통 화성 유사도 61 % 아주 높음 리듬 유사도 54 % 높음 탑라인 유사도 유료 전용 보컬 유사도 유료 전용 반주 유…" at bounding box center [320, 132] width 389 height 20
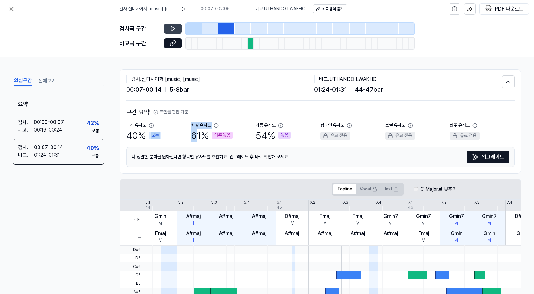
click at [190, 123] on div "구간 유사도 40 % 보통" at bounding box center [158, 132] width 65 height 20
drag, startPoint x: 191, startPoint y: 124, endPoint x: 295, endPoint y: 137, distance: 104.5
click at [295, 137] on div "구간 유사도 40 % 보통 화성 유사도 61 % 아주 높음 리듬 유사도 54 % 높음 탑라인 유사도 유료 전용 보컬 유사도 유료 전용 반주 유…" at bounding box center [320, 132] width 389 height 20
copy div "화성 유사도 61 % 아주 높음 리듬 유사도 54 %"
click at [177, 106] on div "구간 요약 표절률 판단 기준 구간 유사도 40 % 보통 화성 유사도 61 % 아주 높음 리듬 유사도 54 % 높음 탑라인 유사도 유료 전용 보…" at bounding box center [320, 136] width 389 height 73
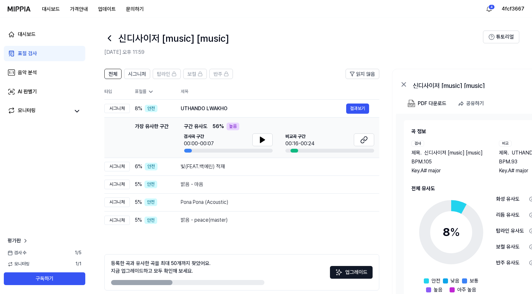
click at [21, 12] on div "대시보드 가격안내 업데이트 문의하기" at bounding box center [78, 8] width 141 height 17
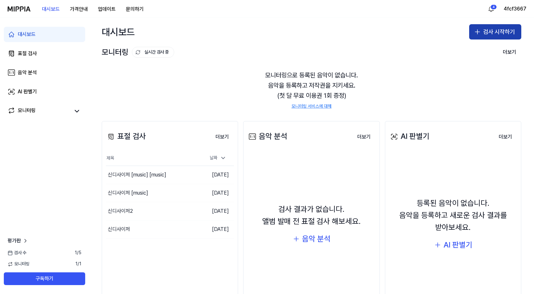
click at [494, 27] on button "검사 시작하기" at bounding box center [495, 31] width 52 height 15
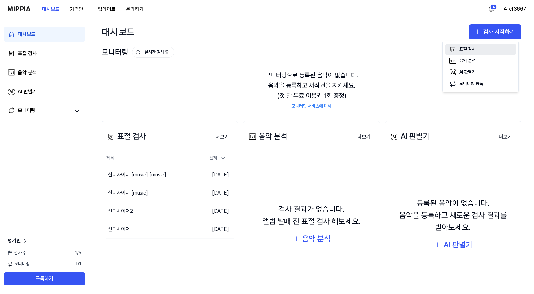
click at [460, 53] on button "표절 검사" at bounding box center [481, 49] width 71 height 11
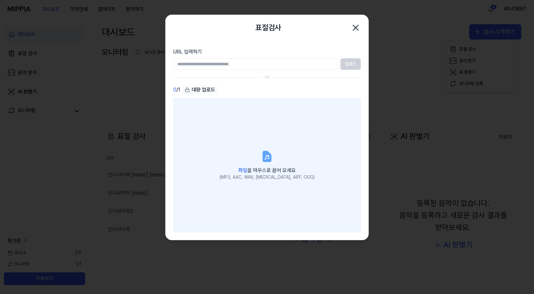
click at [260, 163] on label "파일 을 마우스로 끌어 오세요 (MP3, AAC, WAV, [MEDICAL_DATA], AIFF, OGG)" at bounding box center [267, 165] width 188 height 134
click at [0, 0] on input "파일 을 마우스로 끌어 오세요 (MP3, AAC, WAV, [MEDICAL_DATA], AIFF, OGG)" at bounding box center [0, 0] width 0 height 0
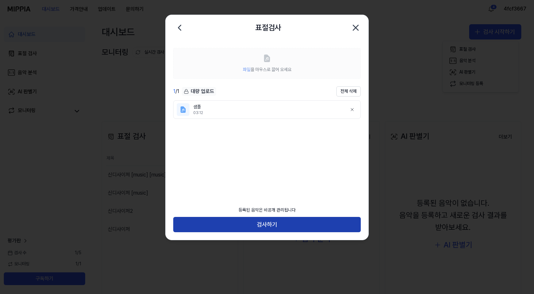
click at [273, 224] on button "검사하기" at bounding box center [267, 224] width 188 height 15
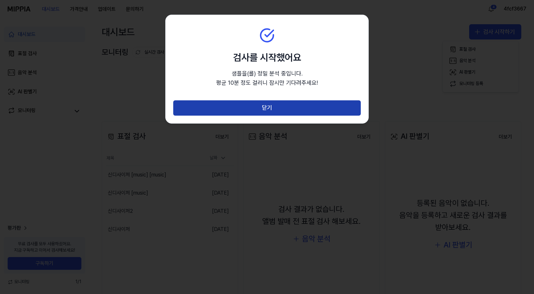
click at [272, 105] on button "닫기" at bounding box center [267, 107] width 188 height 15
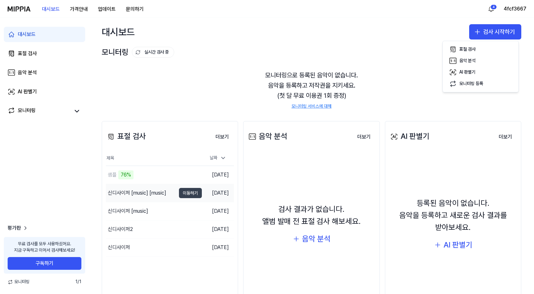
click at [189, 191] on button "이동하기" at bounding box center [190, 193] width 23 height 10
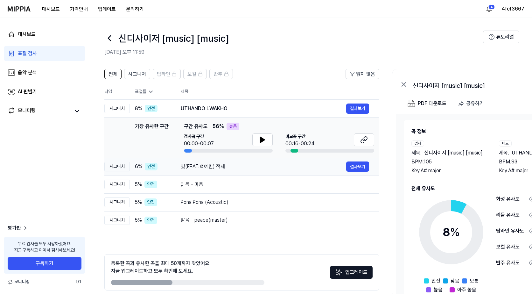
click at [159, 166] on div "6 % 안전" at bounding box center [153, 167] width 36 height 8
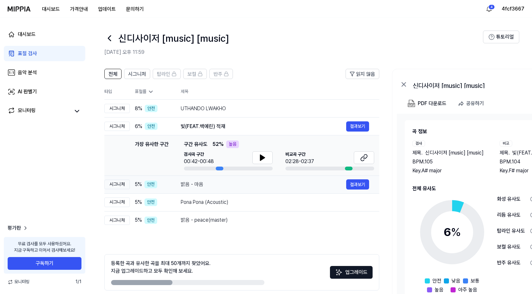
click at [169, 183] on div "5 % 안전" at bounding box center [153, 184] width 36 height 8
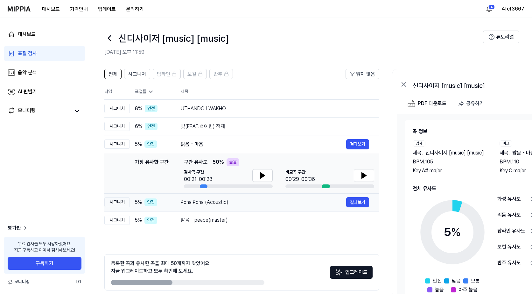
click at [175, 197] on td "Pona Pona (Acoustic) 결과보기" at bounding box center [274, 202] width 209 height 18
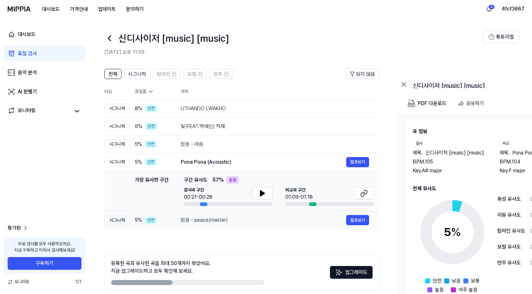
click at [180, 217] on td "밝음 - peace(master) 결과보기" at bounding box center [274, 220] width 209 height 18
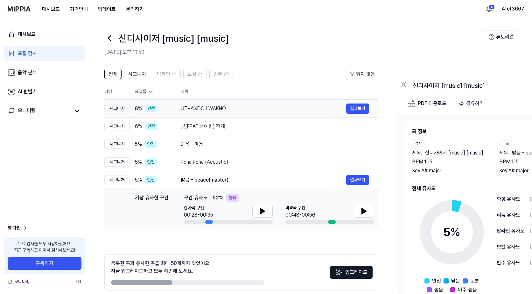
click at [189, 109] on div "UTHANDO LWAKHO" at bounding box center [263, 109] width 165 height 8
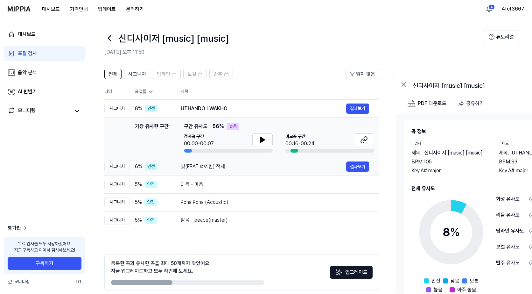
click at [177, 170] on td "빛(FEAT.백예린) 적재 결과보기" at bounding box center [274, 166] width 209 height 18
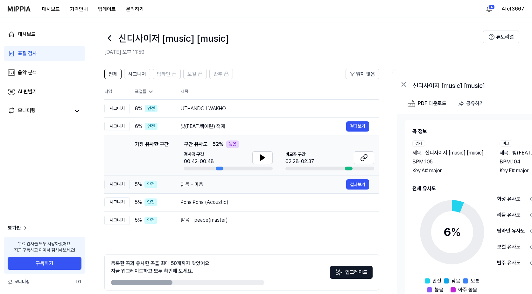
click at [181, 188] on div "밝음 - 마음 결과보기" at bounding box center [275, 184] width 188 height 10
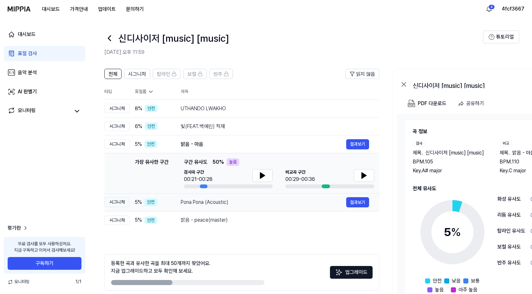
click at [184, 203] on div "Pona Pona (Acoustic)" at bounding box center [263, 202] width 165 height 8
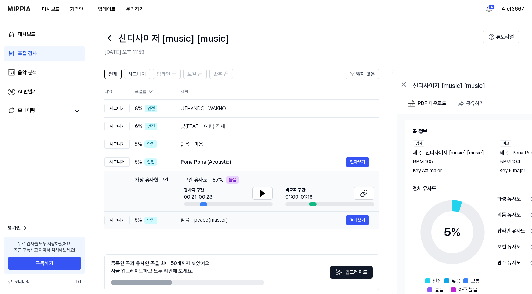
click at [186, 223] on div "밝음 - peace(master)" at bounding box center [263, 220] width 165 height 8
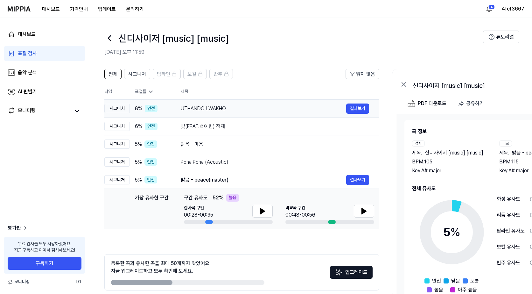
click at [245, 109] on div "UTHANDO LWAKHO" at bounding box center [263, 109] width 165 height 8
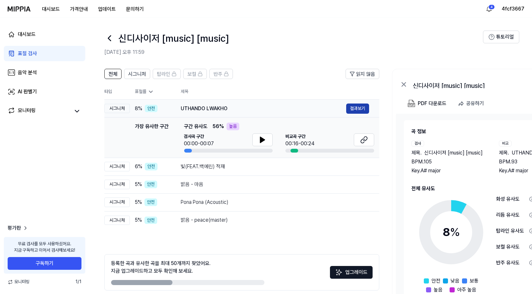
click at [365, 111] on button "결과보기" at bounding box center [357, 108] width 23 height 10
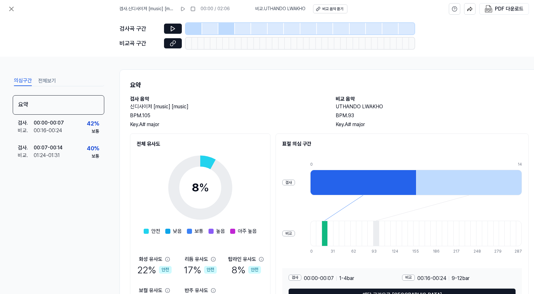
click at [190, 27] on div at bounding box center [194, 28] width 17 height 11
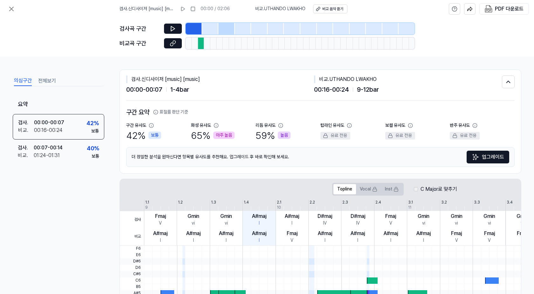
click at [227, 29] on div at bounding box center [226, 28] width 17 height 11
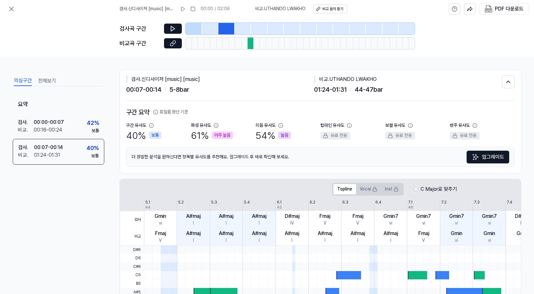
click at [270, 25] on div at bounding box center [276, 28] width 17 height 11
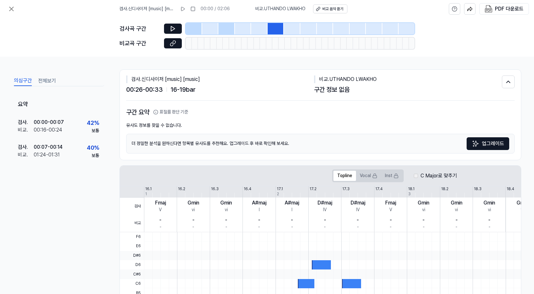
click at [261, 26] on div at bounding box center [259, 28] width 17 height 11
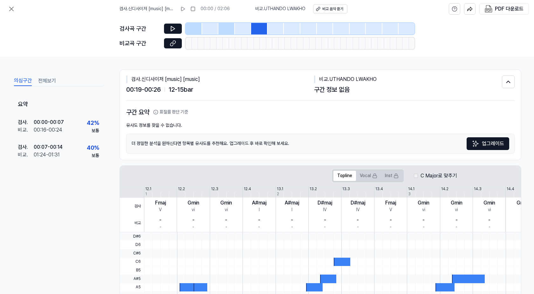
click at [300, 27] on div at bounding box center [292, 28] width 17 height 11
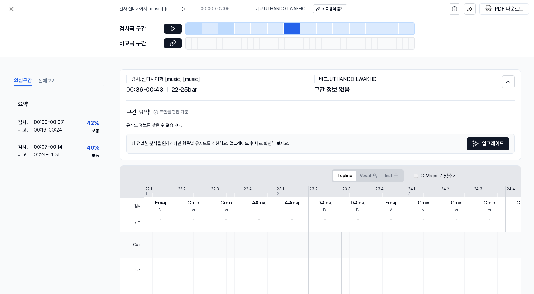
click at [252, 29] on div at bounding box center [259, 28] width 17 height 11
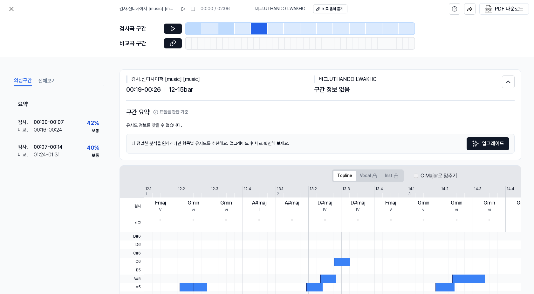
click at [293, 28] on div at bounding box center [292, 28] width 17 height 11
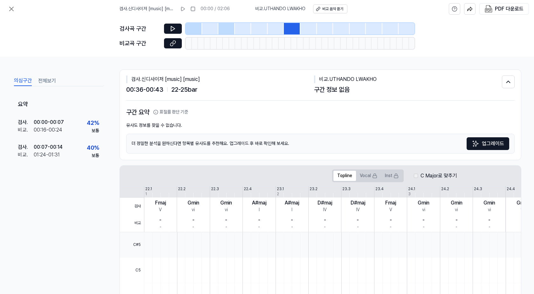
click at [263, 26] on div at bounding box center [259, 28] width 17 height 11
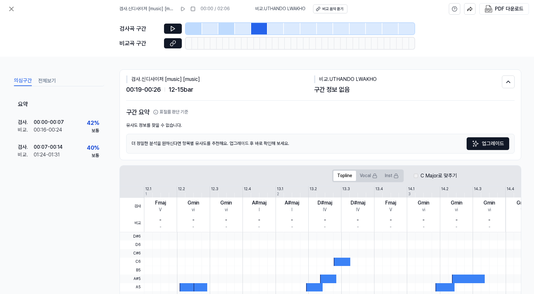
click at [308, 28] on div at bounding box center [309, 28] width 17 height 11
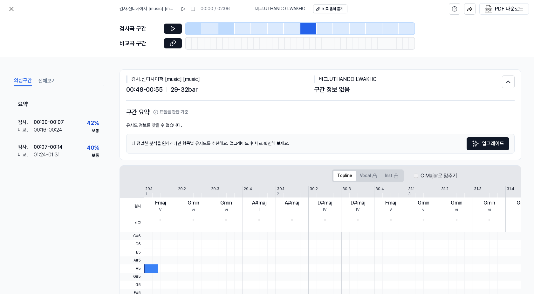
click at [262, 26] on div at bounding box center [259, 28] width 17 height 11
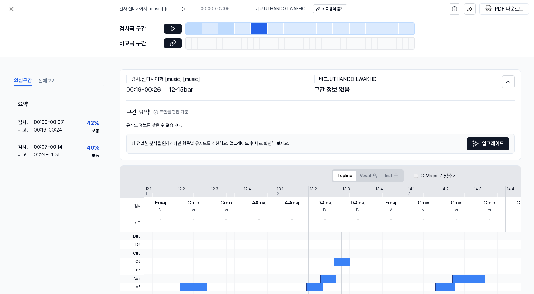
click at [321, 29] on div at bounding box center [325, 28] width 17 height 11
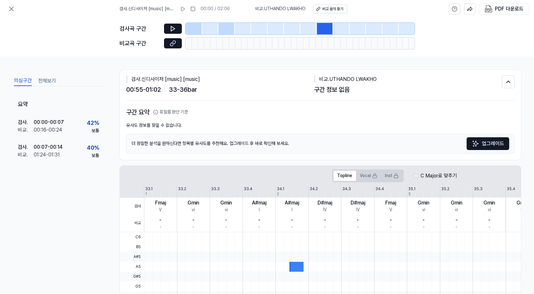
click at [312, 30] on div at bounding box center [309, 28] width 17 height 11
click at [261, 30] on div at bounding box center [259, 28] width 17 height 11
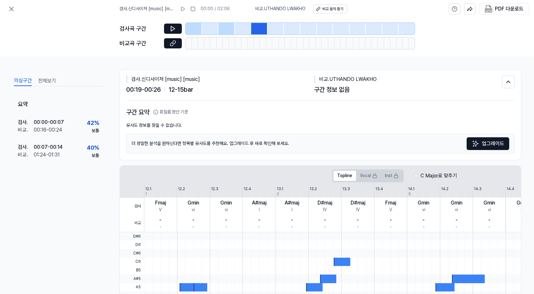
click at [315, 28] on div at bounding box center [309, 28] width 17 height 11
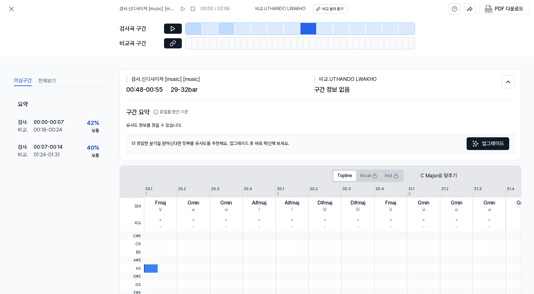
click at [265, 27] on div at bounding box center [259, 28] width 17 height 11
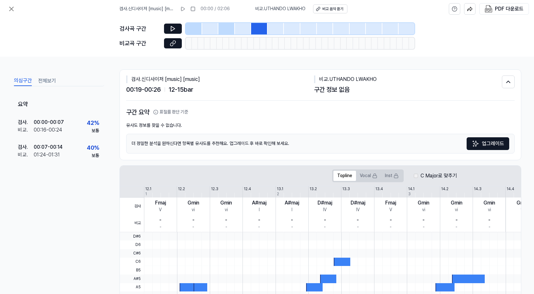
click at [307, 28] on div at bounding box center [309, 28] width 17 height 11
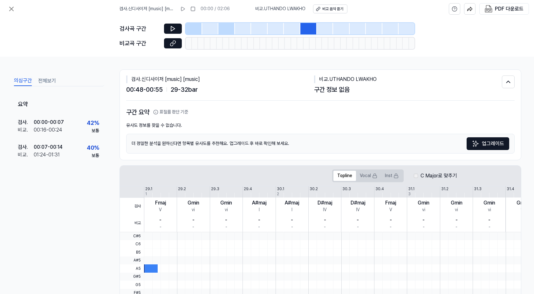
click at [198, 29] on div at bounding box center [194, 28] width 17 height 11
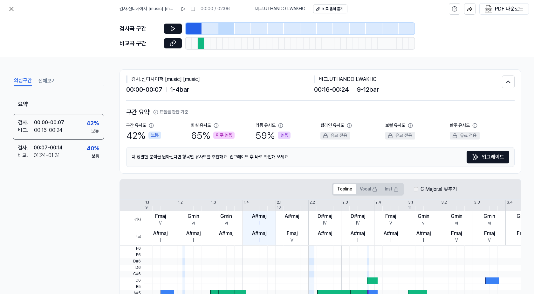
click at [221, 26] on div at bounding box center [226, 28] width 17 height 11
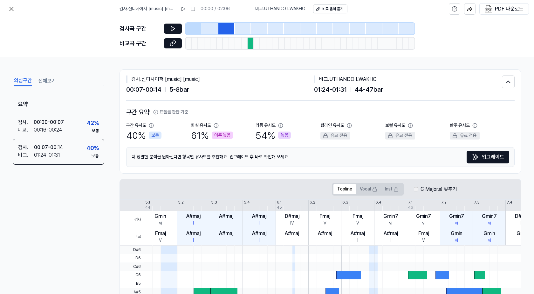
click at [199, 26] on div at bounding box center [194, 28] width 17 height 11
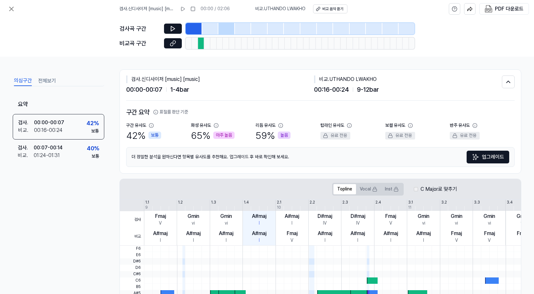
click at [221, 27] on div at bounding box center [226, 28] width 17 height 11
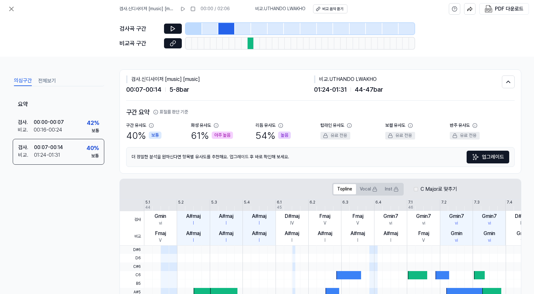
click at [192, 26] on div at bounding box center [194, 28] width 17 height 11
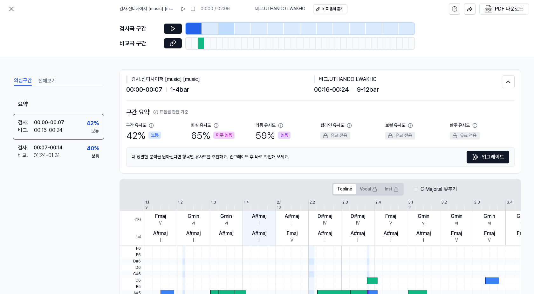
click at [219, 26] on div at bounding box center [226, 28] width 17 height 11
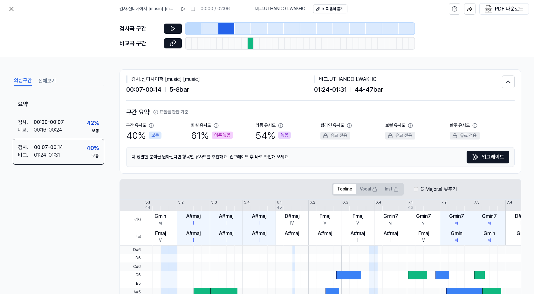
click at [194, 29] on div at bounding box center [194, 28] width 17 height 11
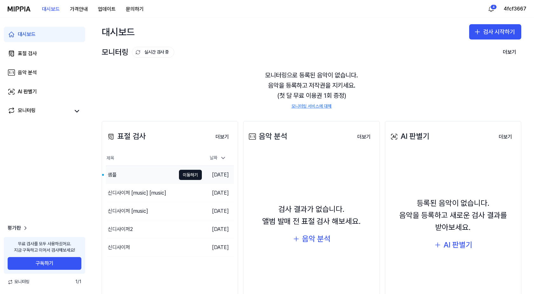
click at [143, 174] on div "샘플" at bounding box center [141, 175] width 70 height 18
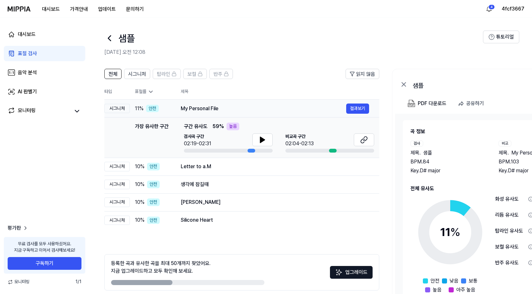
click at [214, 107] on div "My Personal File" at bounding box center [263, 109] width 165 height 8
click at [233, 112] on div "My Personal File" at bounding box center [263, 109] width 165 height 8
click at [218, 175] on td "Letter to a.M 결과보기" at bounding box center [274, 166] width 209 height 18
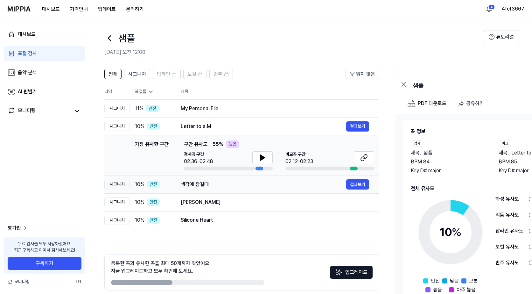
click at [221, 183] on div "생각에 잠길때" at bounding box center [263, 184] width 165 height 8
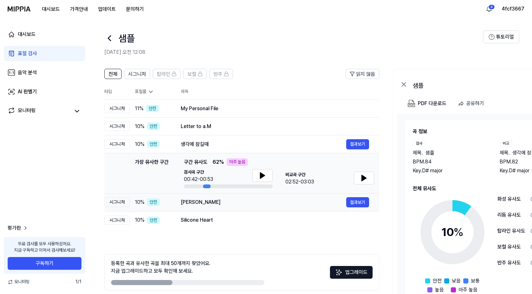
click at [223, 203] on div "Munji Dilri" at bounding box center [263, 202] width 165 height 8
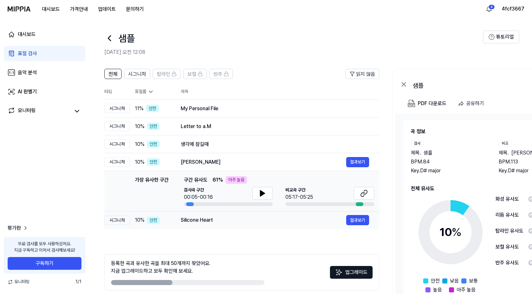
click at [225, 220] on div "Silicone Heart" at bounding box center [263, 220] width 165 height 8
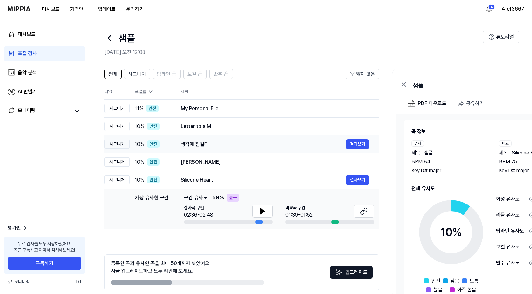
click at [221, 141] on div "생각에 잠길때" at bounding box center [263, 144] width 165 height 8
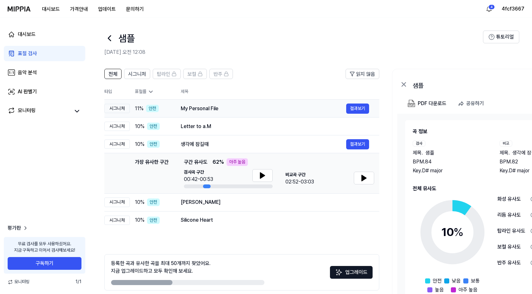
click at [228, 112] on div "My Personal File" at bounding box center [263, 109] width 165 height 8
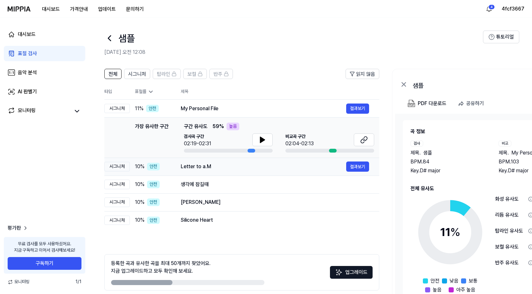
drag, startPoint x: 225, startPoint y: 155, endPoint x: 226, endPoint y: 161, distance: 6.4
click at [225, 155] on td "가장 유사한 구간 가장 유사한 구간 구간 유사도 59 % 높음 검사곡 구간 02:19-02:31 비교곡 구간 02:04-02:13 결과보기" at bounding box center [241, 137] width 275 height 40
click at [226, 163] on div "Letter to a.M" at bounding box center [263, 167] width 165 height 8
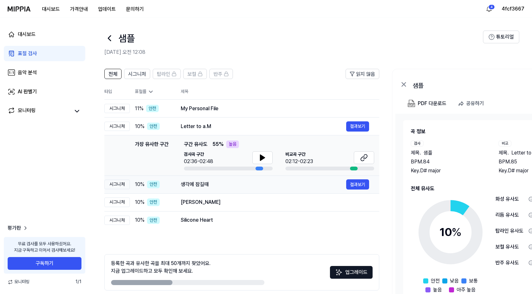
click at [229, 186] on div "생각에 잠길때" at bounding box center [263, 184] width 165 height 8
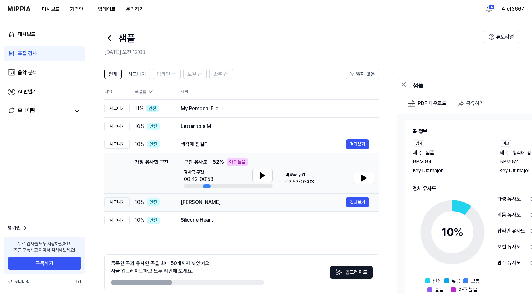
click at [230, 198] on div "Munji Dilri" at bounding box center [263, 202] width 165 height 8
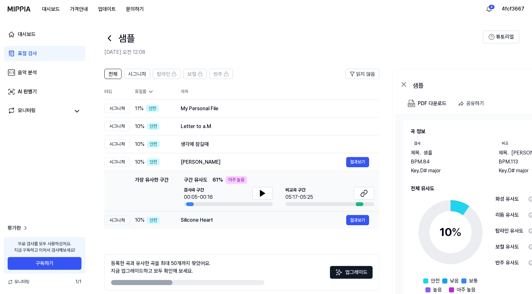
click at [235, 216] on div "Silicone Heart" at bounding box center [263, 220] width 165 height 8
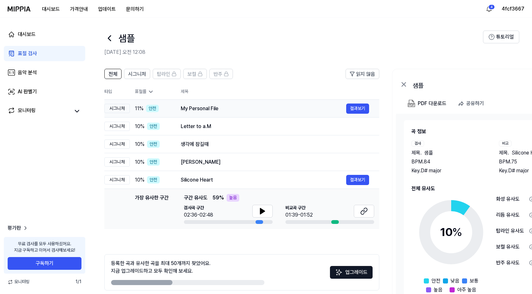
click at [229, 112] on div "My Personal File" at bounding box center [263, 109] width 165 height 8
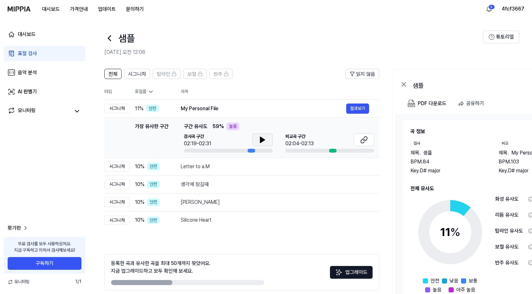
click at [259, 140] on icon at bounding box center [263, 140] width 8 height 8
click at [240, 170] on div "Letter to a.M" at bounding box center [263, 167] width 165 height 8
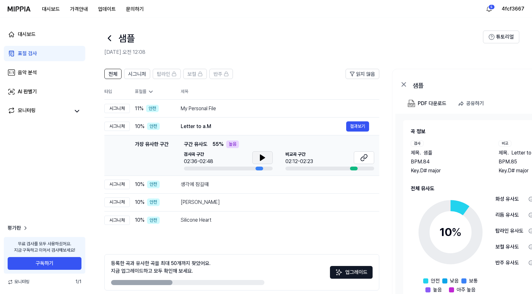
click at [262, 159] on icon at bounding box center [262, 158] width 4 height 6
click at [361, 155] on icon at bounding box center [364, 158] width 8 height 8
click at [259, 156] on icon at bounding box center [263, 158] width 8 height 8
click at [230, 110] on div "My Personal File" at bounding box center [263, 109] width 165 height 8
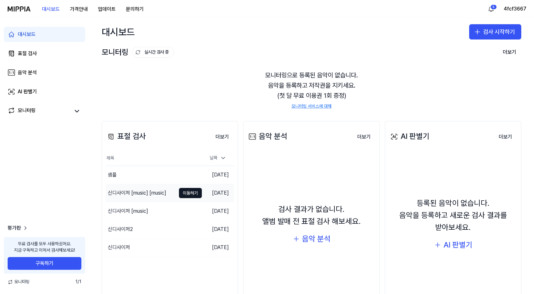
click at [153, 189] on div "신디사이저 [music] [music]" at bounding box center [141, 193] width 70 height 18
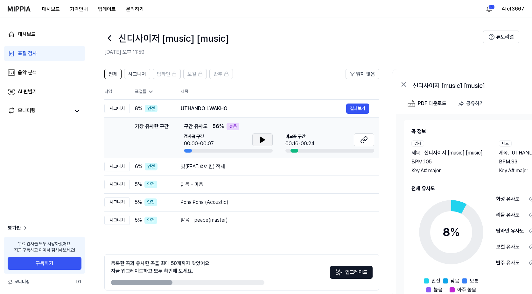
click at [269, 139] on button at bounding box center [262, 139] width 20 height 13
click at [224, 109] on div "UTHANDO LWAKHO" at bounding box center [263, 109] width 165 height 8
click at [245, 110] on div "UTHANDO LWAKHO" at bounding box center [263, 109] width 165 height 8
click at [231, 173] on td "빛(FEAT.백예린) 적재 결과보기" at bounding box center [274, 166] width 209 height 18
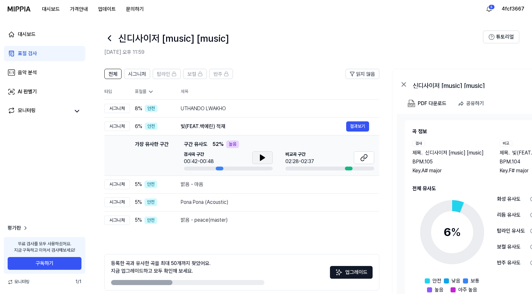
click at [268, 156] on button at bounding box center [262, 157] width 20 height 13
click at [242, 186] on div "밝음 - 마음" at bounding box center [263, 184] width 165 height 8
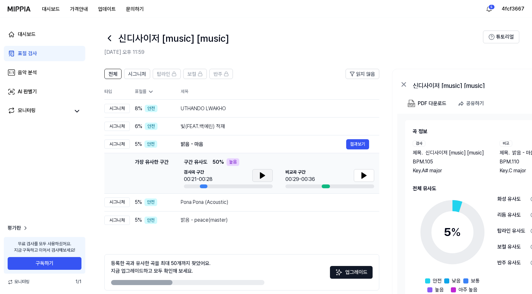
click at [261, 173] on icon at bounding box center [262, 175] width 4 height 6
click at [253, 202] on div "Pona Pona (Acoustic)" at bounding box center [263, 202] width 165 height 8
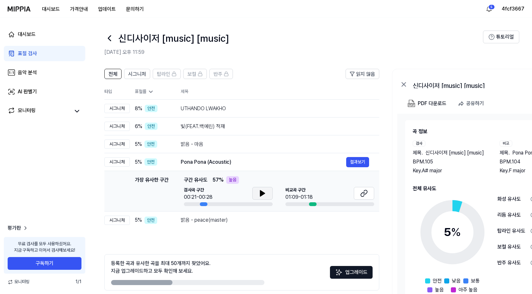
click at [260, 196] on icon at bounding box center [262, 193] width 4 height 6
click at [242, 221] on div "밝음 - peace(master)" at bounding box center [263, 220] width 165 height 8
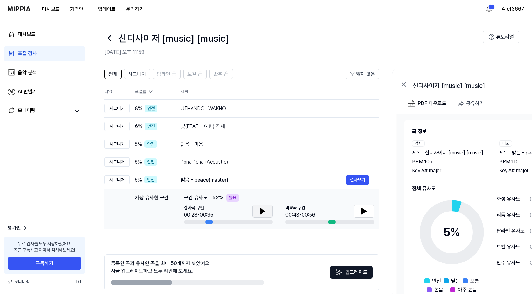
drag, startPoint x: 261, startPoint y: 211, endPoint x: 262, endPoint y: 204, distance: 7.4
click at [261, 211] on icon at bounding box center [262, 211] width 4 height 6
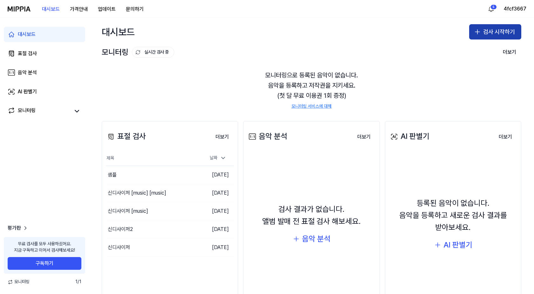
click at [503, 31] on button "검사 시작하기" at bounding box center [495, 31] width 52 height 15
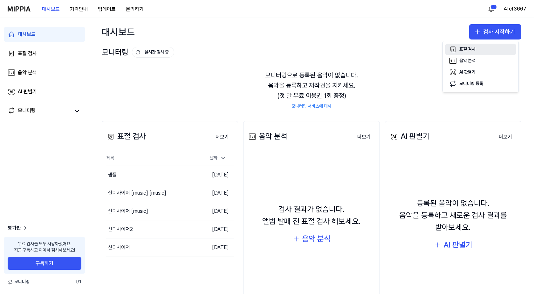
click at [477, 46] on button "표절 검사" at bounding box center [481, 49] width 71 height 11
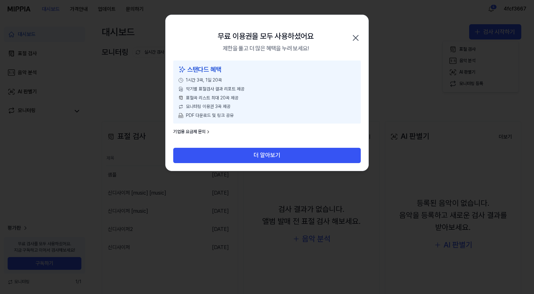
click at [361, 38] on icon "button" at bounding box center [356, 38] width 10 height 10
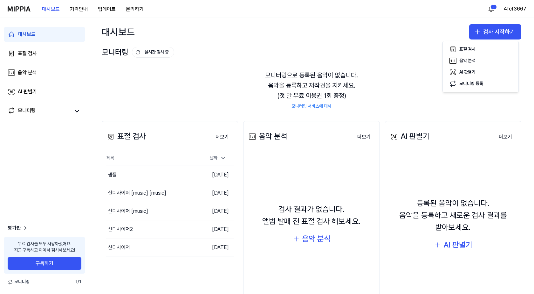
click at [515, 7] on button "4fcf3667" at bounding box center [515, 9] width 23 height 8
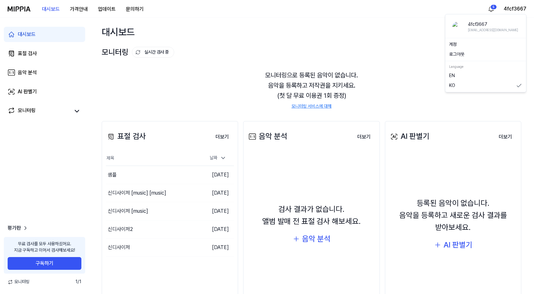
click at [469, 55] on button "로그아웃" at bounding box center [485, 54] width 73 height 6
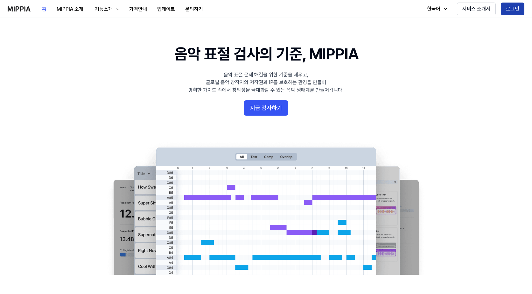
click at [514, 9] on button "로그인" at bounding box center [513, 9] width 24 height 13
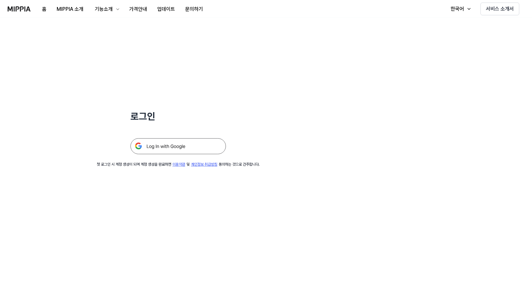
click at [174, 148] on img at bounding box center [177, 146] width 95 height 16
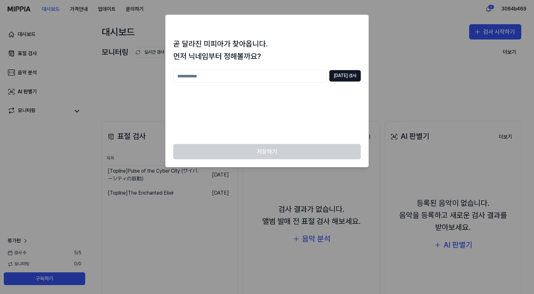
click at [497, 29] on div at bounding box center [267, 147] width 534 height 294
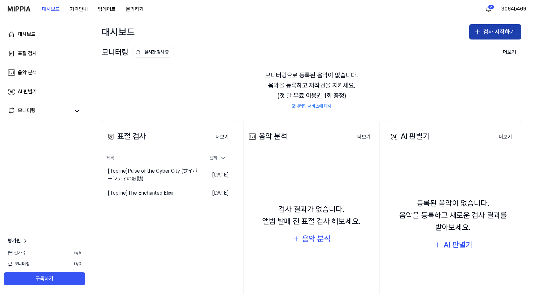
click at [477, 28] on icon "button" at bounding box center [478, 32] width 8 height 8
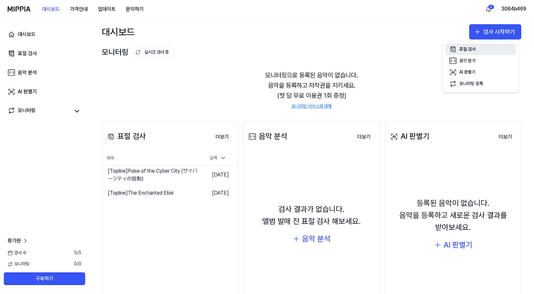
click at [462, 47] on div "표절 검사" at bounding box center [468, 49] width 16 height 6
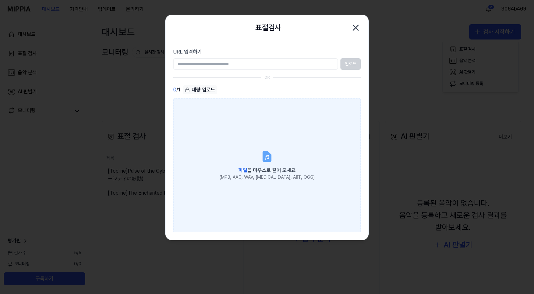
drag, startPoint x: 229, startPoint y: 135, endPoint x: 231, endPoint y: 138, distance: 4.0
click at [230, 136] on label "파일 을 마우스로 끌어 오세요 (MP3, AAC, WAV, [MEDICAL_DATA], AIFF, OGG)" at bounding box center [267, 165] width 188 height 134
click at [0, 0] on input "파일 을 마우스로 끌어 오세요 (MP3, AAC, WAV, [MEDICAL_DATA], AIFF, OGG)" at bounding box center [0, 0] width 0 height 0
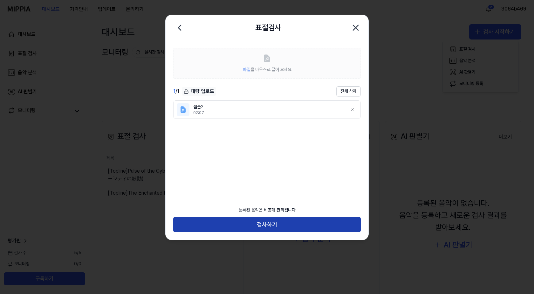
click at [288, 228] on button "검사하기" at bounding box center [267, 224] width 188 height 15
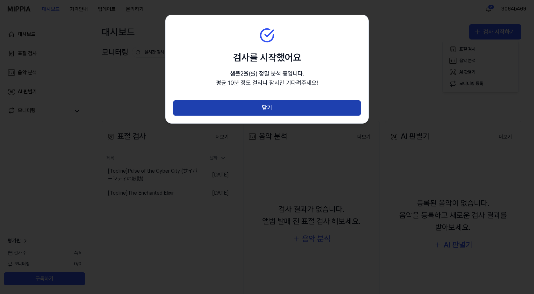
click at [282, 111] on button "닫기" at bounding box center [267, 107] width 188 height 15
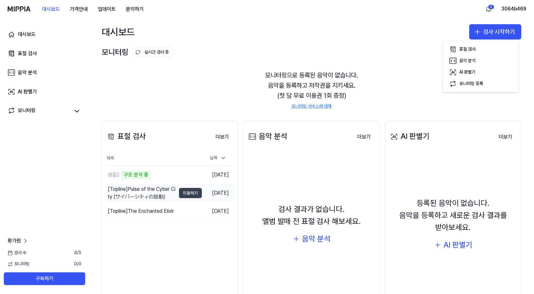
click at [190, 193] on button "이동하기" at bounding box center [190, 193] width 23 height 10
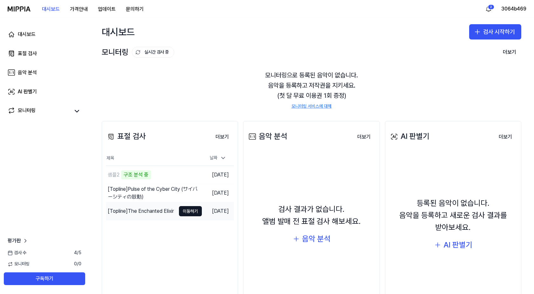
click at [156, 210] on div "[Topline] The Enchanted Elixir" at bounding box center [141, 211] width 66 height 8
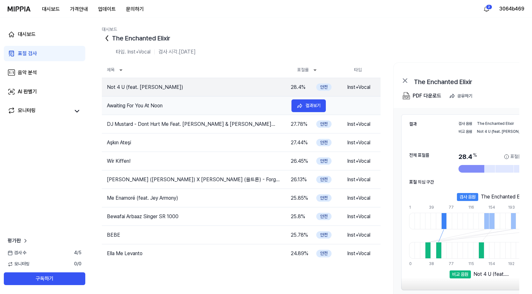
click at [256, 103] on td "Awaiting For You At Noon" at bounding box center [194, 106] width 184 height 8
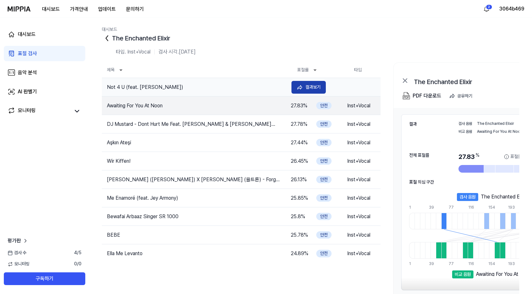
click at [301, 92] on button "결과보기" at bounding box center [308, 87] width 34 height 13
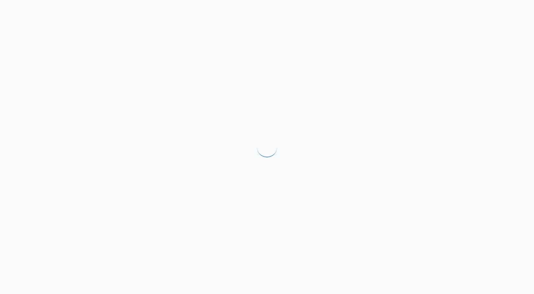
click at [313, 87] on div at bounding box center [267, 147] width 534 height 294
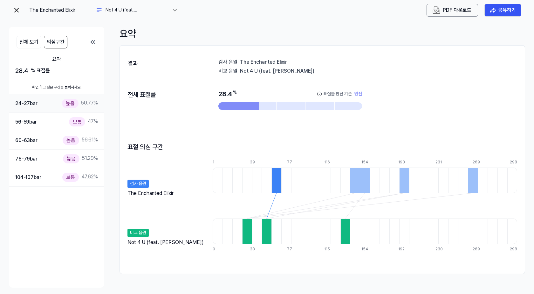
click at [79, 99] on div "높음 50.77 %" at bounding box center [80, 103] width 36 height 9
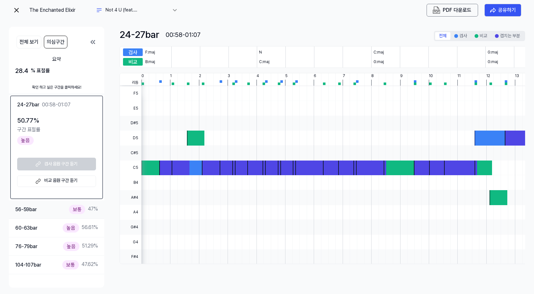
click at [92, 207] on div "보통 47 %" at bounding box center [83, 208] width 29 height 9
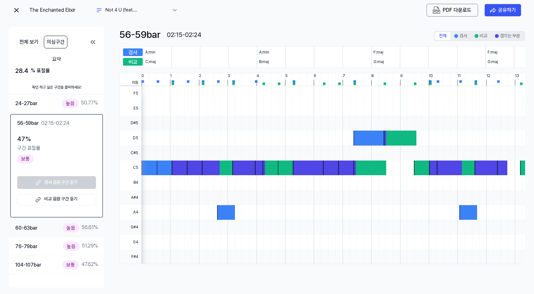
click at [89, 225] on div "높음 56.61 %" at bounding box center [80, 227] width 35 height 9
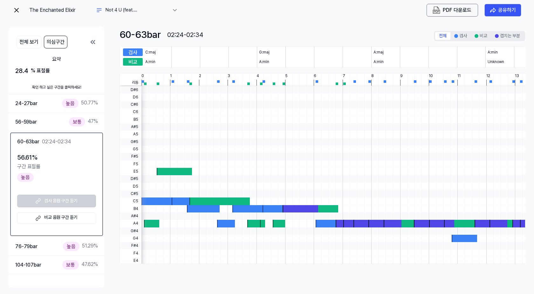
click at [88, 239] on div "76-79 bar 높음 51.29 %" at bounding box center [56, 246] width 95 height 18
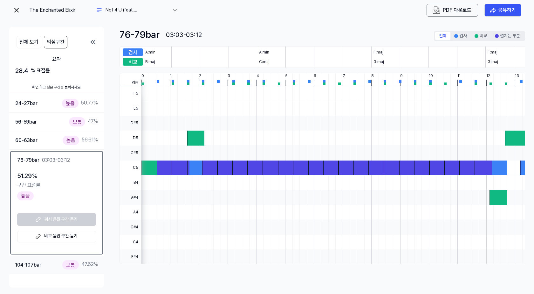
click at [90, 259] on div "104-107 bar 보통 47.62 %" at bounding box center [56, 264] width 95 height 18
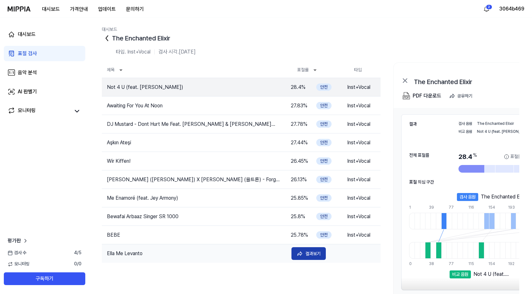
click at [306, 253] on div "결과보기" at bounding box center [312, 253] width 15 height 7
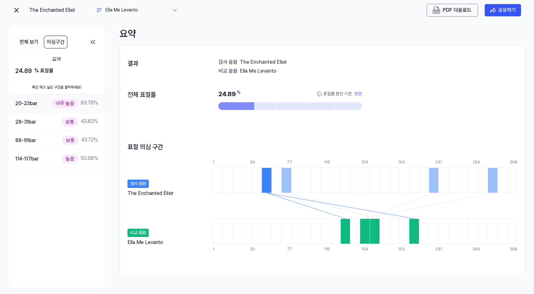
click at [75, 105] on div "아주 높음" at bounding box center [65, 103] width 26 height 9
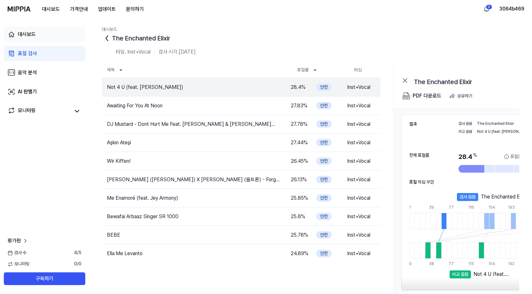
click at [41, 33] on link "대시보드" at bounding box center [44, 34] width 81 height 15
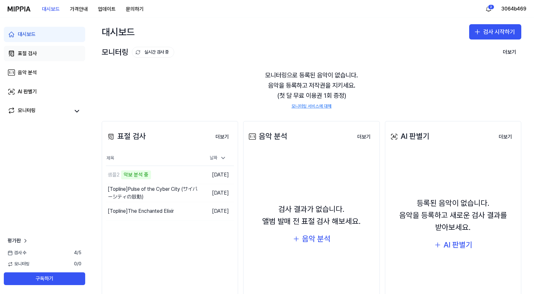
click at [65, 58] on link "표절 검사" at bounding box center [44, 53] width 81 height 15
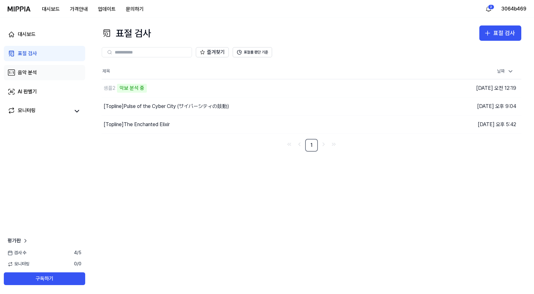
click at [43, 75] on link "음악 분석" at bounding box center [44, 72] width 81 height 15
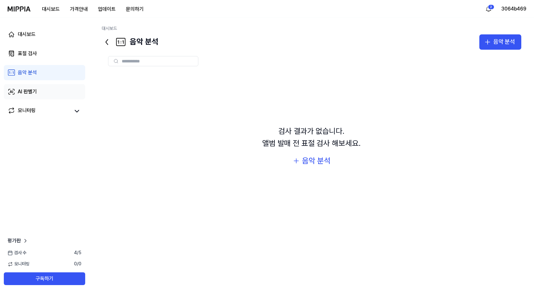
click at [52, 95] on link "AI 판별기" at bounding box center [44, 91] width 81 height 15
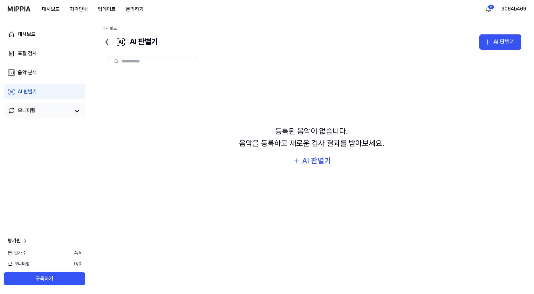
click at [53, 106] on div "모니터링" at bounding box center [44, 110] width 81 height 15
click at [49, 70] on link "음악 분석" at bounding box center [44, 72] width 81 height 15
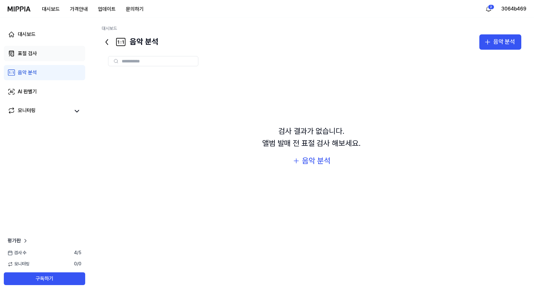
click at [50, 58] on link "표절 검사" at bounding box center [44, 53] width 81 height 15
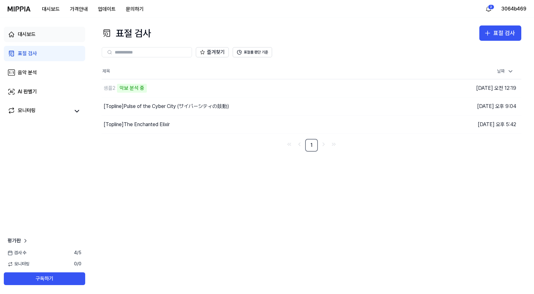
click at [56, 42] on link "대시보드" at bounding box center [44, 34] width 81 height 15
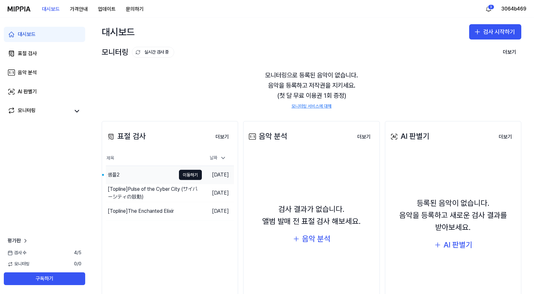
click at [134, 174] on div "샘플2" at bounding box center [141, 175] width 70 height 18
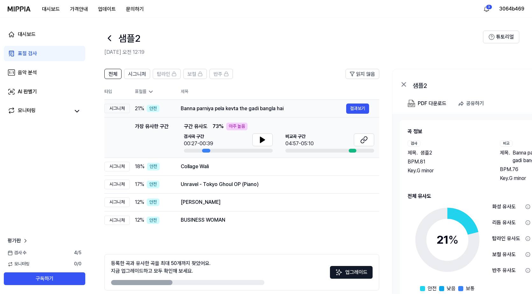
click at [192, 111] on div "Banna parniya pela kevta the gadi bangla hai" at bounding box center [263, 109] width 165 height 8
click at [307, 106] on div "Banna parniya pela kevta the gadi bangla hai" at bounding box center [263, 109] width 165 height 8
click at [233, 167] on div "Collage Wali" at bounding box center [263, 167] width 165 height 8
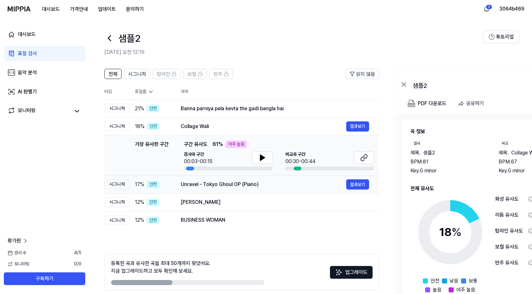
click at [242, 186] on div "Unravel - Tokyo Ghoul OP (Piano)" at bounding box center [263, 184] width 165 height 8
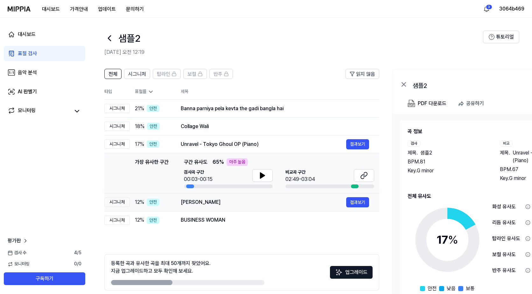
click at [243, 199] on div "[PERSON_NAME]" at bounding box center [263, 202] width 165 height 8
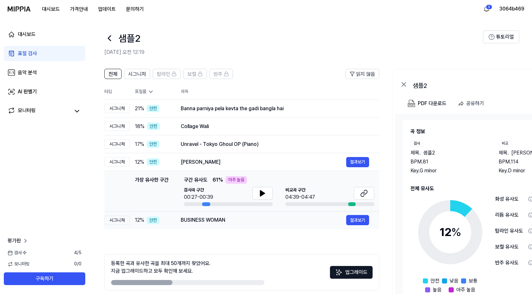
click at [241, 222] on div "BUSINESS WOMAN" at bounding box center [263, 220] width 165 height 8
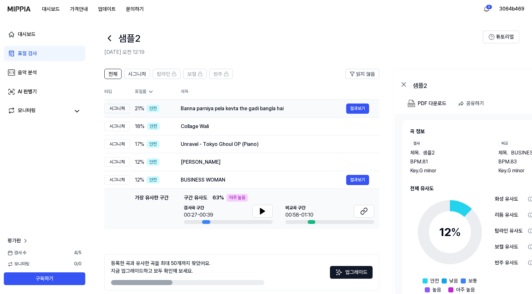
click at [250, 108] on div "Banna parniya pela kevta the gadi bangla hai" at bounding box center [263, 109] width 165 height 8
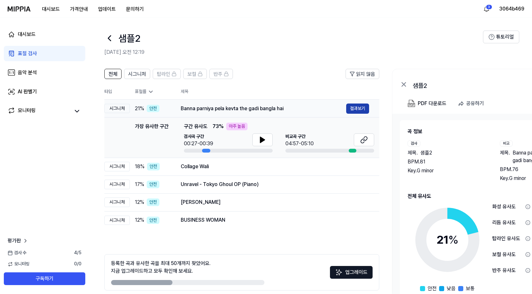
click at [349, 108] on button "결과보기" at bounding box center [357, 108] width 23 height 10
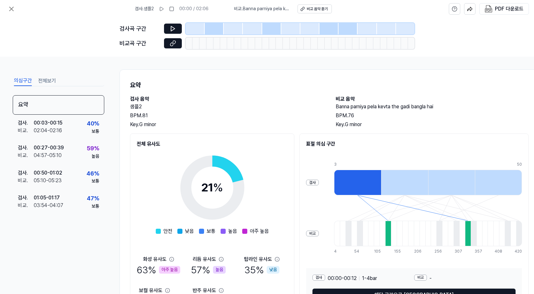
click at [217, 31] on div at bounding box center [214, 28] width 19 height 11
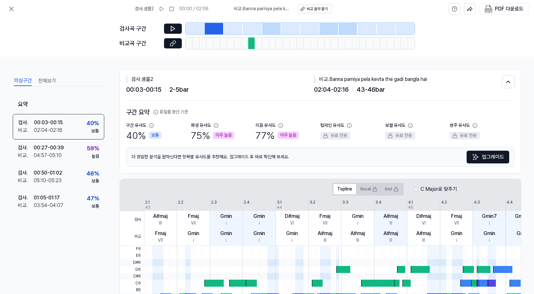
click at [268, 28] on div at bounding box center [271, 28] width 19 height 11
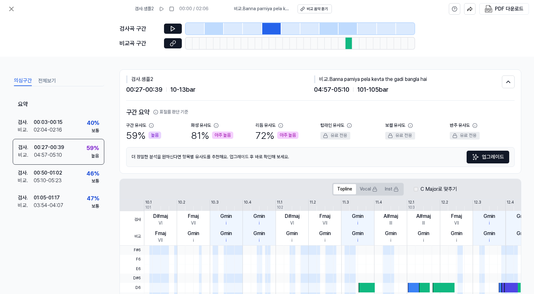
drag, startPoint x: 318, startPoint y: 28, endPoint x: 343, endPoint y: 28, distance: 24.5
click at [319, 28] on div at bounding box center [310, 28] width 19 height 11
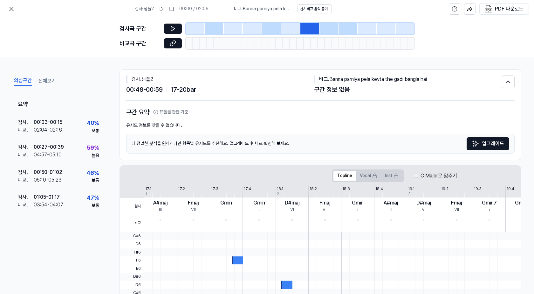
click at [345, 28] on div at bounding box center [348, 28] width 19 height 11
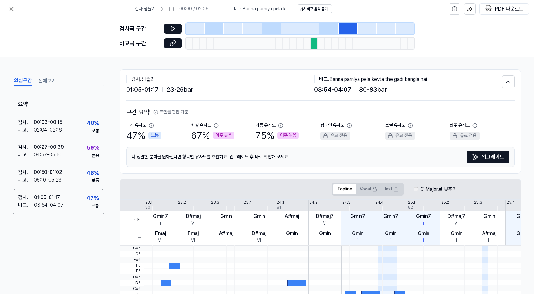
click at [331, 29] on div at bounding box center [329, 28] width 19 height 11
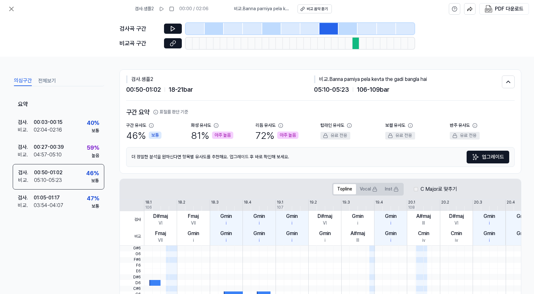
click at [350, 29] on div at bounding box center [348, 28] width 19 height 11
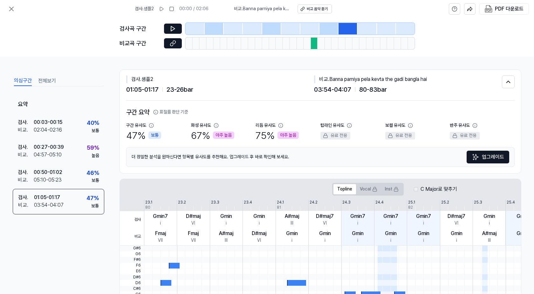
click at [212, 30] on div at bounding box center [214, 28] width 19 height 11
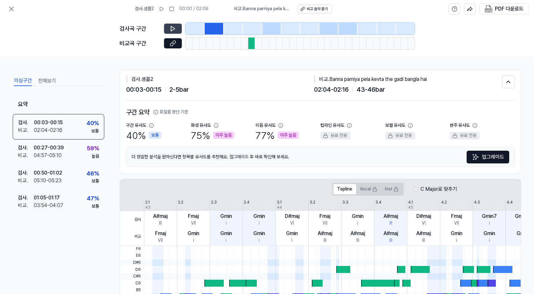
click at [174, 26] on icon at bounding box center [173, 28] width 6 height 6
click at [273, 27] on div at bounding box center [271, 28] width 19 height 11
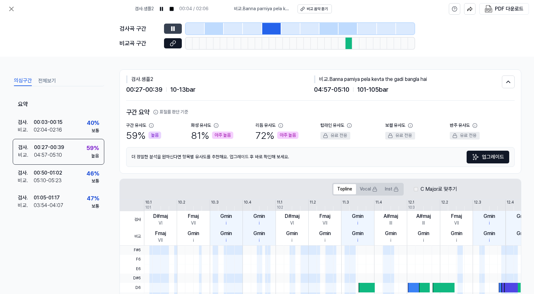
click at [175, 27] on icon at bounding box center [174, 28] width 1 height 4
drag, startPoint x: 172, startPoint y: 28, endPoint x: 180, endPoint y: 27, distance: 7.3
click at [173, 28] on icon at bounding box center [173, 28] width 6 height 6
click at [168, 31] on button at bounding box center [173, 29] width 18 height 10
click at [328, 26] on div at bounding box center [329, 28] width 19 height 11
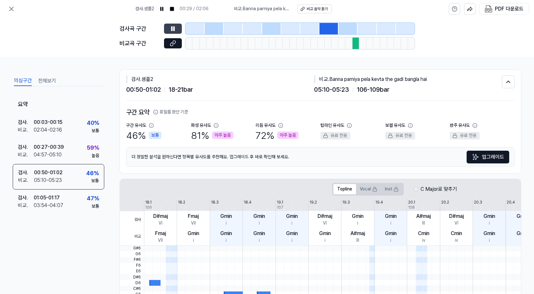
click at [174, 28] on icon at bounding box center [174, 28] width 1 height 4
click at [174, 28] on icon at bounding box center [173, 28] width 6 height 6
click at [174, 30] on icon at bounding box center [173, 28] width 4 height 5
click at [344, 28] on div at bounding box center [348, 28] width 19 height 11
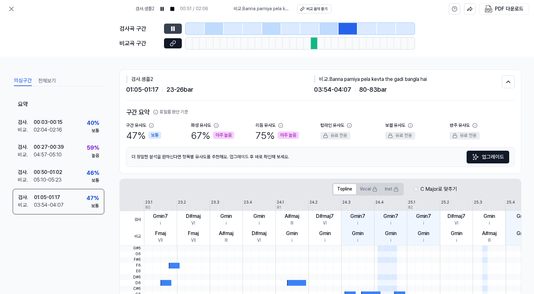
click at [173, 26] on icon at bounding box center [173, 28] width 6 height 6
click at [175, 27] on icon at bounding box center [173, 28] width 6 height 6
click at [175, 27] on icon at bounding box center [174, 28] width 1 height 4
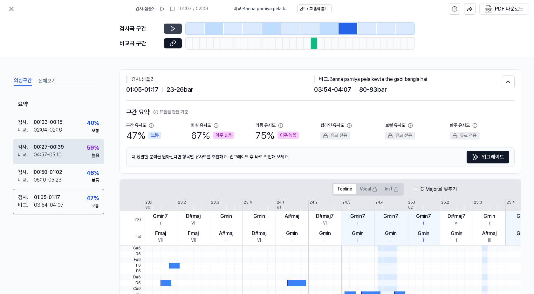
click at [78, 148] on div "검사 . 00:27 - 00:39 비교 . 04:57 - 05:10 59 % 높음" at bounding box center [59, 151] width 92 height 25
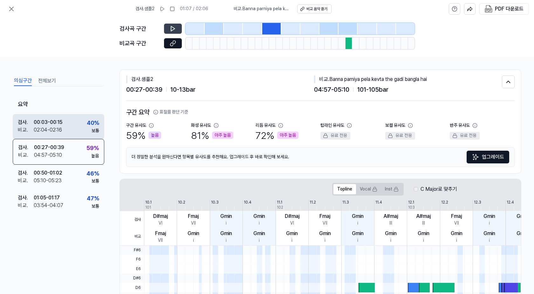
click at [78, 132] on div "검사 . 00:03 - 00:15 비교 . 02:04 - 02:16 40 % 보통" at bounding box center [59, 126] width 92 height 25
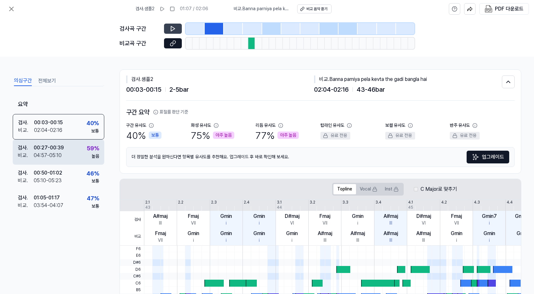
click at [84, 156] on div "검사 . 00:27 - 00:39 비교 . 04:57 - 05:10 59 % 높음" at bounding box center [59, 151] width 92 height 25
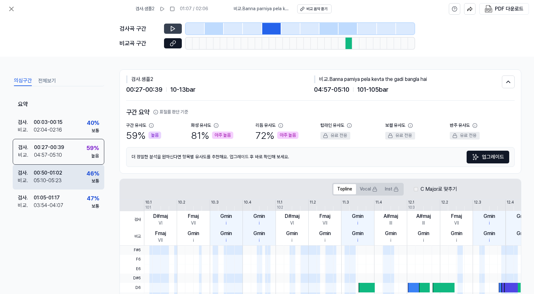
click at [85, 172] on div "검사 . 00:50 - 01:02 비교 . 05:10 - 05:23 46 % 보통" at bounding box center [59, 176] width 92 height 25
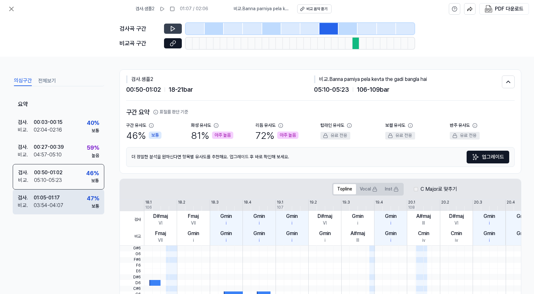
click at [85, 194] on div "검사 . 01:05 - 01:17 비교 . 03:54 - 04:07 47 % 보통" at bounding box center [59, 201] width 92 height 25
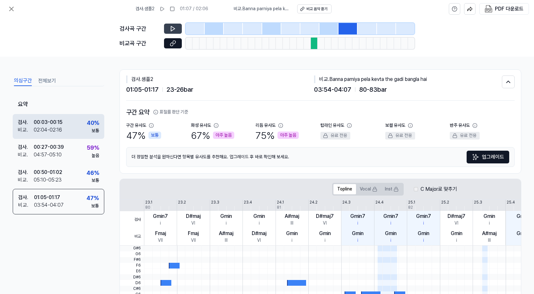
click at [85, 122] on div "검사 . 00:03 - 00:15 비교 . 02:04 - 02:16 40 % 보통" at bounding box center [59, 126] width 92 height 25
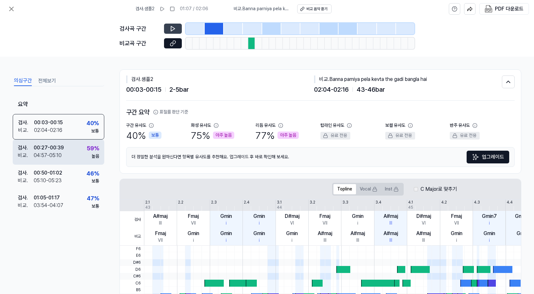
click at [85, 145] on div "검사 . 00:27 - 00:39 비교 . 04:57 - 05:10 59 % 높음" at bounding box center [59, 151] width 92 height 25
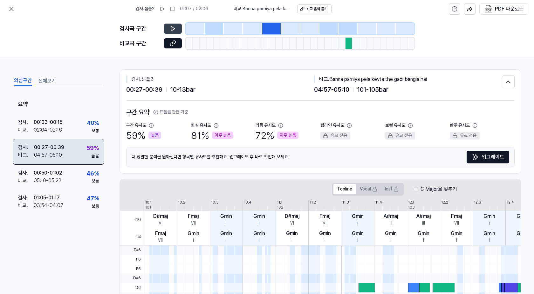
click at [88, 162] on div "검사 . 00:27 - 00:39 비교 . 04:57 - 05:10 59 % 높음" at bounding box center [59, 151] width 92 height 25
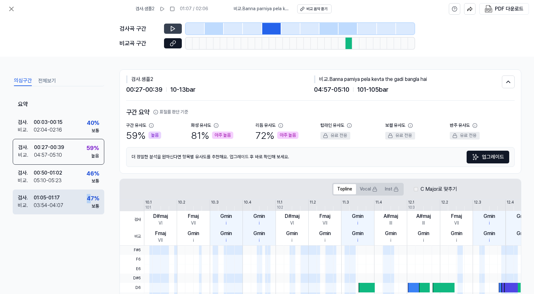
drag, startPoint x: 89, startPoint y: 198, endPoint x: 87, endPoint y: 191, distance: 7.3
click at [88, 197] on div "47 %" at bounding box center [93, 198] width 12 height 9
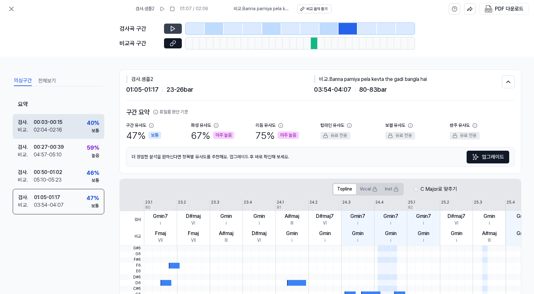
click at [70, 119] on div "검사 . 00:03 - 00:15 비교 . 02:04 - 02:16 40 % 보통" at bounding box center [59, 126] width 92 height 25
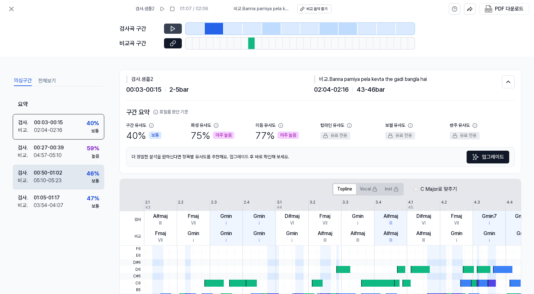
click at [88, 164] on div "검사 . 00:50 - 01:02 비교 . 05:10 - 05:23 46 % 보통" at bounding box center [59, 176] width 92 height 25
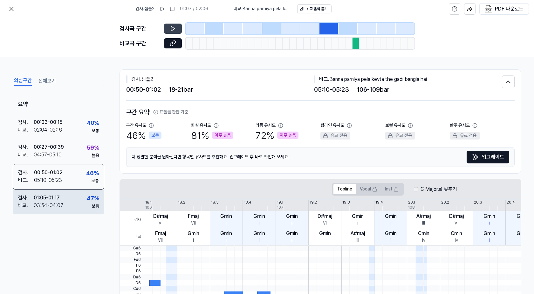
click at [99, 194] on div "47 %" at bounding box center [93, 198] width 12 height 9
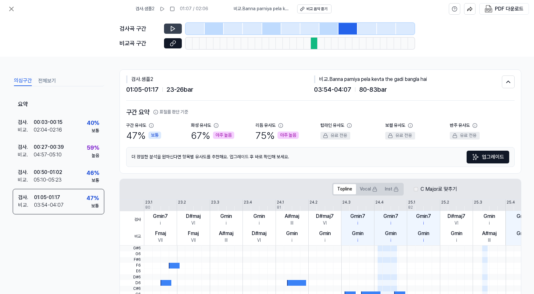
drag, startPoint x: 75, startPoint y: 254, endPoint x: 143, endPoint y: 275, distance: 71.0
click at [76, 254] on div "요약 검사 . 00:03 - 00:15 비교 . 02:04 - 02:16 40 % 보통 검사 . 00:27 - 00:39 비교 . 04:57 …" at bounding box center [59, 177] width 92 height 164
